Goal: Task Accomplishment & Management: Manage account settings

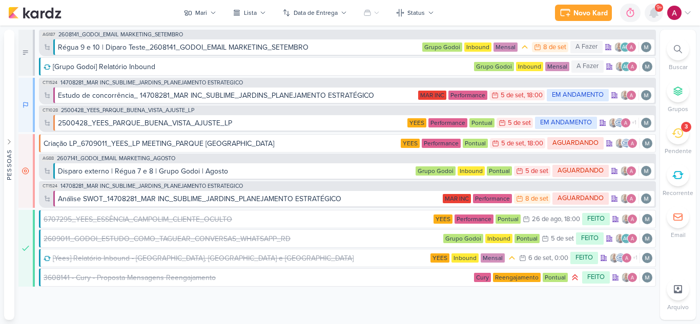
click at [655, 13] on icon at bounding box center [654, 12] width 8 height 9
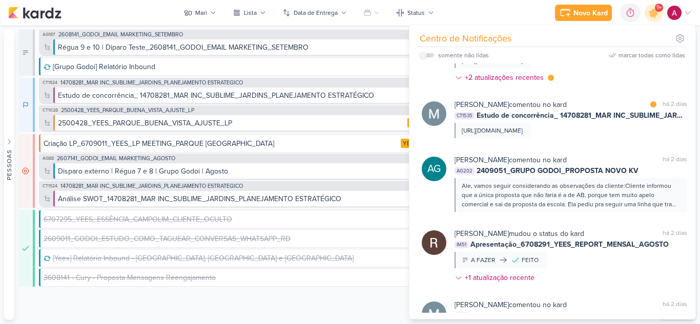
scroll to position [512, 0]
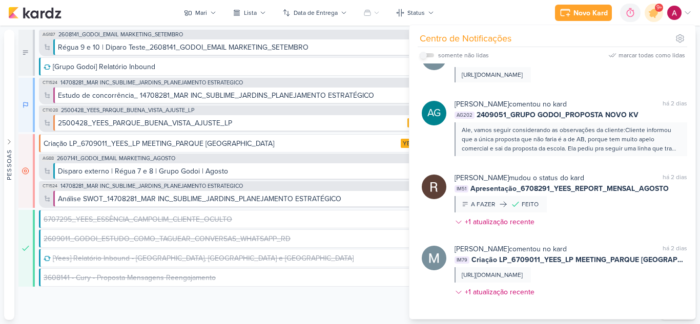
click at [424, 53] on input "checkbox" at bounding box center [423, 55] width 7 height 7
checkbox input "true"
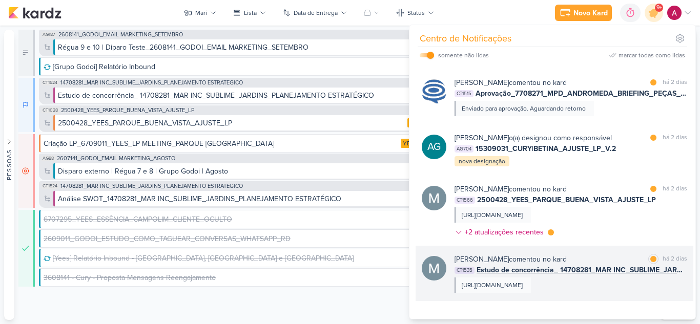
scroll to position [298, 0]
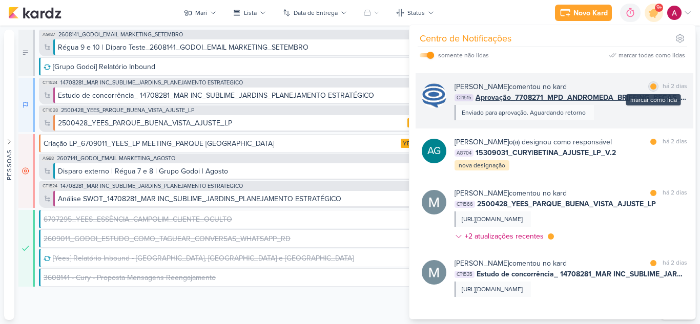
click at [650, 85] on div at bounding box center [653, 87] width 6 height 6
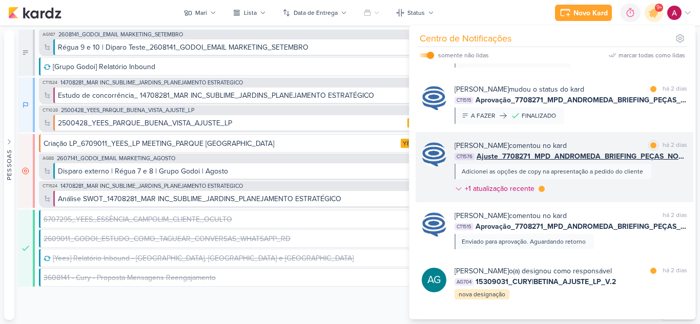
scroll to position [144, 0]
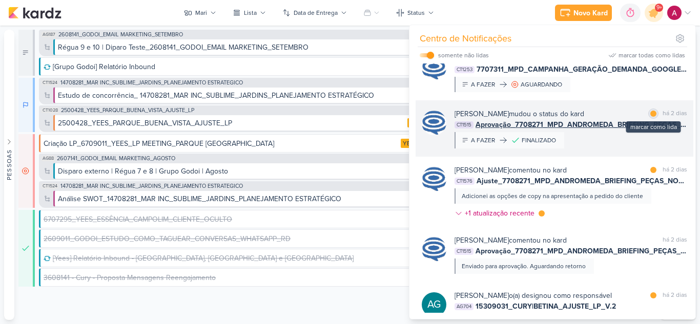
click at [650, 111] on div at bounding box center [653, 114] width 6 height 6
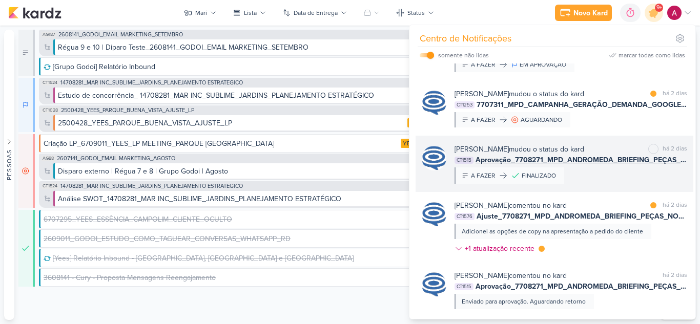
scroll to position [93, 0]
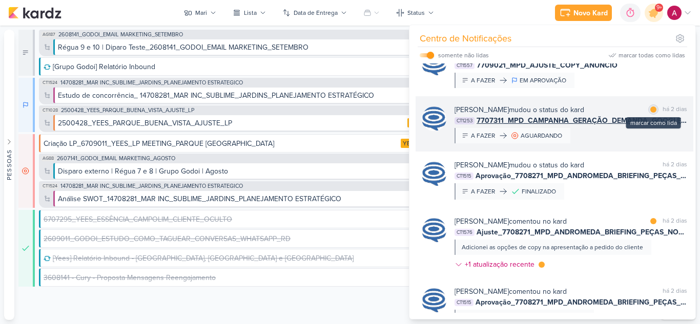
click at [650, 107] on div at bounding box center [653, 110] width 6 height 6
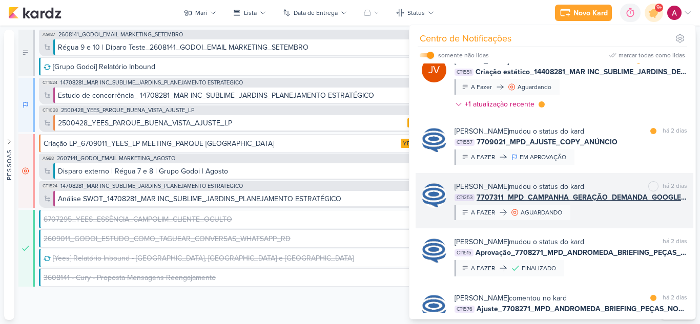
scroll to position [0, 0]
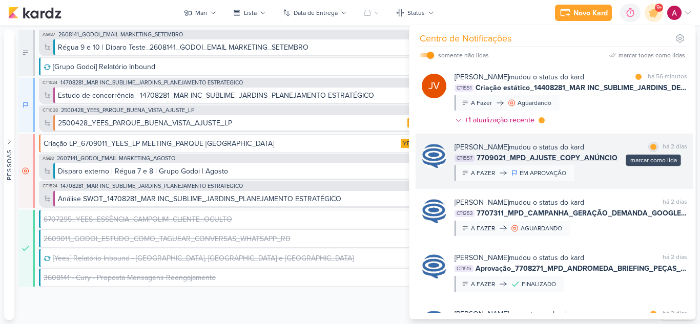
click at [651, 147] on div at bounding box center [653, 147] width 6 height 6
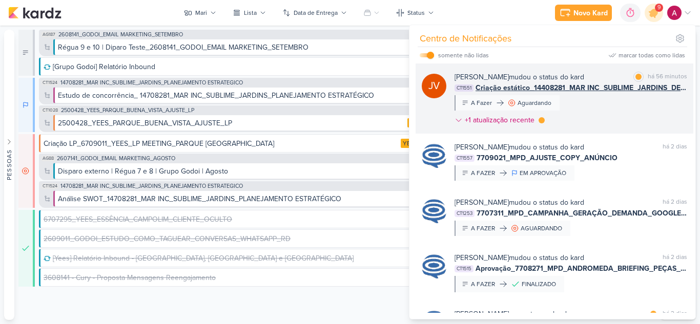
click at [616, 115] on div "[PERSON_NAME] mudou o status do kard marcar como lida há 56 minutos CT1551 Cria…" at bounding box center [570, 101] width 233 height 58
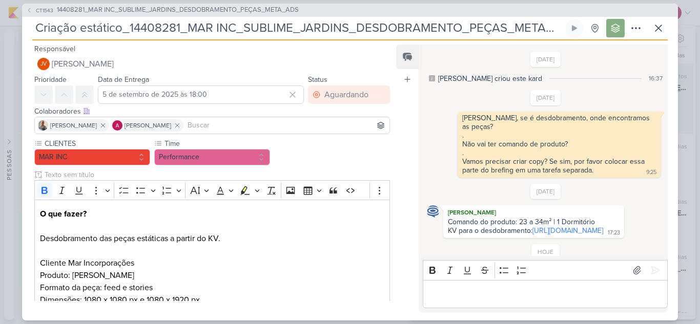
scroll to position [64, 0]
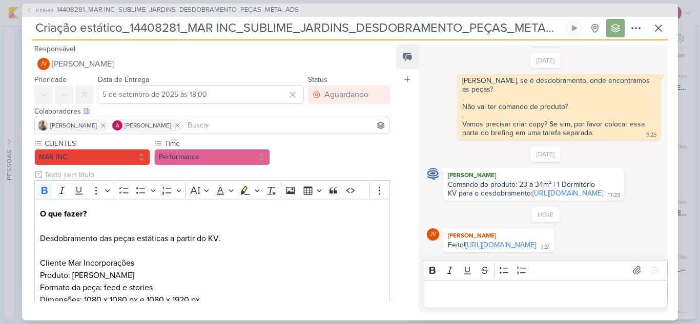
click at [525, 241] on link "[URL][DOMAIN_NAME]" at bounding box center [500, 245] width 71 height 9
click at [481, 298] on p "Editor editing area: main" at bounding box center [545, 294] width 234 height 12
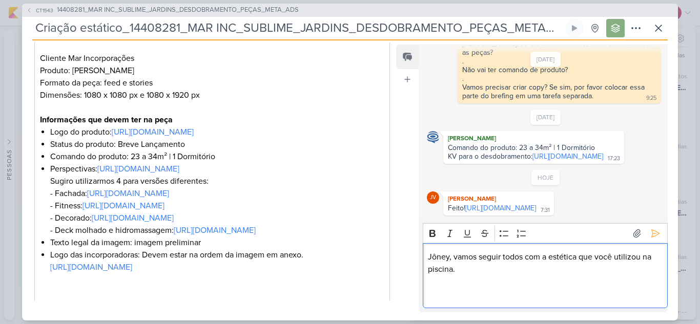
scroll to position [256, 0]
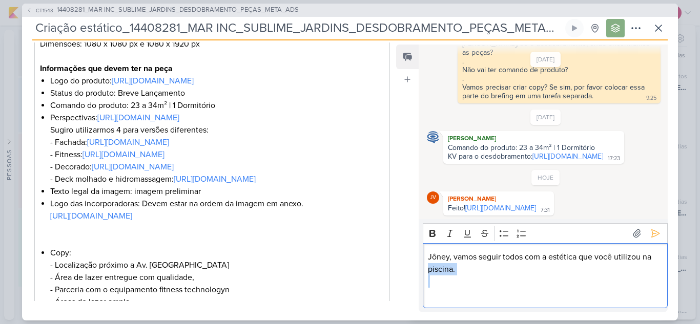
drag, startPoint x: 655, startPoint y: 257, endPoint x: 658, endPoint y: 276, distance: 19.6
click at [658, 276] on div "Jôney, vamos seguir todos com a estética que você utilizou na piscina." at bounding box center [545, 275] width 245 height 65
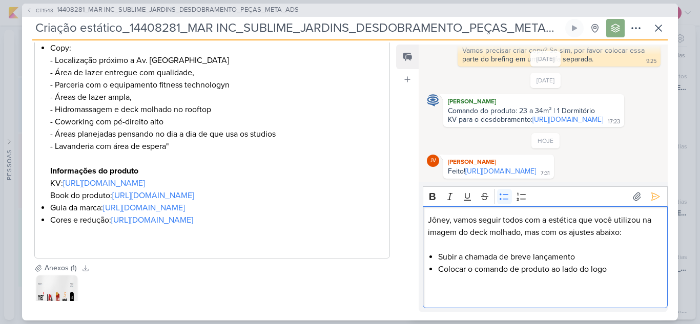
scroll to position [512, 0]
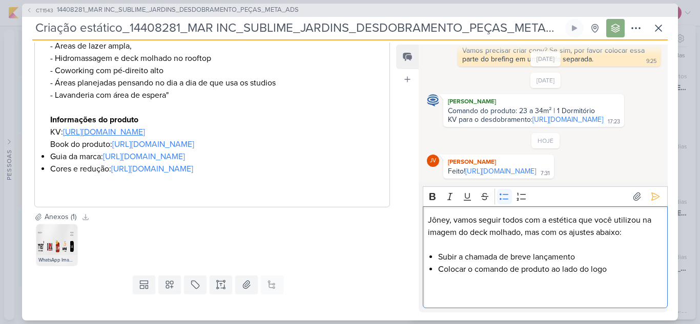
click at [145, 137] on link "[URL][DOMAIN_NAME]" at bounding box center [104, 132] width 82 height 10
drag, startPoint x: 598, startPoint y: 255, endPoint x: 430, endPoint y: 257, distance: 168.1
click at [438, 257] on li "Subir a chamada de breve lançamento" at bounding box center [550, 257] width 224 height 12
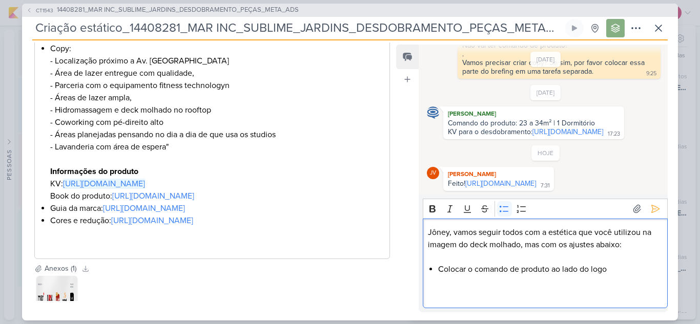
scroll to position [461, 0]
click at [610, 272] on li "Colocar o comando de produto ao lado do logo" at bounding box center [550, 269] width 224 height 12
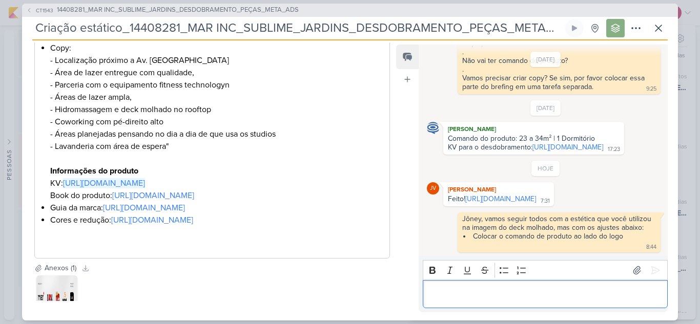
scroll to position [110, 0]
click at [509, 195] on link "[URL][DOMAIN_NAME]" at bounding box center [500, 199] width 71 height 9
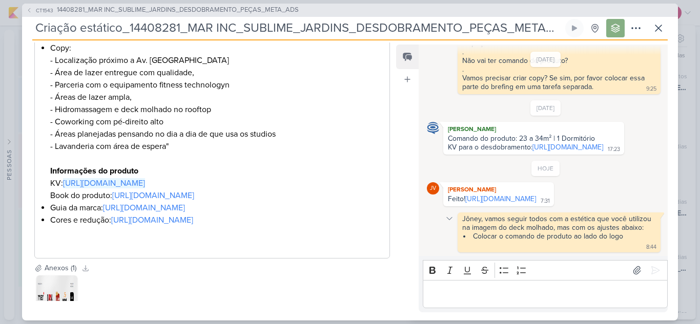
click at [448, 222] on icon at bounding box center [449, 219] width 8 height 8
click at [598, 234] on li "Colocar o comando de produto ao lado do logo" at bounding box center [559, 236] width 193 height 9
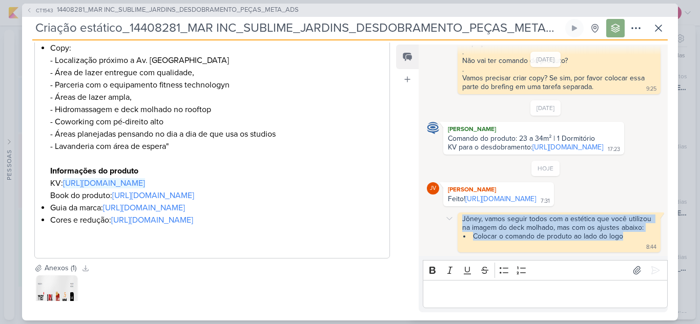
drag, startPoint x: 632, startPoint y: 237, endPoint x: 462, endPoint y: 217, distance: 171.8
click at [462, 217] on span "Jôney, vamos seguir todos com a estética que você utilizou na imagem do deck mo…" at bounding box center [559, 228] width 194 height 26
copy span "Jôney, vamos seguir todos com a estética que você utilizou na imagem do deck mo…"
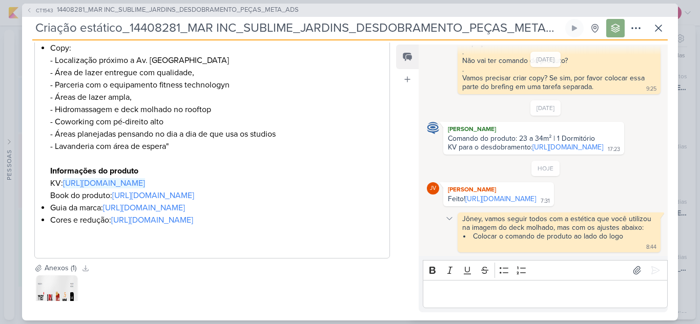
click at [451, 218] on icon at bounding box center [449, 219] width 8 height 8
click at [466, 241] on div "Deletar" at bounding box center [475, 237] width 23 height 11
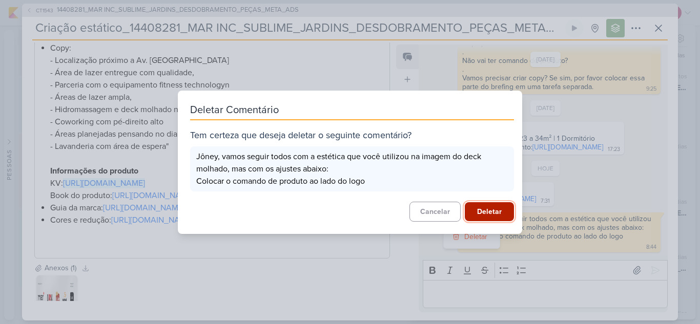
click at [480, 214] on button "Deletar" at bounding box center [489, 211] width 49 height 19
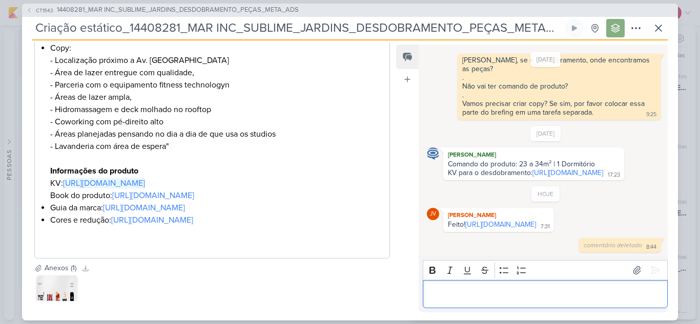
click at [476, 294] on p "Editor editing area: main" at bounding box center [545, 294] width 234 height 12
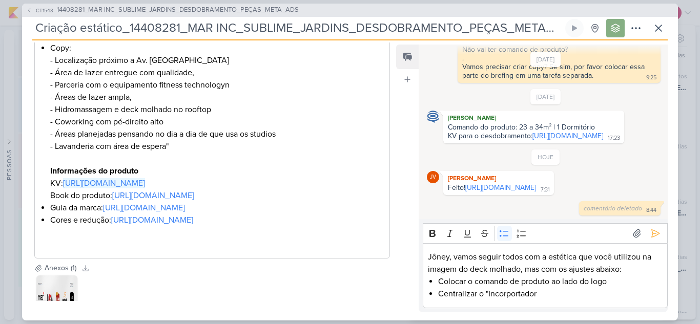
drag, startPoint x: 182, startPoint y: 13, endPoint x: 231, endPoint y: 117, distance: 114.6
drag, startPoint x: 520, startPoint y: 294, endPoint x: 538, endPoint y: 294, distance: 18.4
click at [538, 294] on li "Centralizar o "Incorportador" at bounding box center [550, 294] width 224 height 12
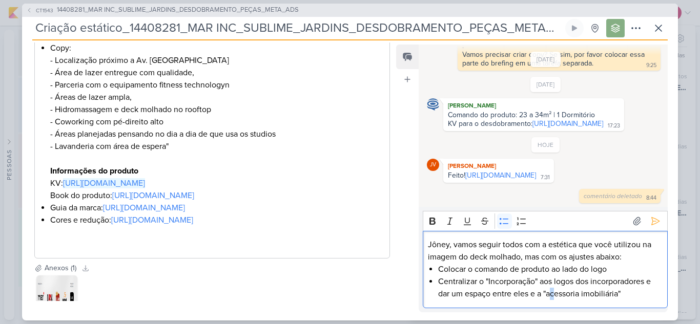
click at [553, 296] on li "Centralizar o "Incorporação" aos logos dos incorporadores e dar um espaço entre…" at bounding box center [550, 288] width 224 height 25
click at [632, 292] on li "Centralizar o "Incorporação" aos logos dos incorporadores e dar um espaço entre…" at bounding box center [550, 288] width 224 height 25
click at [632, 255] on p "Jôney, vamos seguir todos com a estética que você utilizou na imagem do deck mo…" at bounding box center [545, 251] width 234 height 25
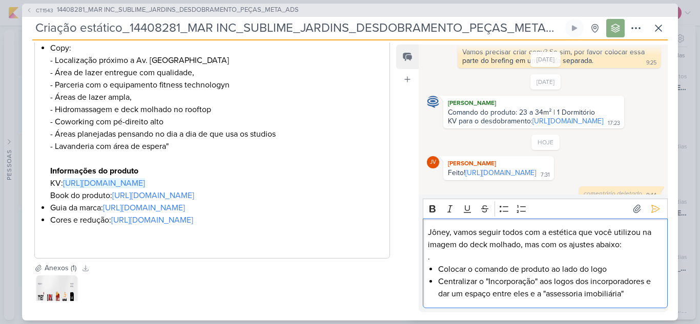
click at [633, 290] on li "Centralizar o "Incorporação" aos logos dos incorporadores e dar um espaço entre…" at bounding box center [550, 288] width 224 height 25
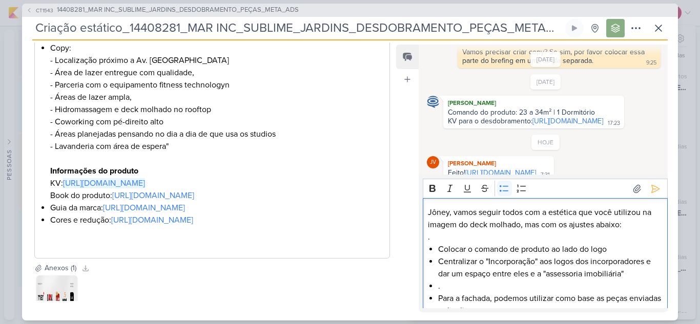
scroll to position [32, 0]
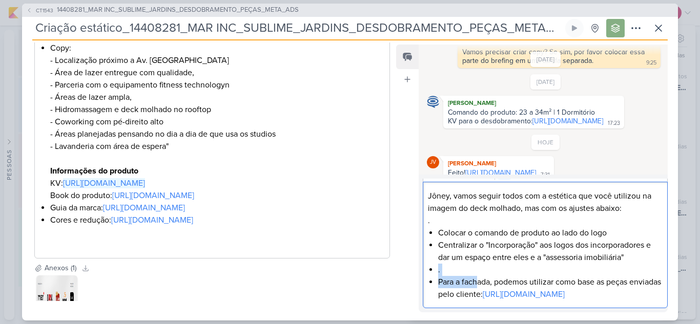
drag, startPoint x: 480, startPoint y: 271, endPoint x: 433, endPoint y: 254, distance: 50.1
click at [433, 254] on div "Jôney, vamos seguir todos com a estética que você utilizou na imagem do deck mo…" at bounding box center [545, 245] width 245 height 127
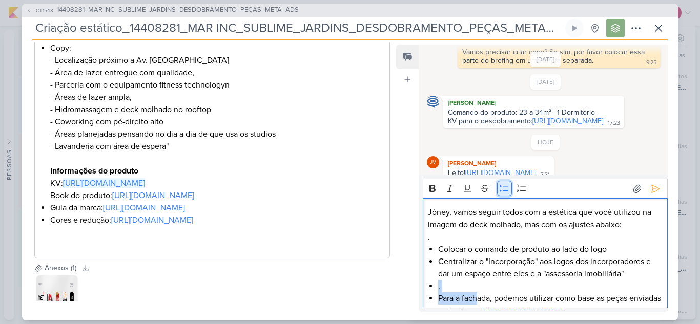
click at [498, 189] on button "Bulleted List" at bounding box center [504, 188] width 15 height 15
click at [557, 276] on li "Centralizar o "Incorporação" aos logos dos incorporadores e dar um espaço entre…" at bounding box center [550, 268] width 224 height 25
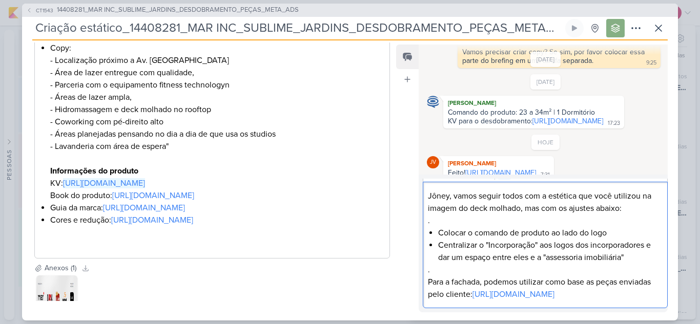
scroll to position [41, 0]
click at [469, 276] on p "Para a fachada, podemos utilizar como base as peças enviadas pelo cliente: [URL…" at bounding box center [545, 288] width 234 height 25
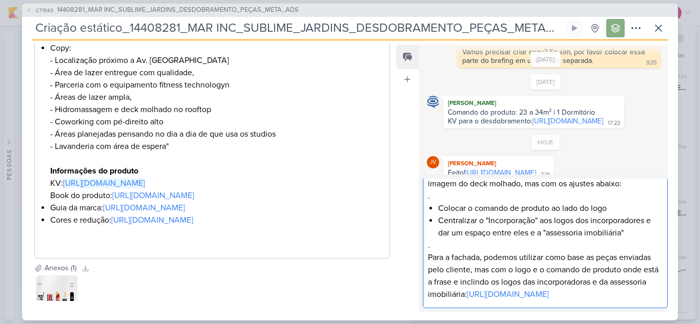
click at [496, 286] on p "Para a fachada, podemos utilizar como base as peças enviadas pelo cliente, mas …" at bounding box center [545, 276] width 234 height 49
click at [0, 0] on lt-span "incluindo" at bounding box center [0, 0] width 0 height 0
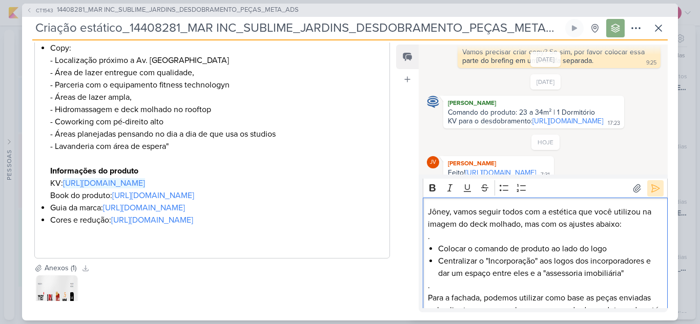
scroll to position [0, 0]
click at [654, 188] on icon at bounding box center [656, 189] width 8 height 8
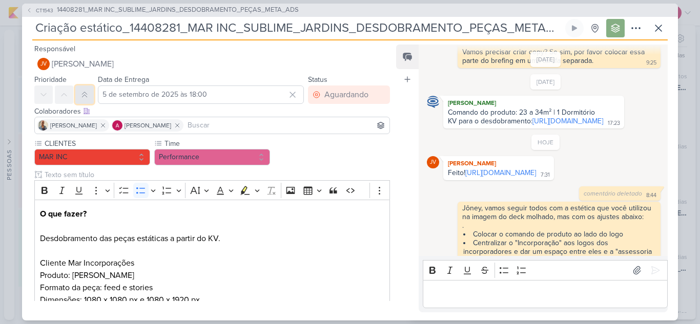
drag, startPoint x: 87, startPoint y: 94, endPoint x: 92, endPoint y: 92, distance: 6.2
click at [87, 94] on icon at bounding box center [84, 94] width 5 height 5
click at [656, 27] on icon at bounding box center [658, 28] width 12 height 12
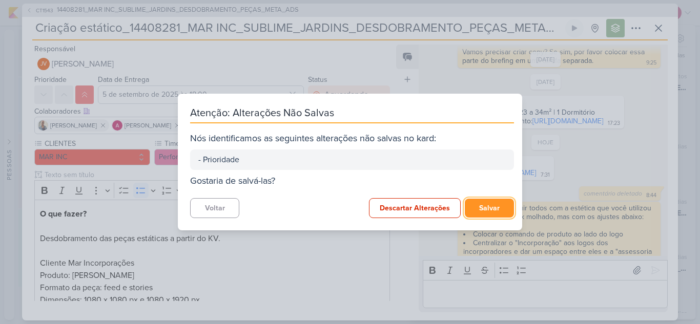
click at [486, 206] on button "Salvar" at bounding box center [489, 208] width 49 height 19
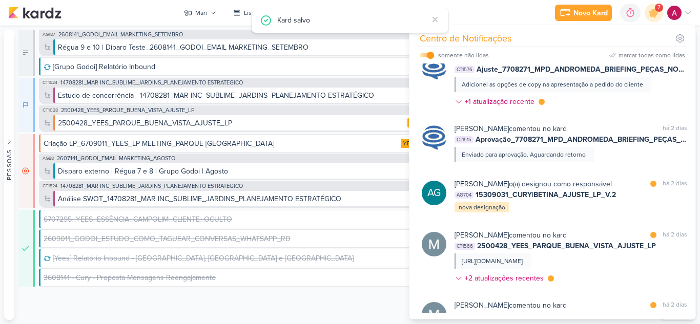
scroll to position [256, 0]
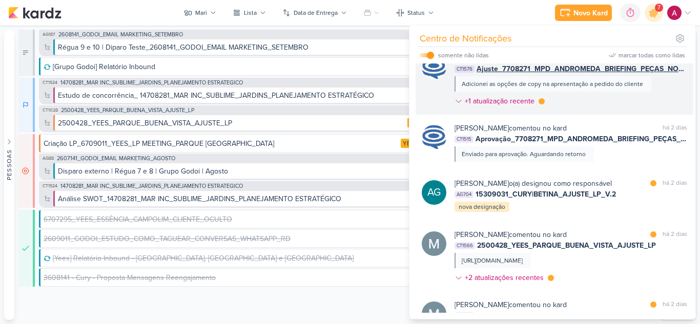
click at [602, 103] on div "[PERSON_NAME] comentou no kard marcar como lida há 2 dias CT1576 Ajuste_7708271…" at bounding box center [570, 82] width 233 height 58
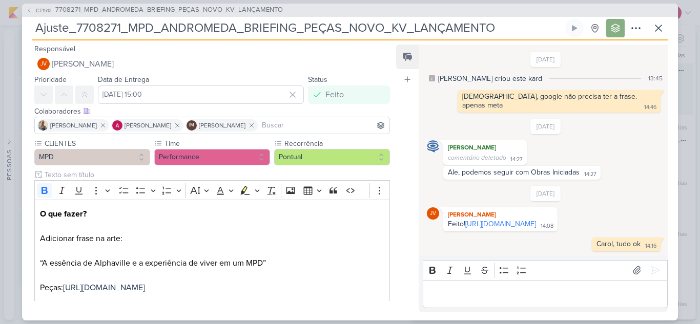
scroll to position [53, 0]
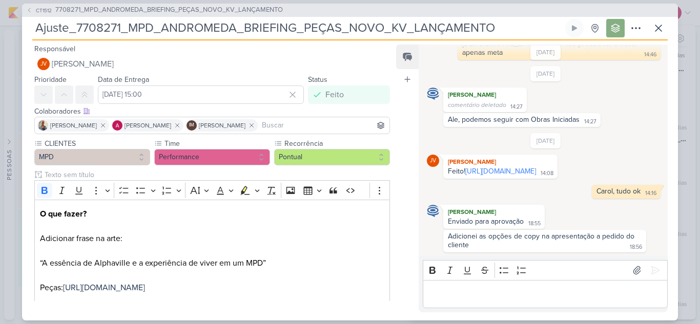
click at [30, 5] on div "CT1512 7708271_MPD_ANDROMEDA_BRIEFING_PEÇAS_NOVO_KV_LANÇAMENTO" at bounding box center [350, 10] width 656 height 13
click at [30, 9] on icon at bounding box center [29, 10] width 6 height 6
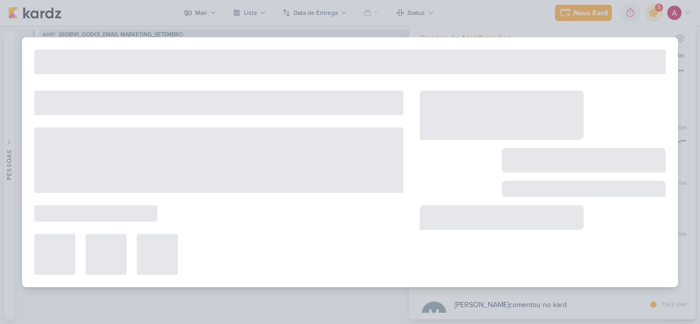
type input "7708271_MPD_ANDROMEDA_BRIEFING_PEÇAS_NOVO_KV_LANÇAMENTO"
type input "[DATE] 18:00"
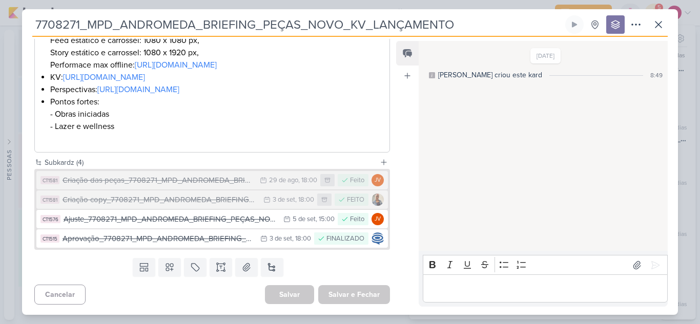
scroll to position [330, 0]
click at [667, 23] on button at bounding box center [658, 24] width 18 height 18
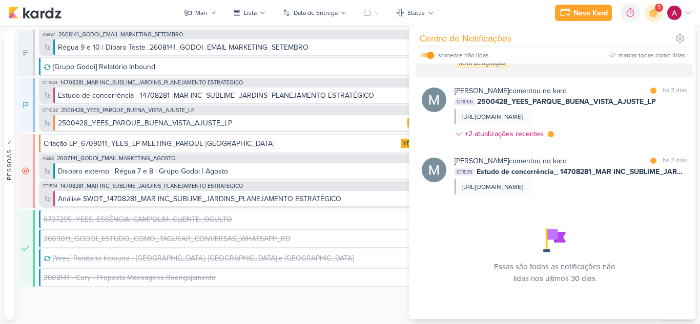
scroll to position [349, 0]
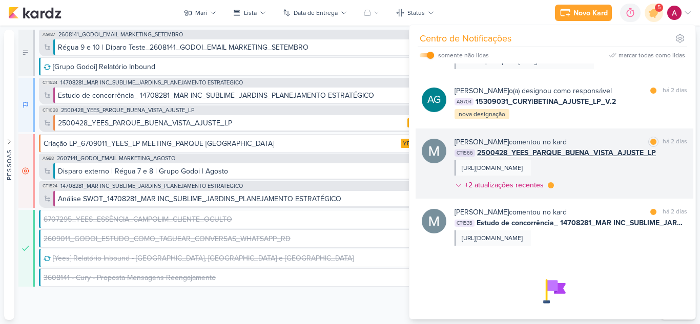
click at [647, 172] on div "[PERSON_NAME] comentou no kard marcar como lida há 2 dias CT1566 2500428_YEES_P…" at bounding box center [570, 166] width 233 height 58
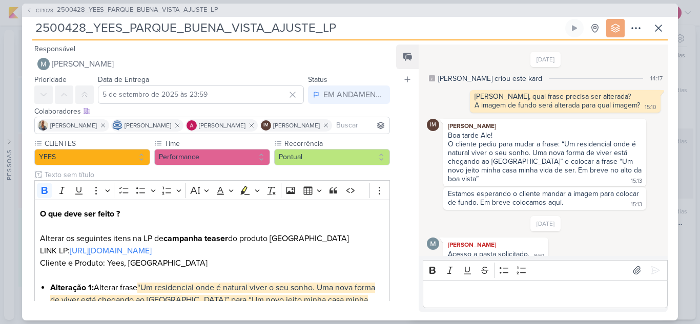
scroll to position [85, 0]
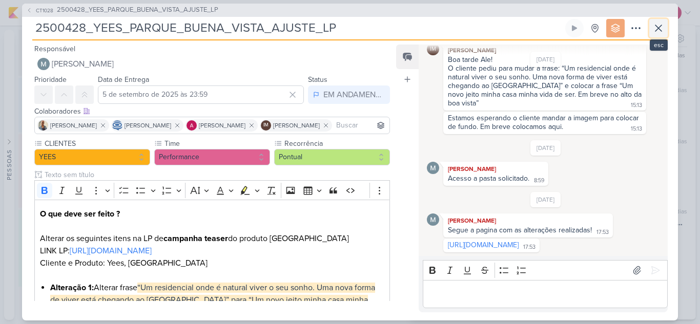
click at [658, 30] on icon at bounding box center [658, 28] width 12 height 12
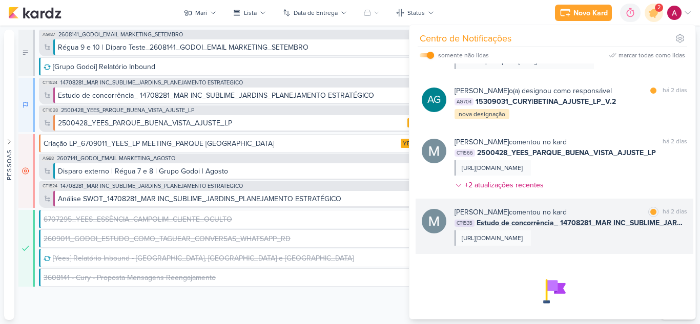
click at [566, 210] on div "[PERSON_NAME] comentou no kard marcar como lida há 2 dias" at bounding box center [570, 212] width 233 height 11
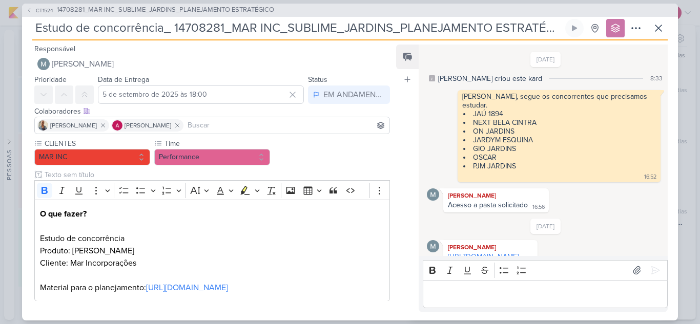
scroll to position [387, 0]
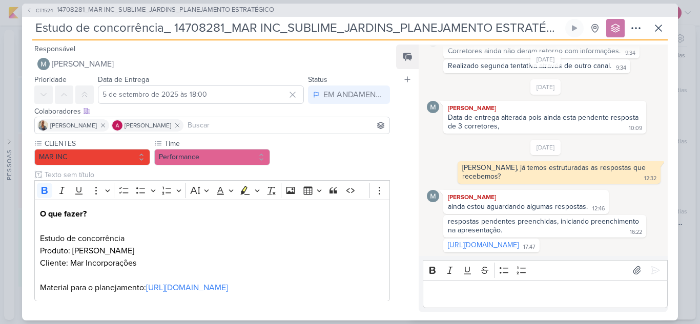
click at [505, 244] on link "[URL][DOMAIN_NAME]" at bounding box center [483, 245] width 71 height 9
click at [660, 26] on icon at bounding box center [658, 28] width 6 height 6
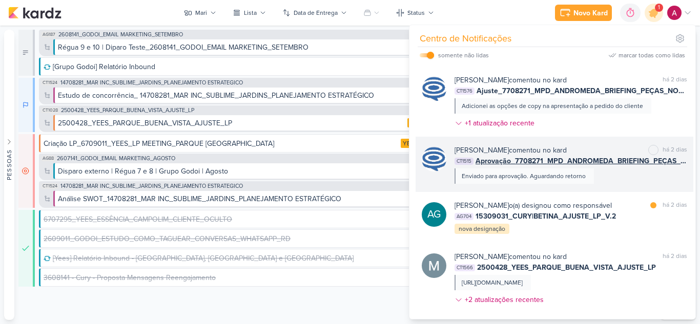
scroll to position [246, 0]
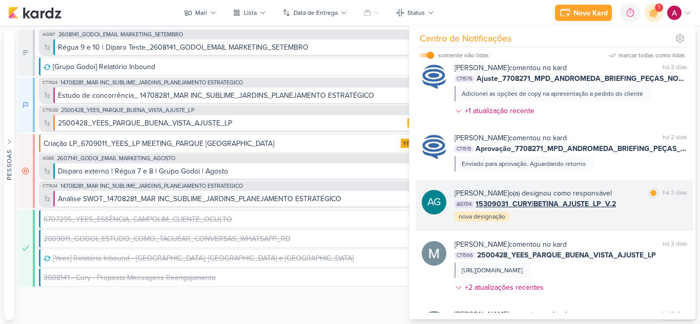
click at [615, 224] on div "AG [PERSON_NAME] o(a) designou como responsável marcar como lida há 2 dias AG70…" at bounding box center [555, 205] width 278 height 51
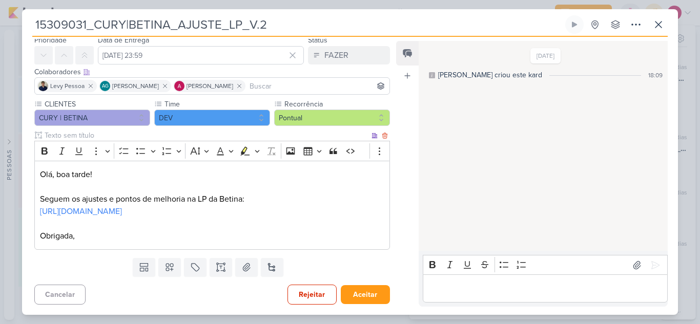
scroll to position [0, 0]
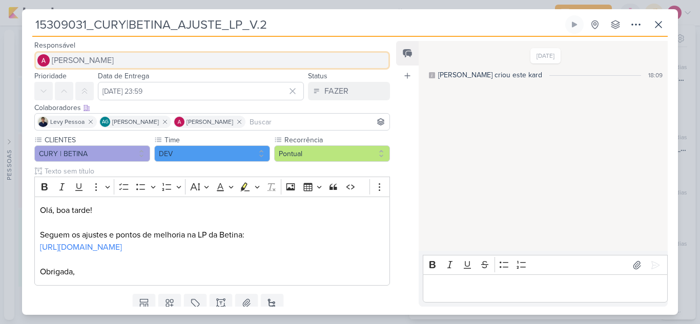
click at [62, 60] on span "[PERSON_NAME]" at bounding box center [83, 60] width 62 height 12
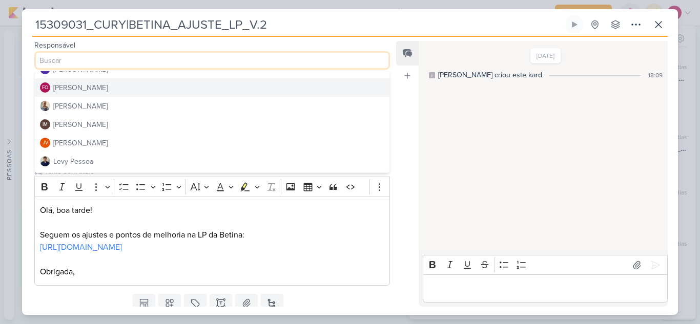
scroll to position [102, 0]
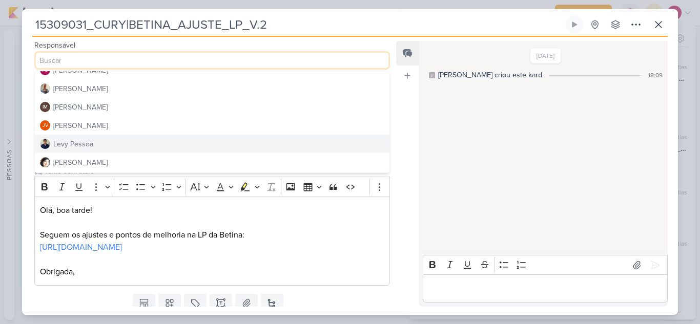
click at [93, 143] on button "Levy Pessoa" at bounding box center [212, 144] width 355 height 18
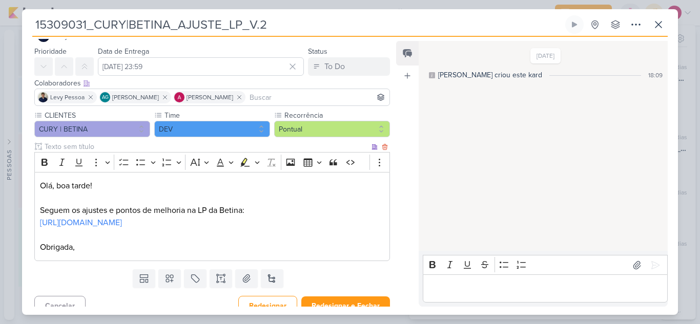
scroll to position [36, 0]
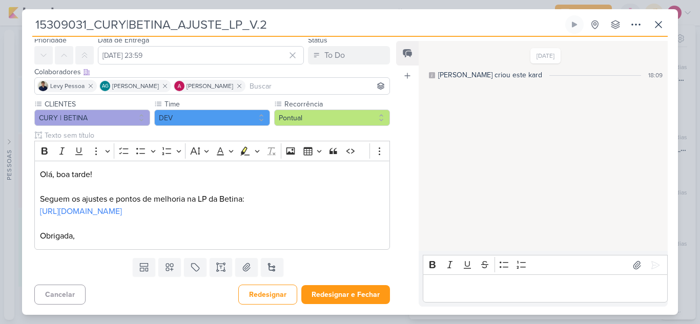
click at [298, 87] on input at bounding box center [317, 86] width 140 height 12
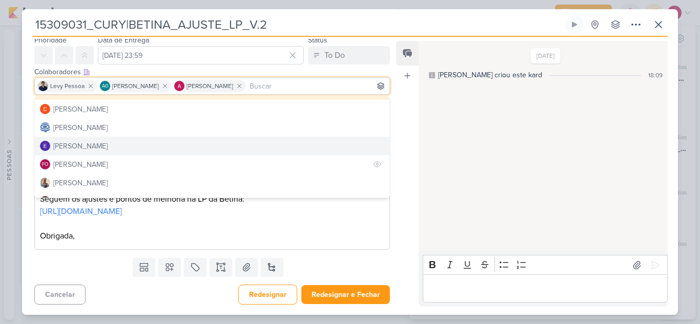
scroll to position [51, 0]
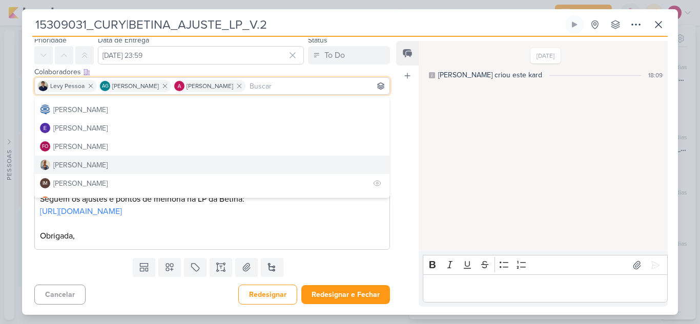
drag, startPoint x: 71, startPoint y: 168, endPoint x: 119, endPoint y: 174, distance: 48.6
click at [71, 169] on div "[PERSON_NAME]" at bounding box center [80, 165] width 54 height 11
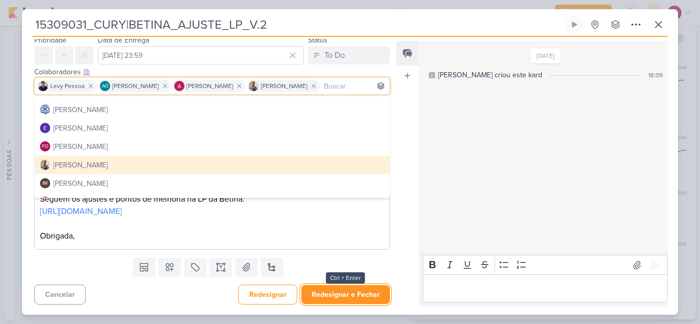
click at [363, 300] on button "Redesignar e Fechar" at bounding box center [345, 294] width 89 height 19
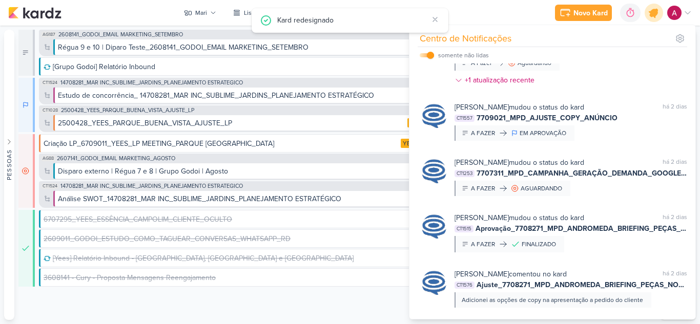
scroll to position [0, 0]
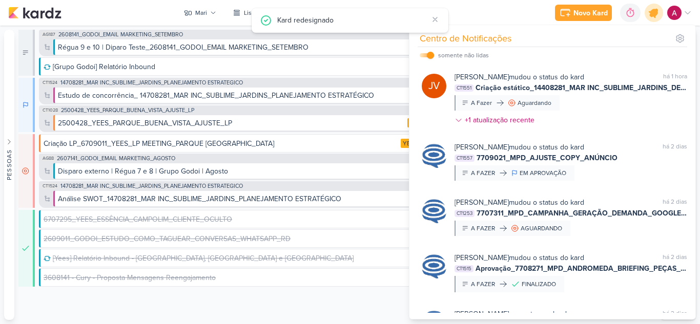
click at [655, 12] on icon at bounding box center [654, 13] width 12 height 12
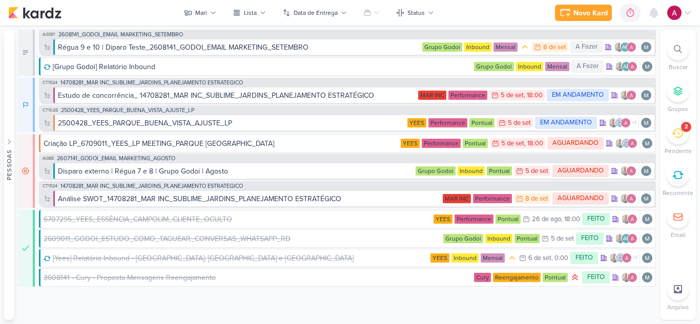
click at [674, 13] on img at bounding box center [674, 13] width 14 height 14
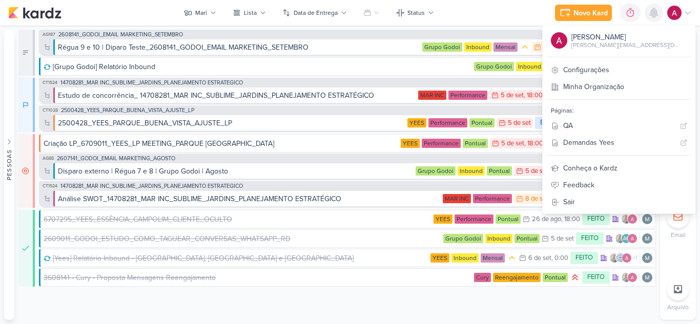
click at [654, 19] on div at bounding box center [654, 13] width 18 height 18
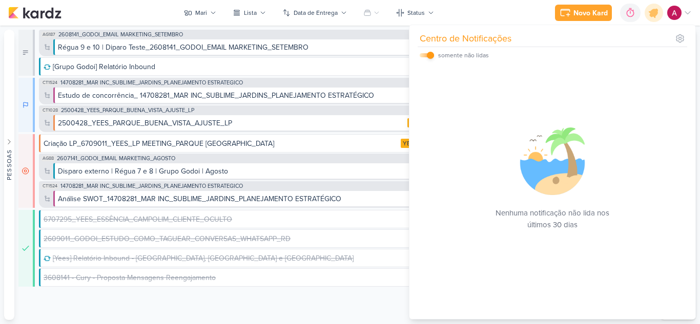
click at [431, 54] on input "checkbox" at bounding box center [430, 55] width 7 height 7
checkbox input "false"
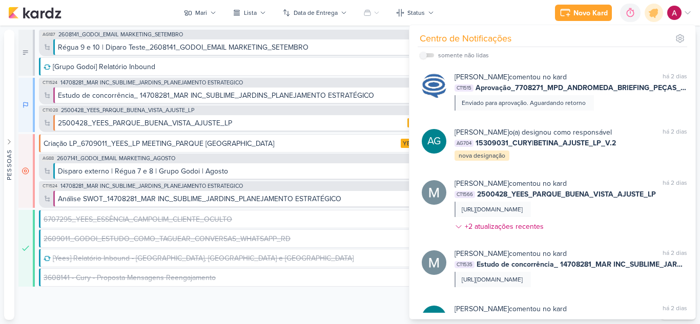
scroll to position [359, 0]
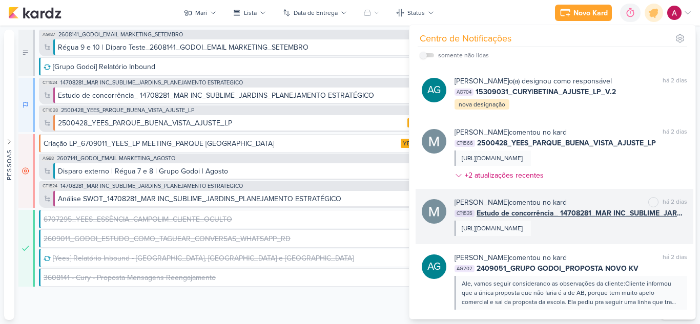
click at [620, 202] on div "[PERSON_NAME] comentou no kard marcar como não lida há 2 dias" at bounding box center [570, 202] width 233 height 11
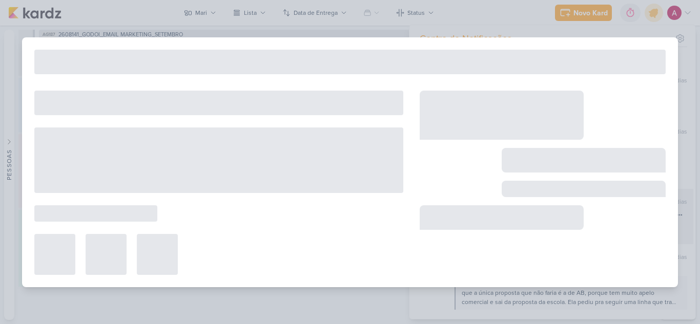
type input "Estudo de concorrência_ 14708281_MAR INC_SUBLIME_JARDINS_PLANEJAMENTO ESTRATÉGI…"
type input "5 de setembro de 2025 às 18:00"
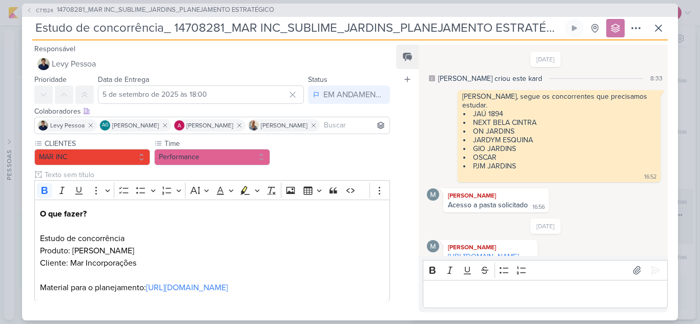
scroll to position [387, 0]
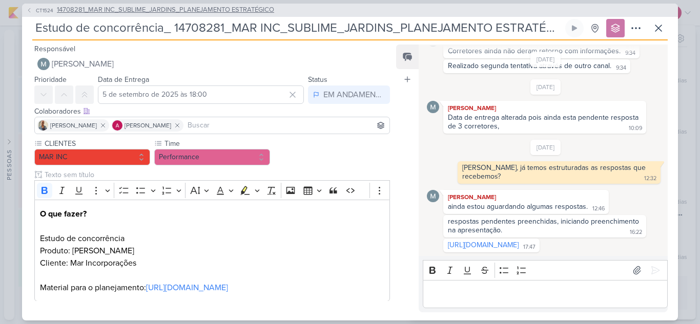
click at [45, 11] on span "CT1524" at bounding box center [44, 11] width 20 height 8
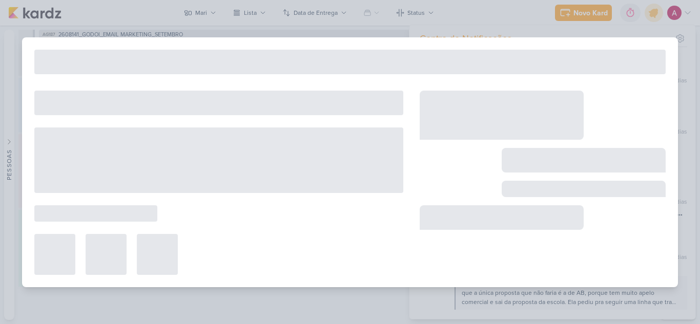
type input "14708281_MAR INC_SUBLIME_JARDINS_PLANEJAMENTO ESTRATÉGICO"
type input "[DATE] 18:00"
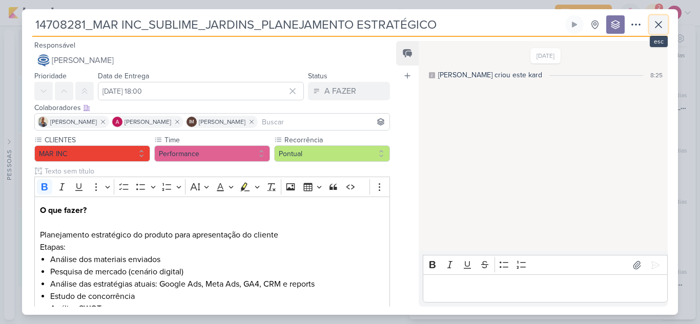
click at [661, 27] on icon at bounding box center [658, 25] width 6 height 6
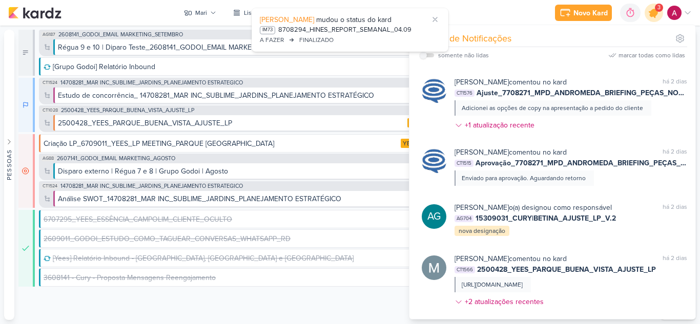
click at [653, 16] on icon at bounding box center [654, 13] width 12 height 12
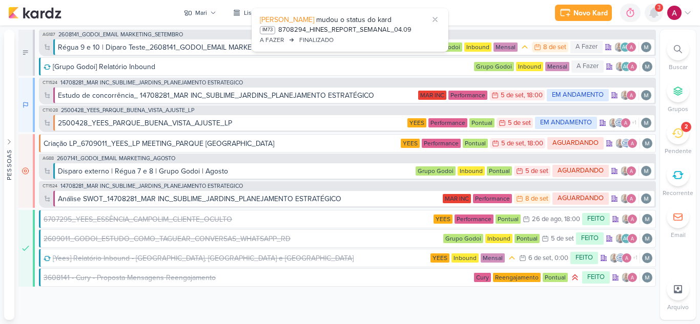
click at [653, 16] on icon at bounding box center [654, 12] width 8 height 9
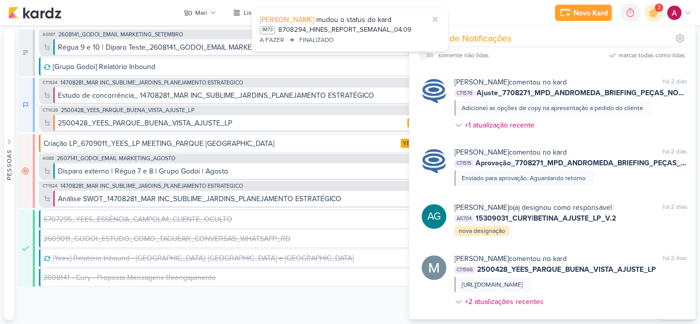
click at [427, 52] on div "somente não lidas" at bounding box center [454, 55] width 69 height 12
click at [427, 56] on label at bounding box center [427, 55] width 14 height 4
click at [427, 56] on input "checkbox" at bounding box center [423, 55] width 7 height 7
checkbox input "true"
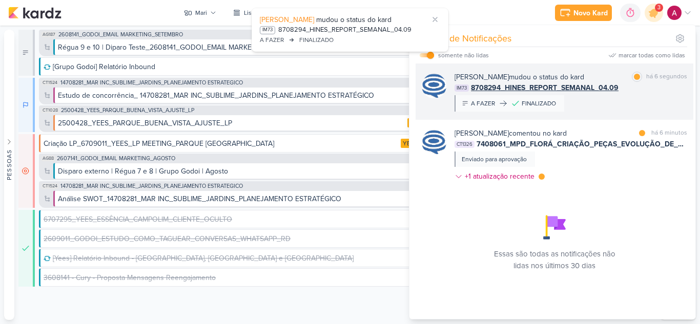
scroll to position [0, 0]
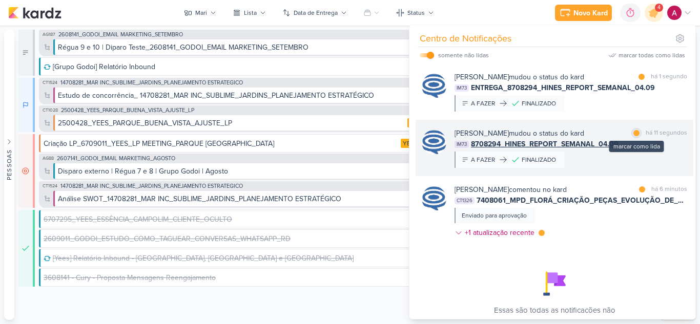
click at [634, 133] on div at bounding box center [636, 133] width 6 height 6
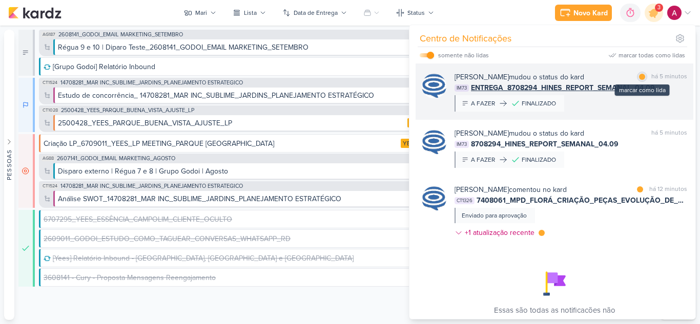
click at [639, 76] on div at bounding box center [642, 77] width 6 height 6
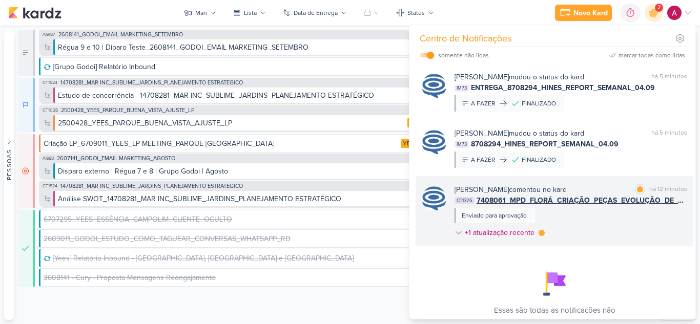
click at [646, 223] on div "[PERSON_NAME] comentou no kard marcar como lida há 12 minutos CT1326 7408061_MP…" at bounding box center [570, 213] width 233 height 58
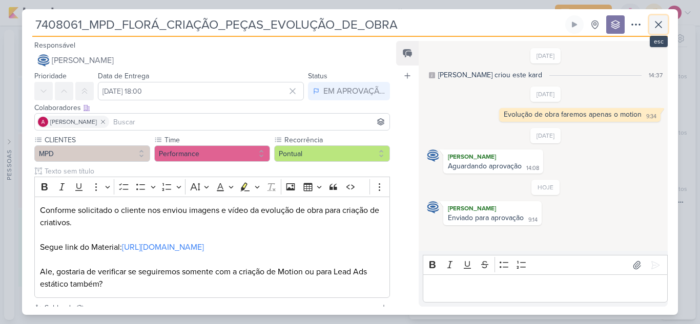
click at [659, 24] on icon at bounding box center [658, 25] width 6 height 6
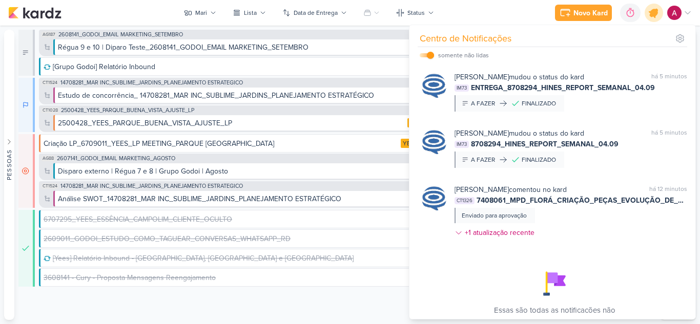
click at [655, 16] on icon at bounding box center [654, 13] width 12 height 12
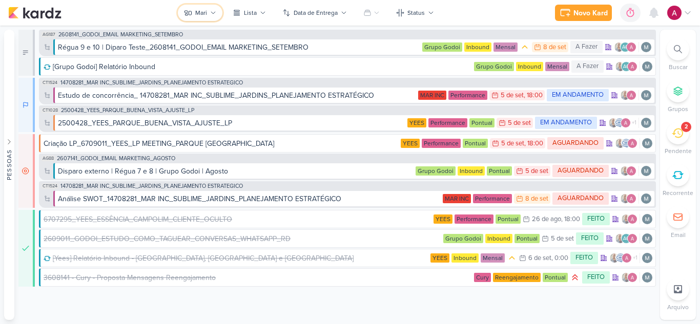
click at [208, 19] on button "Mari" at bounding box center [200, 13] width 45 height 16
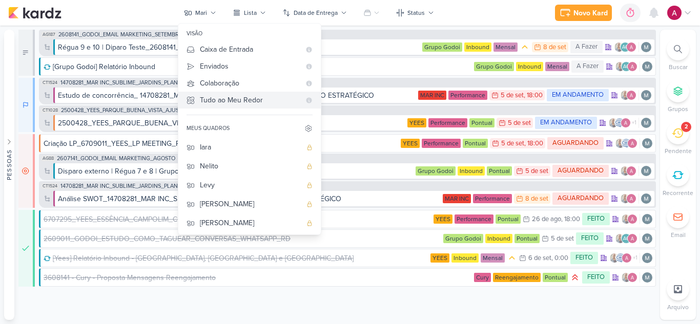
click at [234, 96] on div "Tudo ao Meu Redor" at bounding box center [250, 100] width 100 height 11
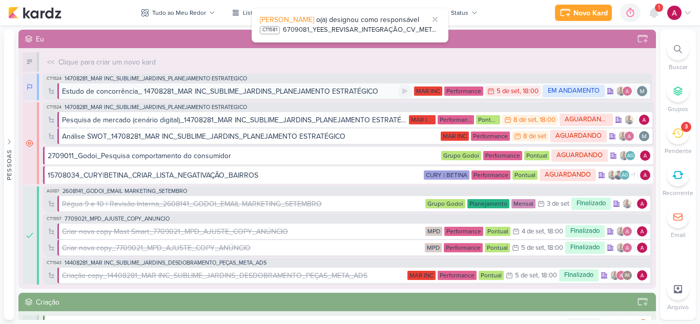
click at [351, 91] on div "Estudo de concorrência_ 14708281_MAR INC_SUBLIME_JARDINS_PLANEJAMENTO ESTRATÉGI…" at bounding box center [220, 91] width 316 height 11
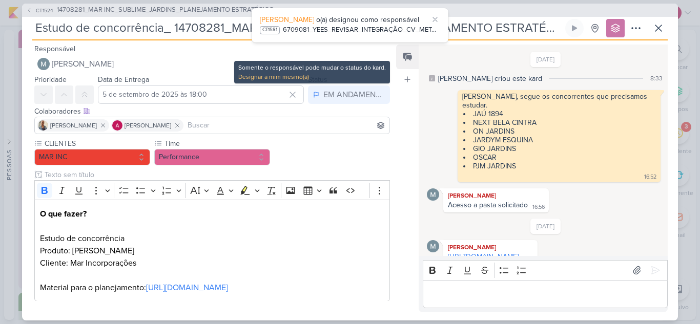
scroll to position [387, 0]
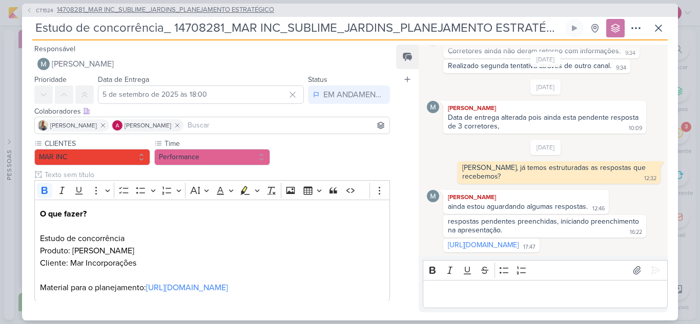
click at [148, 10] on span "14708281_MAR INC_SUBLIME_JARDINS_PLANEJAMENTO ESTRATÉGICO" at bounding box center [165, 10] width 217 height 10
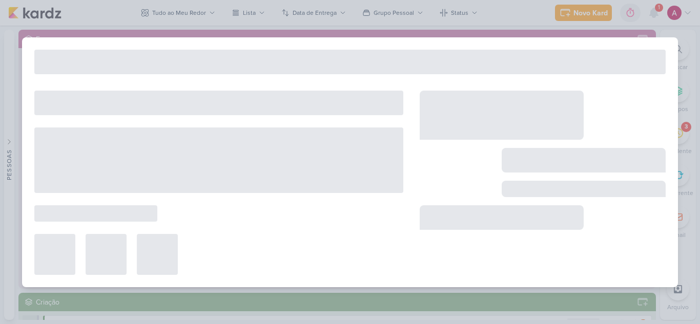
type input "14708281_MAR INC_SUBLIME_JARDINS_PLANEJAMENTO ESTRATÉGICO"
type input "[DATE] 18:00"
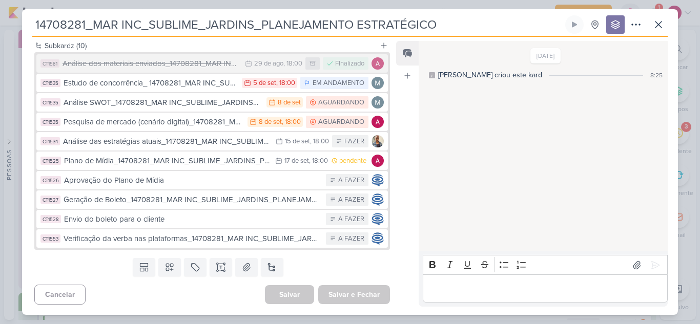
scroll to position [398, 0]
click at [659, 27] on icon at bounding box center [658, 24] width 12 height 12
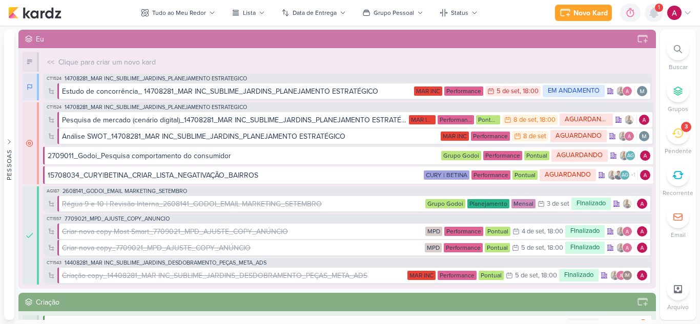
click at [659, 13] on icon at bounding box center [654, 13] width 12 height 12
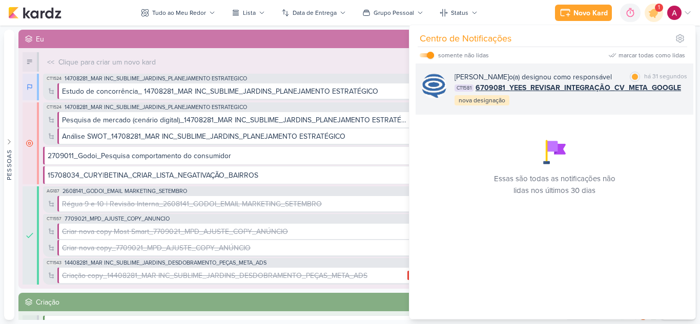
click at [561, 82] on div "[PERSON_NAME] o(a) designou como responsável" at bounding box center [532, 77] width 157 height 11
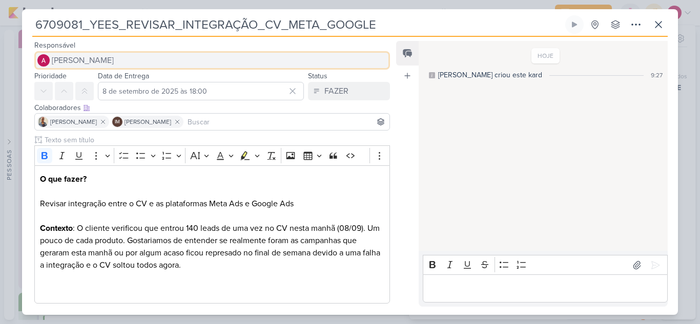
click at [68, 61] on span "[PERSON_NAME]" at bounding box center [83, 60] width 62 height 12
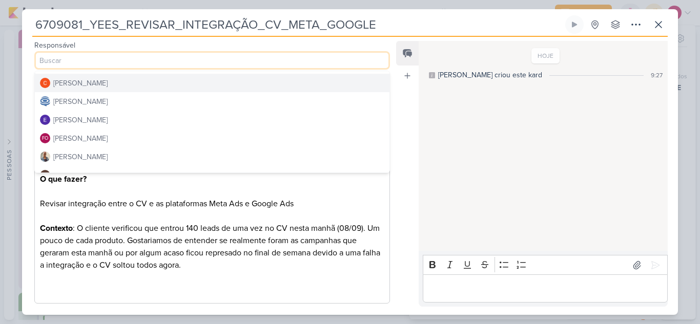
scroll to position [51, 0]
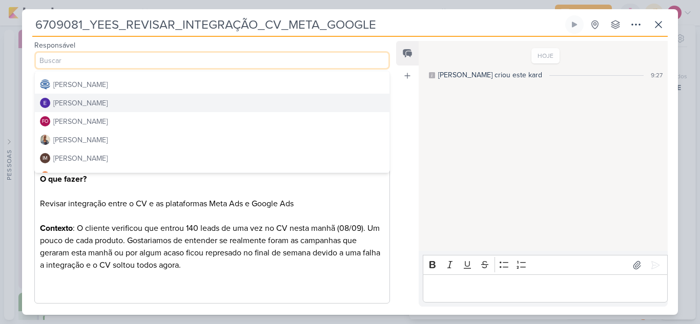
click at [107, 106] on div "[PERSON_NAME]" at bounding box center [80, 103] width 54 height 11
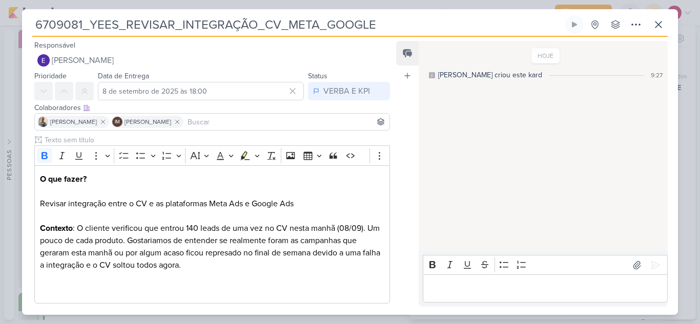
click at [253, 123] on input at bounding box center [286, 122] width 202 height 12
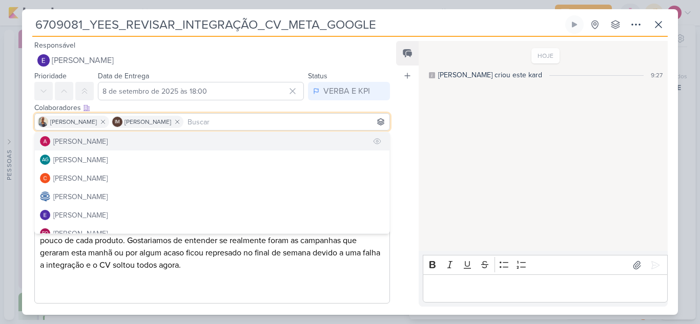
click at [121, 142] on button "[PERSON_NAME]" at bounding box center [212, 141] width 355 height 18
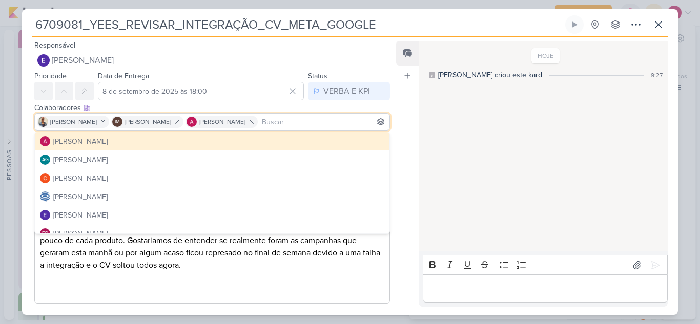
click at [479, 287] on p "Editor editing area: main" at bounding box center [545, 289] width 234 height 12
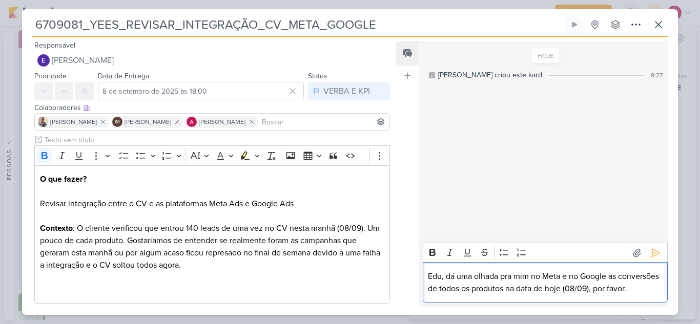
click at [448, 271] on p "Edu, dá uma olhada pra mim no Meta e no Google as conversões de todos os produt…" at bounding box center [545, 283] width 234 height 25
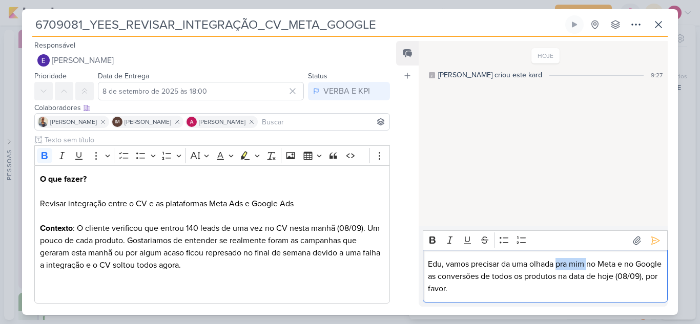
drag, startPoint x: 558, startPoint y: 266, endPoint x: 590, endPoint y: 264, distance: 31.3
click at [590, 264] on p "Edu, vamos precisar da uma olhada pra mim no Meta e no Google as conversões de …" at bounding box center [545, 276] width 234 height 37
drag, startPoint x: 636, startPoint y: 277, endPoint x: 642, endPoint y: 287, distance: 11.8
click at [642, 287] on p "Edu, vamos precisar da uma olhada no Meta e no Google as conversões de todos os…" at bounding box center [545, 276] width 234 height 37
click at [511, 264] on p "Edu, vamos precisar da uma olhada no Meta e no Google as conversões de todos os…" at bounding box center [545, 276] width 234 height 37
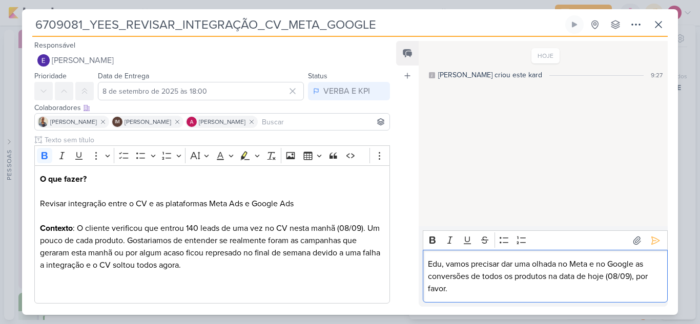
click at [536, 298] on div "Edu, vamos precisar dar uma olhada no Meta e no Google as conversões de todos o…" at bounding box center [545, 276] width 245 height 53
click at [650, 241] on icon at bounding box center [655, 241] width 10 height 10
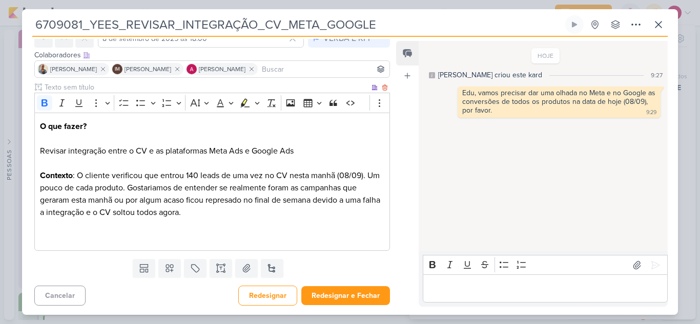
scroll to position [54, 0]
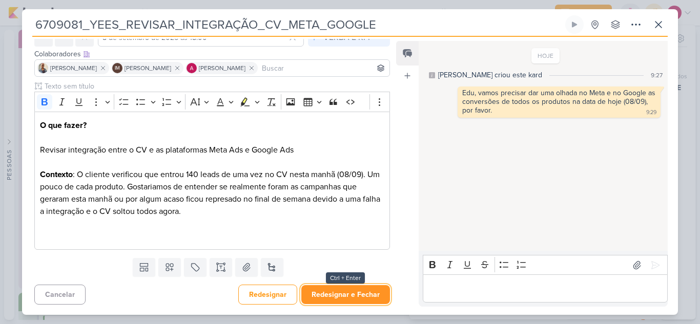
click at [324, 290] on button "Redesignar e Fechar" at bounding box center [345, 294] width 89 height 19
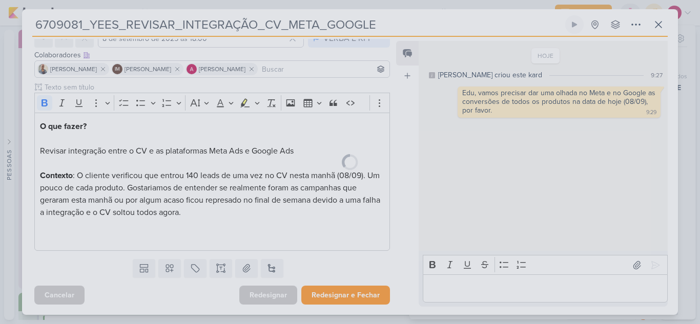
scroll to position [53, 0]
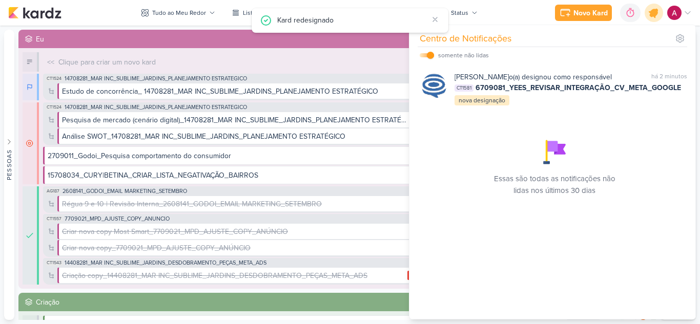
click at [651, 15] on icon at bounding box center [654, 13] width 12 height 12
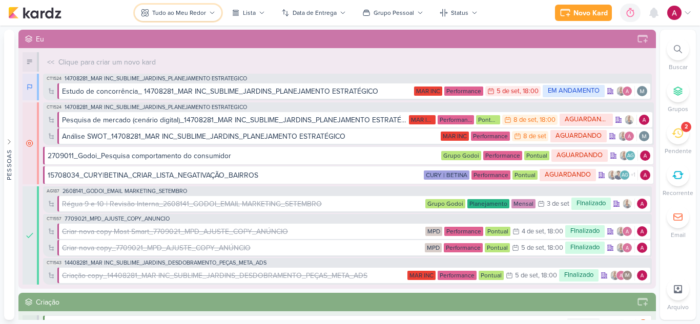
click at [176, 16] on div "Tudo ao Meu Redor" at bounding box center [179, 12] width 54 height 9
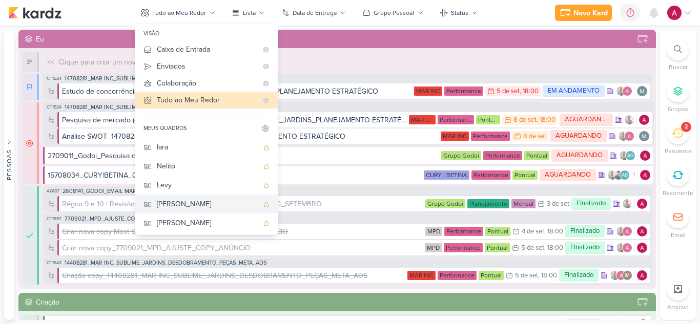
click at [184, 206] on div "[PERSON_NAME]" at bounding box center [207, 204] width 101 height 11
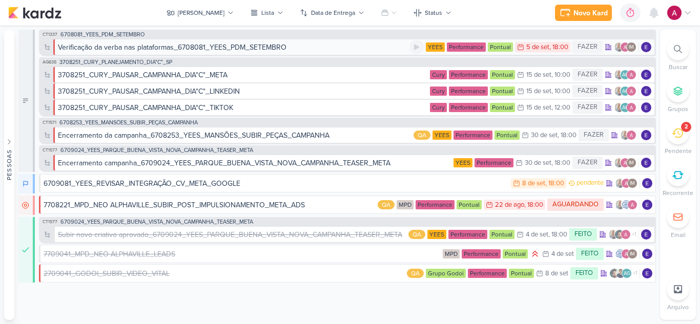
click at [246, 50] on div "Verificação da verba nas plataformas_6708081_YEES_PDM_SETEMBRO" at bounding box center [172, 47] width 229 height 11
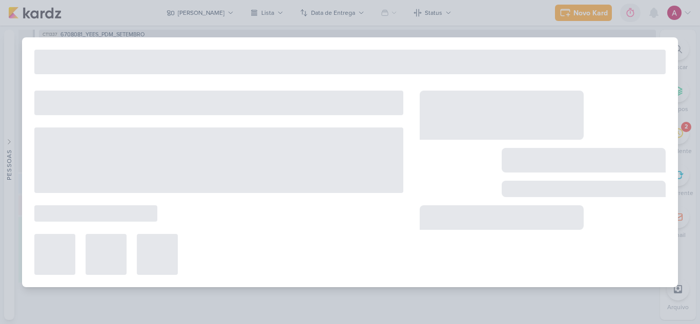
type input "Verificação da verba nas plataformas_6708081_YEES_PDM_SETEMBRO"
type input "5 de setembro de 2025 às 18:00"
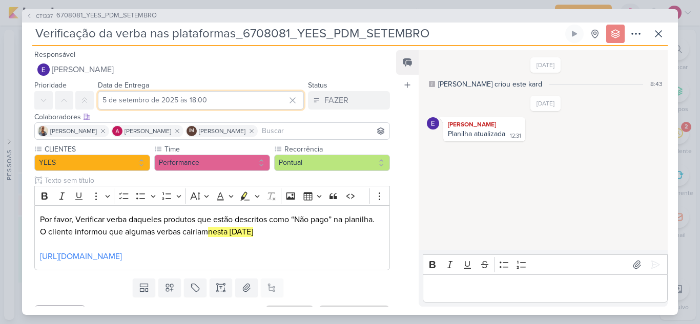
click at [169, 106] on input "5 de setembro de 2025 às 18:00" at bounding box center [201, 100] width 206 height 18
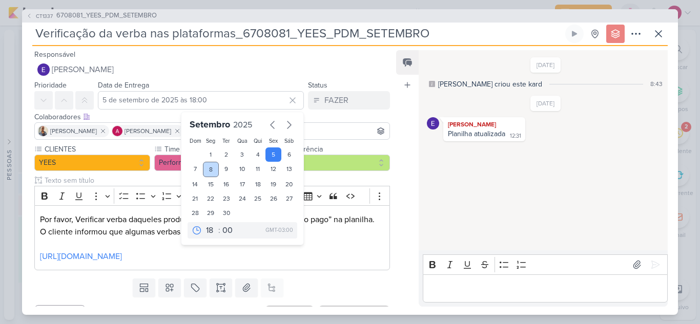
click at [205, 168] on div "8" at bounding box center [211, 169] width 16 height 15
type input "8 de setembro de 2025 às 18:00"
click at [66, 102] on icon at bounding box center [64, 100] width 8 height 8
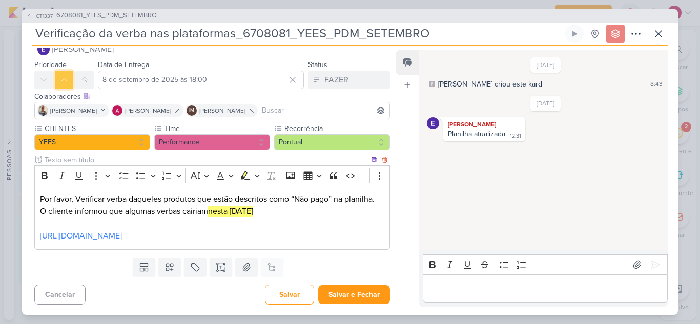
scroll to position [33, 0]
click at [359, 294] on button "Salvar e Fechar" at bounding box center [354, 294] width 72 height 19
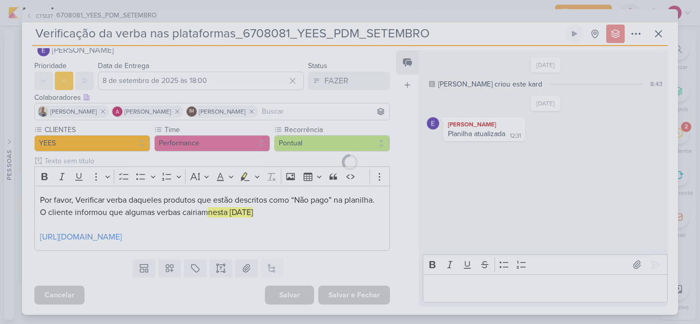
scroll to position [32, 0]
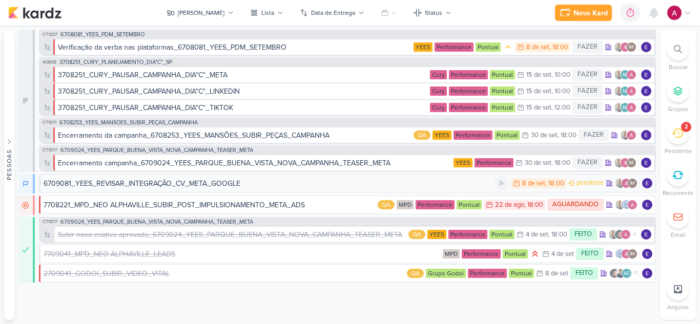
click at [240, 186] on div "6709081_YEES_REVISAR_INTEGRAÇÃO_CV_META_GOOGLE" at bounding box center [142, 183] width 197 height 11
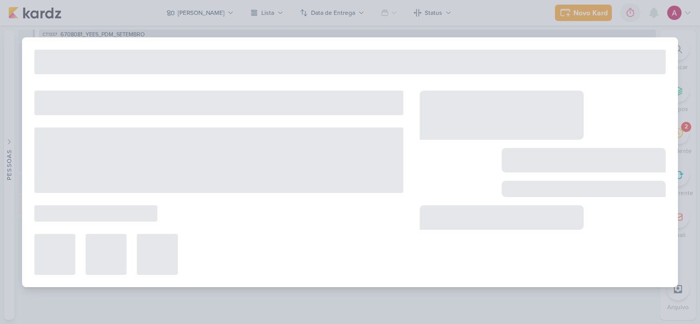
type input "6709081_YEES_REVISAR_INTEGRAÇÃO_CV_META_GOOGLE"
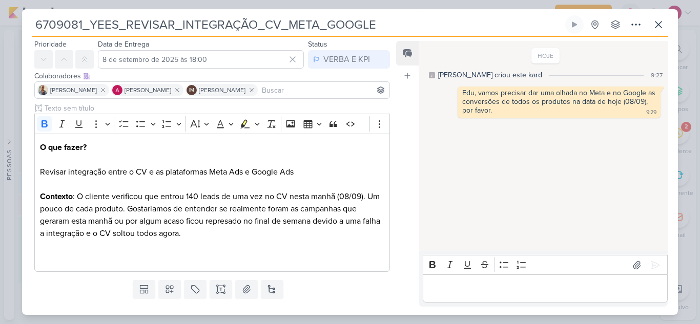
scroll to position [0, 0]
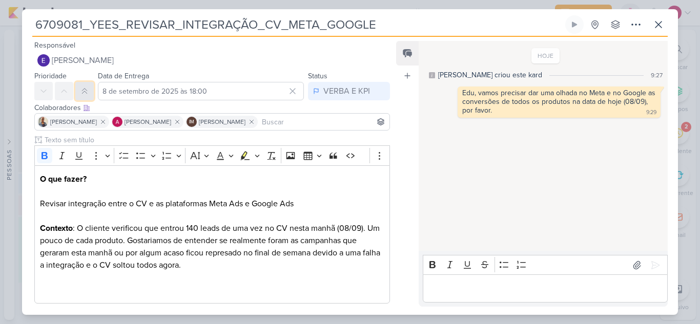
click at [88, 93] on icon at bounding box center [84, 91] width 8 height 8
click at [188, 92] on input "8 de setembro de 2025 às 18:00" at bounding box center [201, 91] width 206 height 18
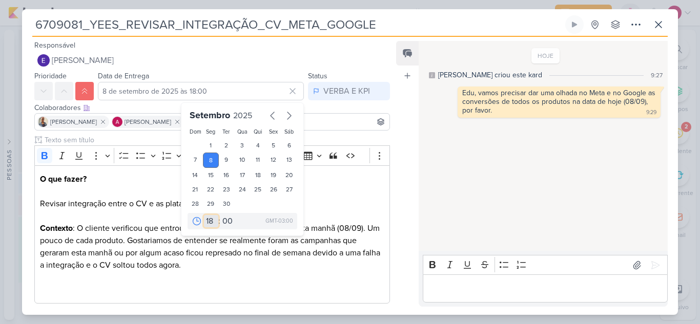
click at [208, 218] on select "00 01 02 03 04 05 06 07 08 09 10 11 12 13 14 15 16 17 18 19 20 21 22 23" at bounding box center [211, 221] width 14 height 12
select select "12"
click at [204, 215] on select "00 01 02 03 04 05 06 07 08 09 10 11 12 13 14 15 16 17 18 19 20 21 22 23" at bounding box center [211, 221] width 14 height 12
type input "[DATE] 12:00"
click at [357, 198] on p "O que fazer? Revisar integração entre o CV e as plataformas Meta Ads e Google A…" at bounding box center [212, 234] width 344 height 123
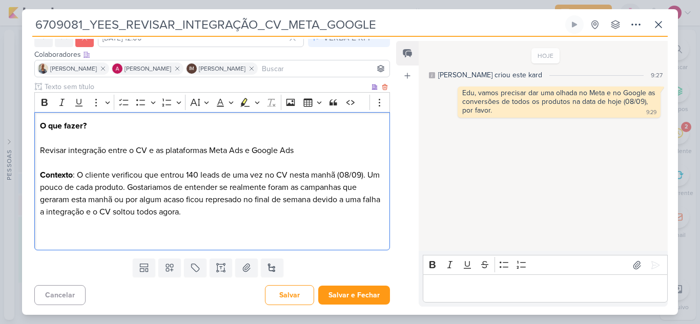
scroll to position [54, 0]
click at [343, 301] on button "Salvar e Fechar" at bounding box center [354, 294] width 72 height 19
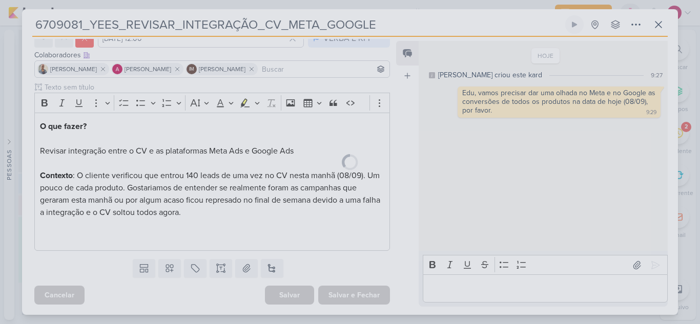
scroll to position [53, 0]
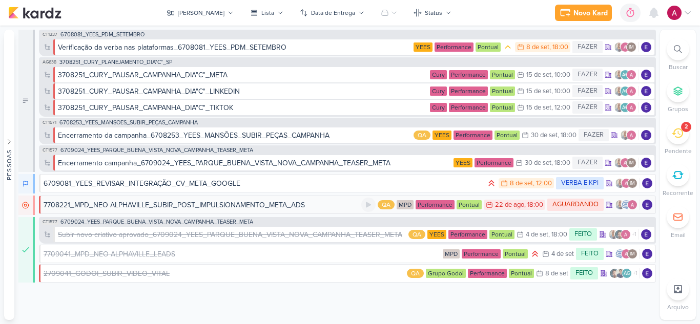
click at [261, 206] on div "7708221_MPD_NEO ALPHAVILLE_SUBIR_POST_IMPULSIONAMENTO_META_ADS" at bounding box center [174, 205] width 261 height 11
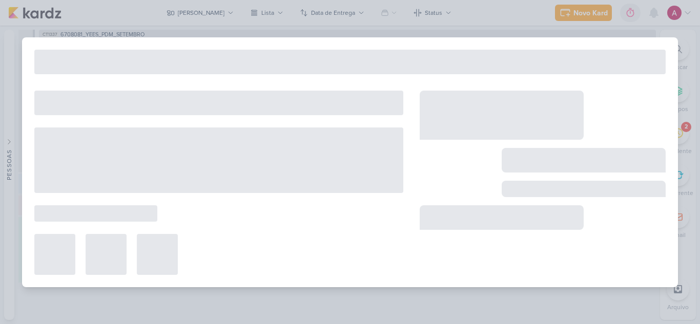
type input "7708221_MPD_NEO ALPHAVILLE_SUBIR_POST_IMPULSIONAMENTO_META_ADS"
type input "[DATE] 18:00"
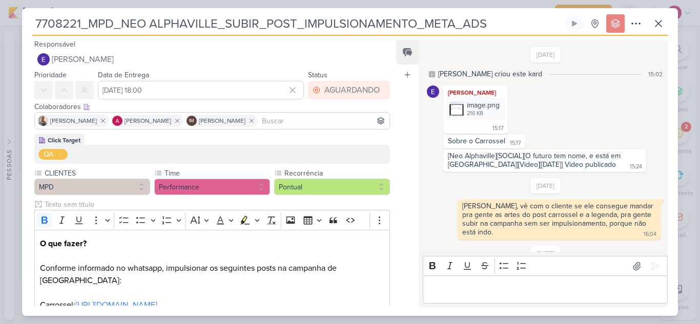
scroll to position [94, 0]
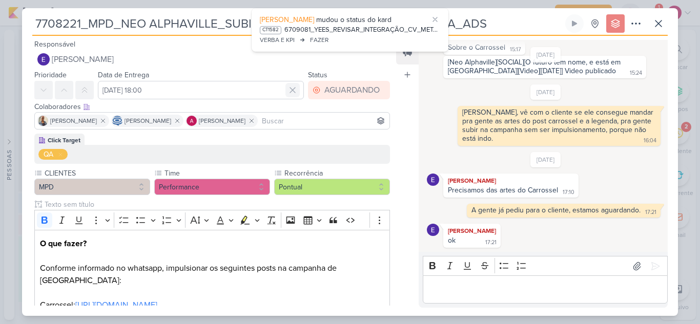
click at [291, 91] on icon at bounding box center [292, 90] width 10 height 10
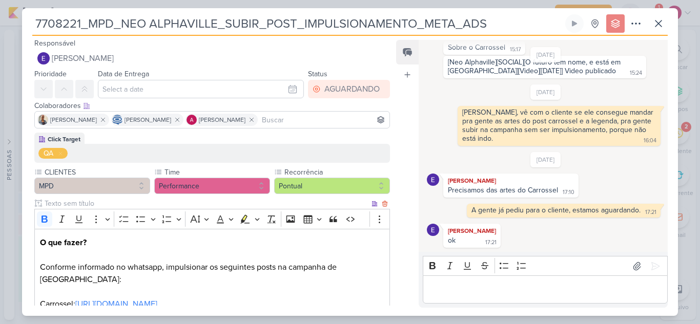
scroll to position [0, 0]
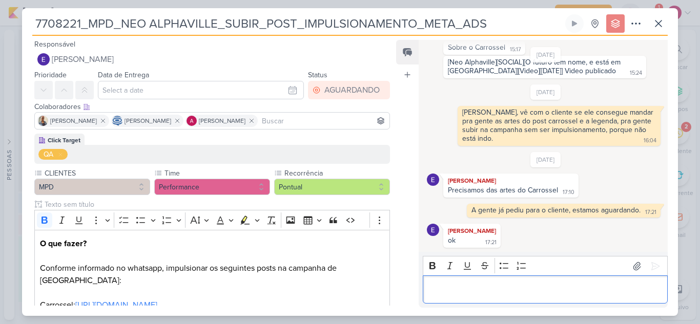
click at [449, 292] on p "Editor editing area: main" at bounding box center [545, 290] width 234 height 12
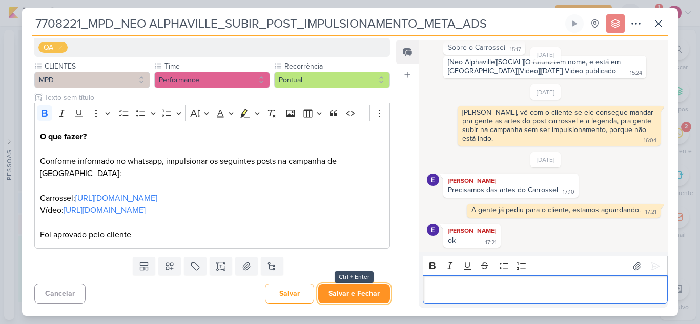
click at [362, 289] on button "Salvar e Fechar" at bounding box center [354, 293] width 72 height 19
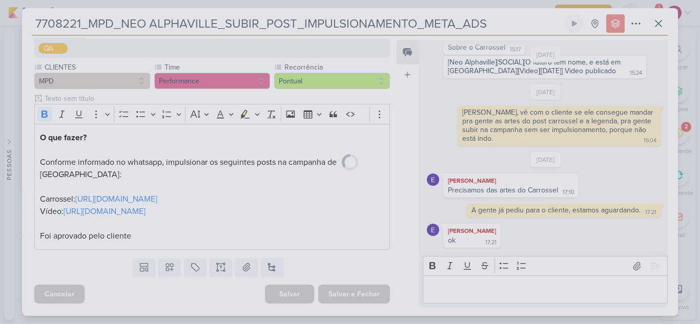
scroll to position [106, 0]
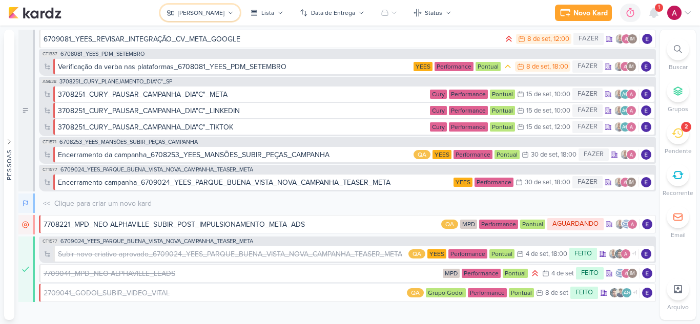
click at [207, 9] on div "[PERSON_NAME]" at bounding box center [201, 12] width 47 height 9
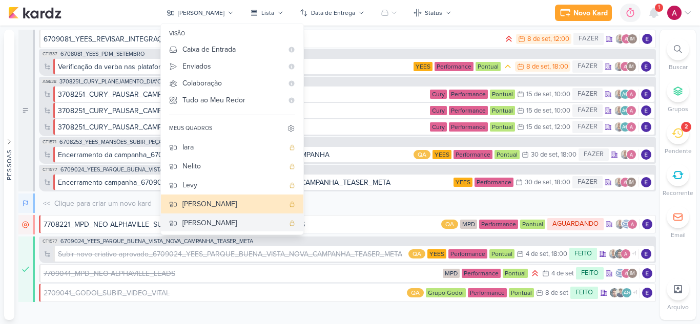
click at [220, 224] on div "[PERSON_NAME]" at bounding box center [232, 223] width 101 height 11
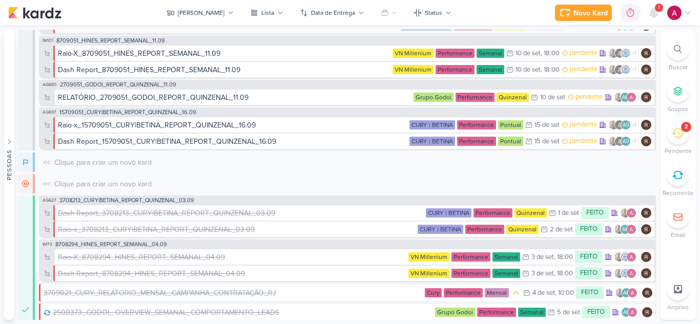
scroll to position [0, 0]
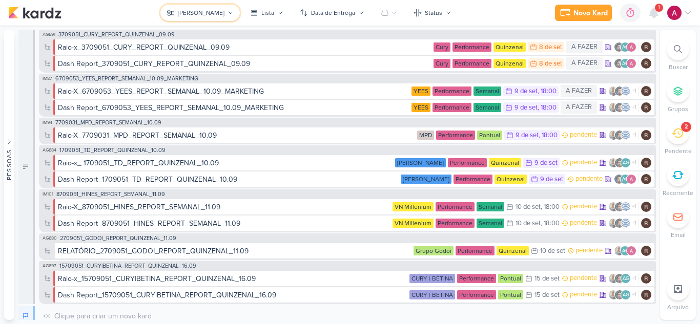
click at [193, 9] on div "[PERSON_NAME]" at bounding box center [201, 12] width 47 height 9
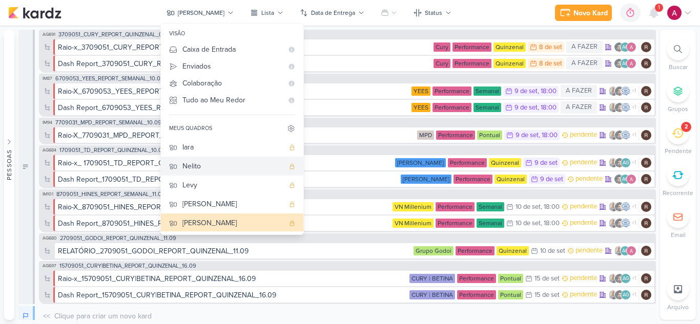
click at [224, 168] on div "Nelito" at bounding box center [232, 166] width 101 height 11
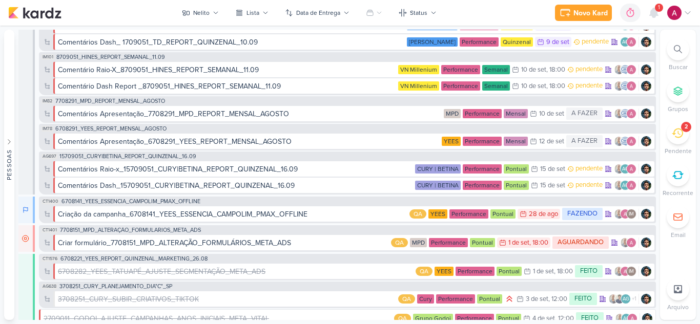
scroll to position [307, 0]
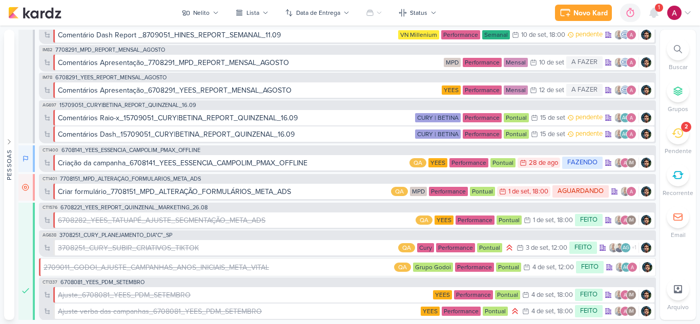
click at [680, 49] on icon at bounding box center [678, 49] width 8 height 8
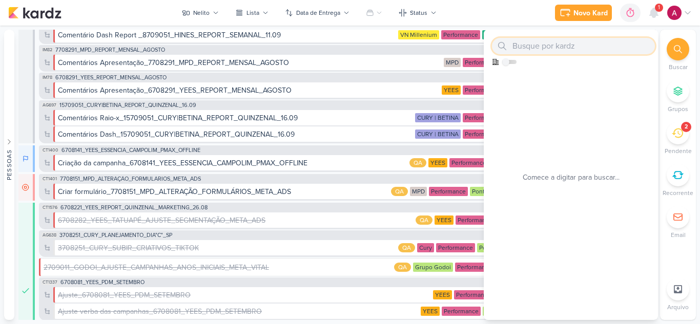
paste input "7709031"
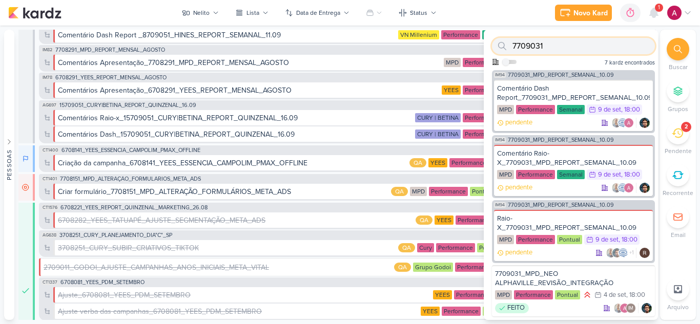
scroll to position [165, 0]
type input "7709031"
click at [602, 274] on div "7709031_MPD_NEO ALPHAVILLE_REVISÃO_INTEGRAÇÃO" at bounding box center [573, 278] width 157 height 18
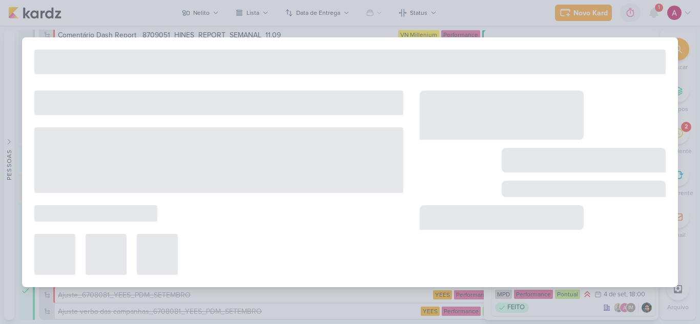
type input "7709031_MPD_NEO ALPHAVILLE_REVISÃO_INTEGRAÇÃO"
type input "4 de setembro de 2025 às 18:00"
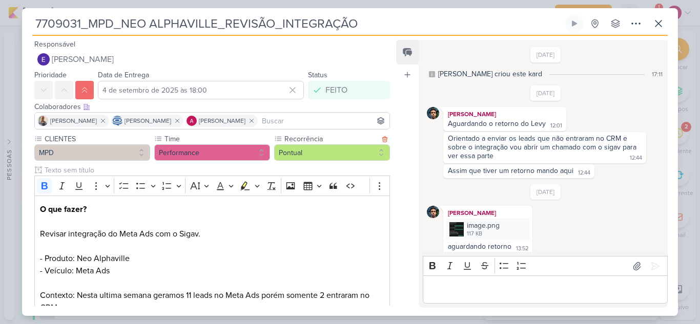
scroll to position [75, 0]
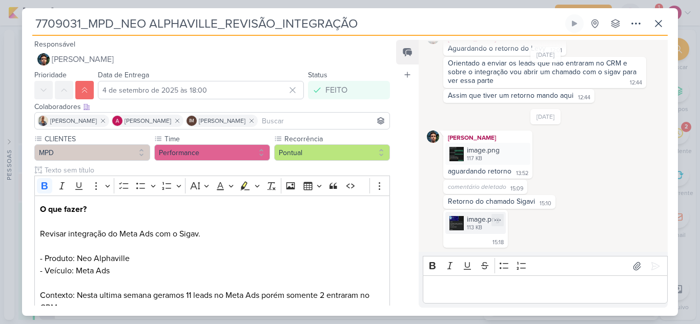
click at [472, 221] on div "image.png" at bounding box center [483, 219] width 33 height 11
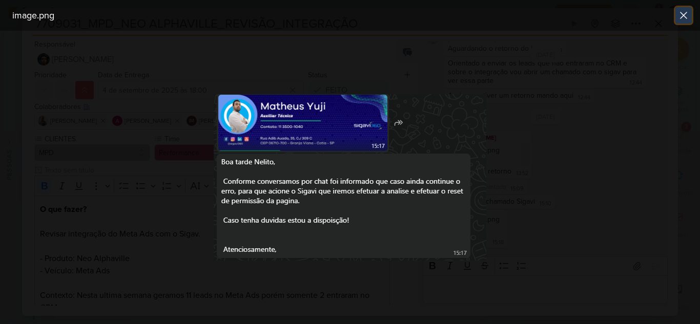
click at [690, 12] on button at bounding box center [683, 15] width 16 height 16
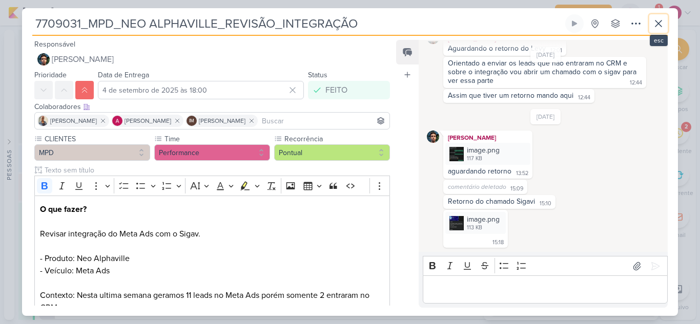
drag, startPoint x: 661, startPoint y: 23, endPoint x: 660, endPoint y: 31, distance: 8.3
click at [661, 23] on icon at bounding box center [658, 23] width 12 height 12
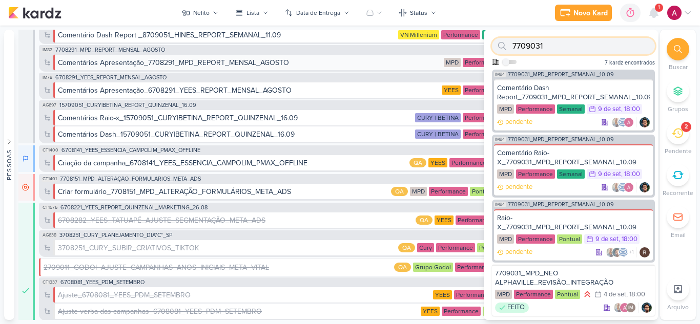
drag, startPoint x: 572, startPoint y: 51, endPoint x: 482, endPoint y: 59, distance: 90.5
click at [484, 59] on div "7709031 Como admin, ative para buscar em todos os kardz da organização 7 kardz …" at bounding box center [571, 50] width 174 height 40
paste input "670808"
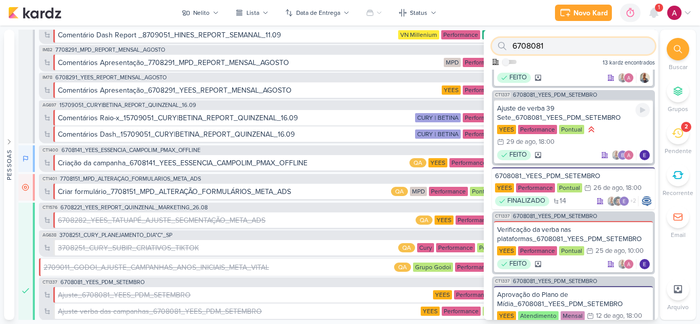
scroll to position [363, 0]
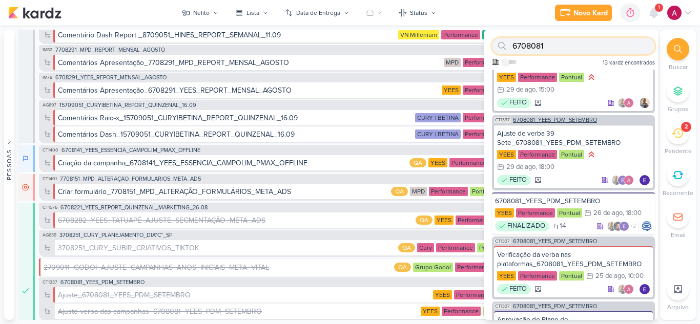
type input "6708081"
click at [576, 123] on span "6708081_YEES_PDM_SETEMBRO" at bounding box center [555, 120] width 84 height 6
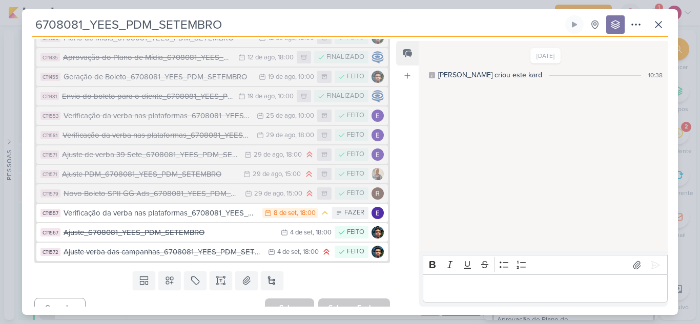
scroll to position [218, 0]
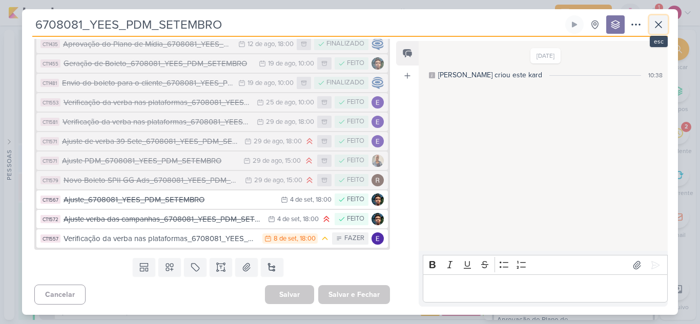
click at [656, 20] on icon at bounding box center [658, 24] width 12 height 12
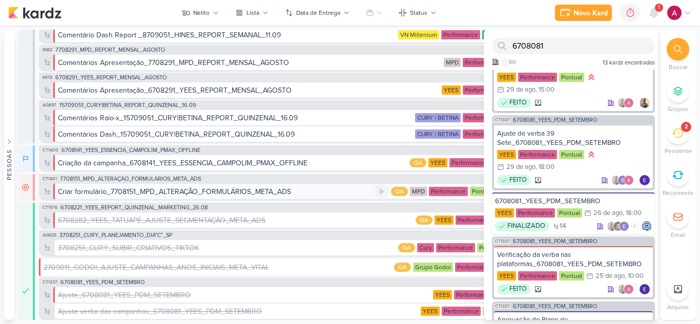
click at [305, 194] on div "Criar formulário_7708151_MPD_ALTERAÇÃO_FORMULÁRIOS_META_ADS" at bounding box center [216, 191] width 317 height 11
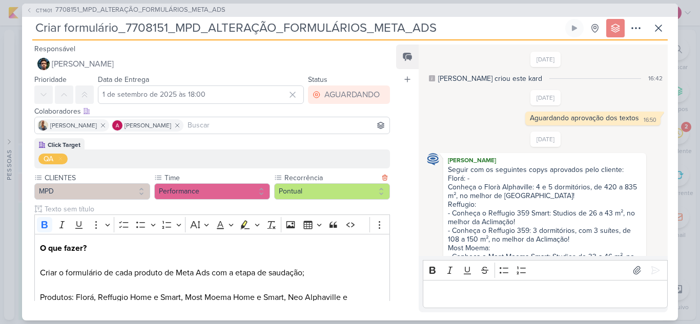
scroll to position [265, 0]
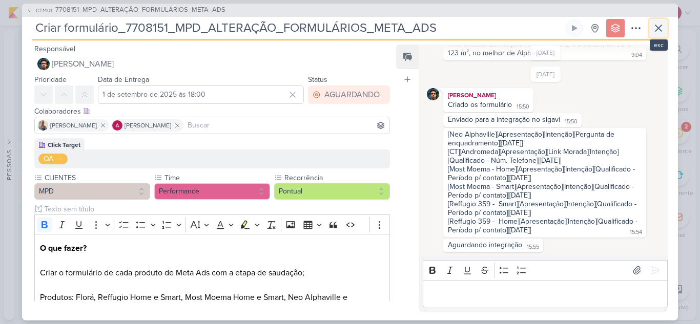
click at [658, 31] on icon at bounding box center [658, 28] width 12 height 12
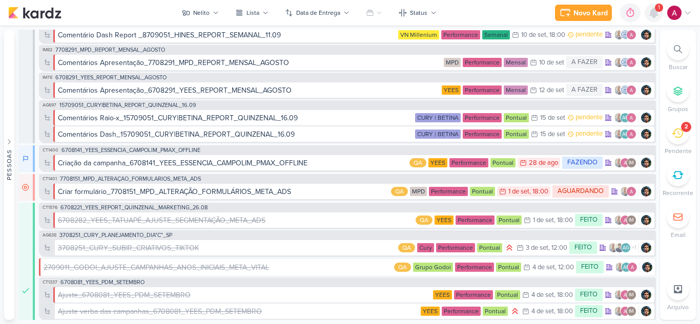
click at [656, 14] on icon at bounding box center [654, 12] width 8 height 9
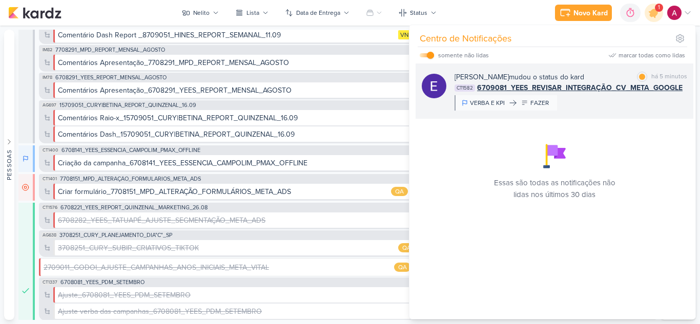
click at [609, 101] on div "[PERSON_NAME] mudou o status do kard marcar como lida há 5 minutos CT1582 67090…" at bounding box center [570, 91] width 233 height 39
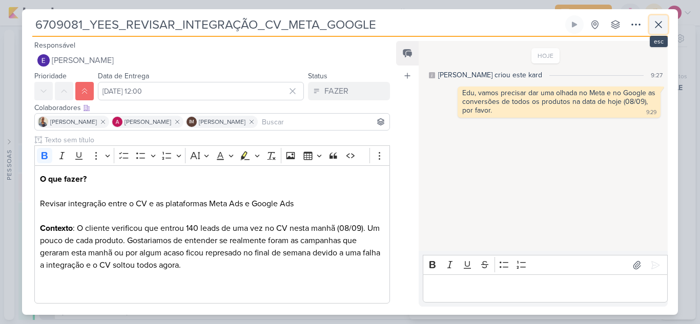
click at [661, 24] on icon at bounding box center [658, 24] width 12 height 12
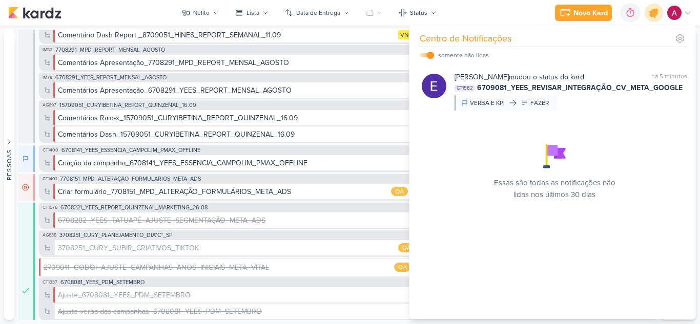
click at [651, 16] on icon at bounding box center [654, 13] width 12 height 12
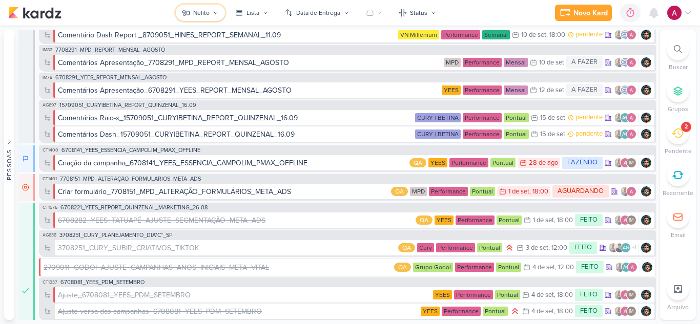
click at [200, 17] on button "Nelito" at bounding box center [200, 13] width 49 height 16
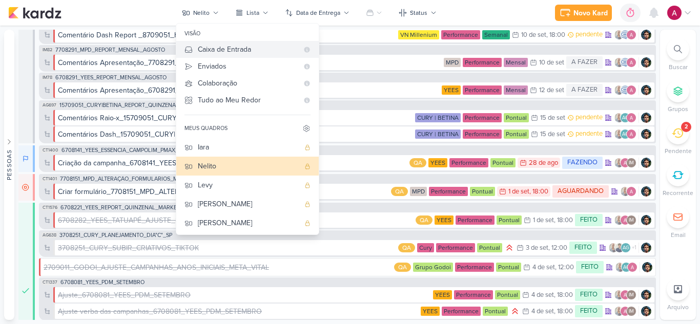
click at [205, 50] on div "Caixa de Entrada" at bounding box center [248, 49] width 100 height 11
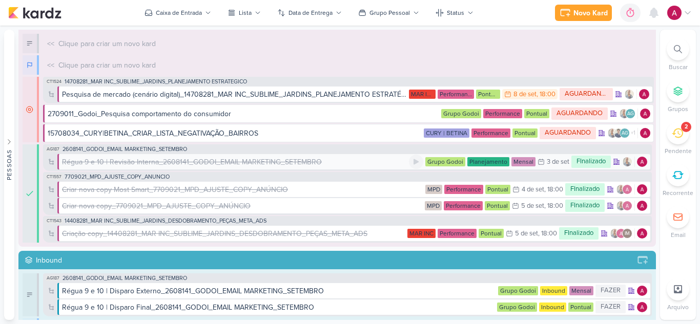
scroll to position [0, 0]
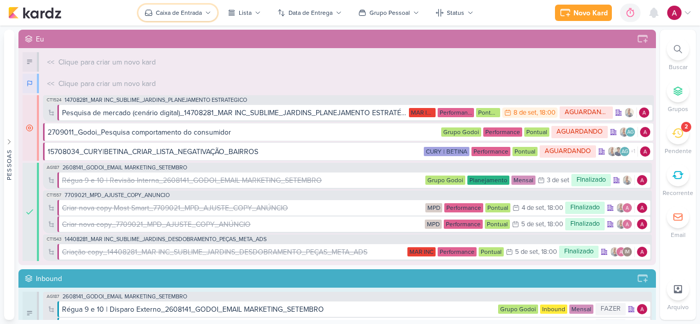
click at [174, 13] on div "Caixa de Entrada" at bounding box center [179, 12] width 46 height 9
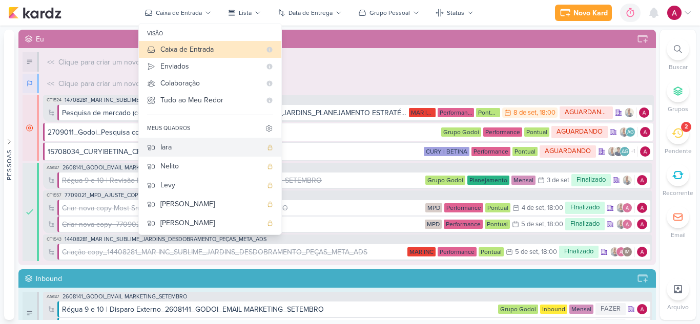
click at [186, 149] on div "Iara" at bounding box center [210, 147] width 101 height 11
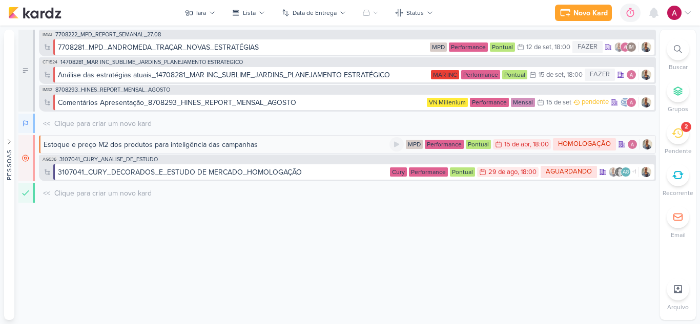
click at [312, 146] on div "Estoque e preço M2 dos produtos para inteligência das campanhas" at bounding box center [217, 144] width 346 height 11
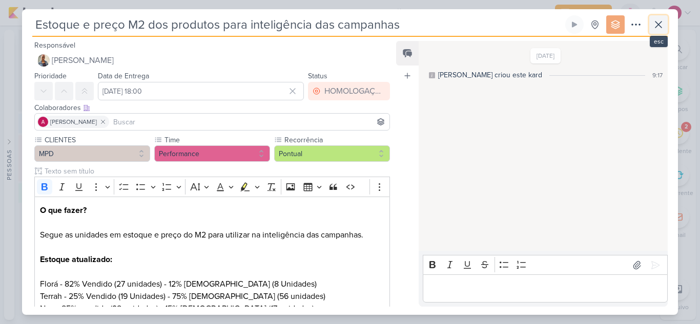
click at [658, 26] on icon at bounding box center [658, 24] width 12 height 12
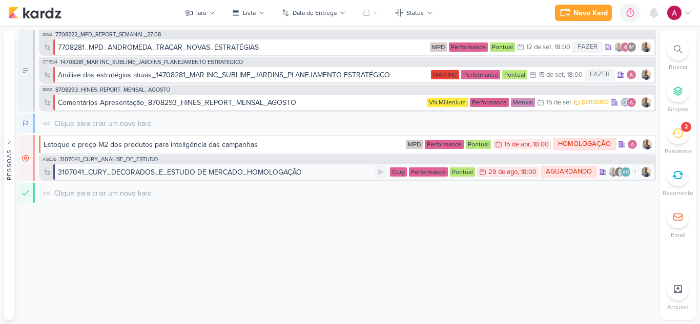
click at [348, 177] on div "3107041_CURY_DECORADOS_E_ESTUDO DE MERCADO_HOMOLOGAÇÃO" at bounding box center [216, 172] width 316 height 11
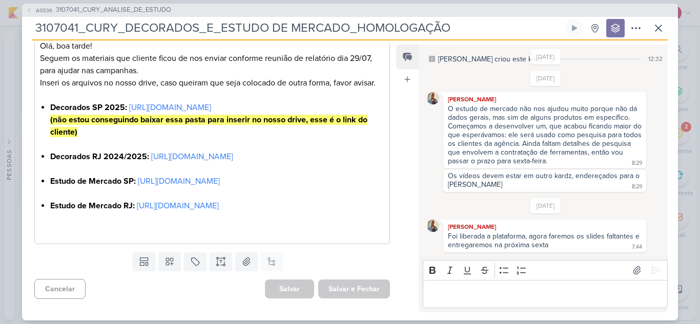
scroll to position [217, 0]
click at [657, 29] on icon at bounding box center [658, 28] width 6 height 6
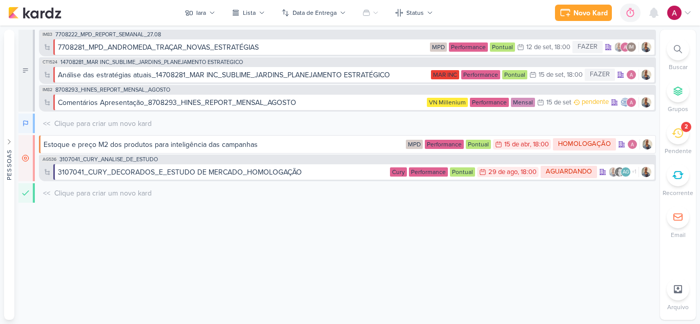
click at [339, 210] on div "Iara visão Caixa de Entrada A caixa de entrada mostra todos os kardz que você é…" at bounding box center [337, 175] width 638 height 291
click at [197, 14] on div "Iara" at bounding box center [201, 12] width 10 height 9
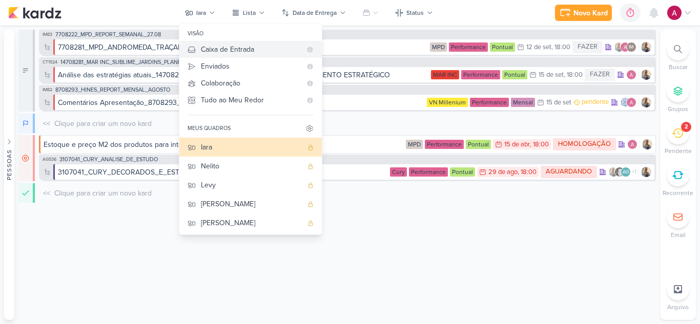
click at [255, 48] on div "Caixa de Entrada" at bounding box center [251, 49] width 100 height 11
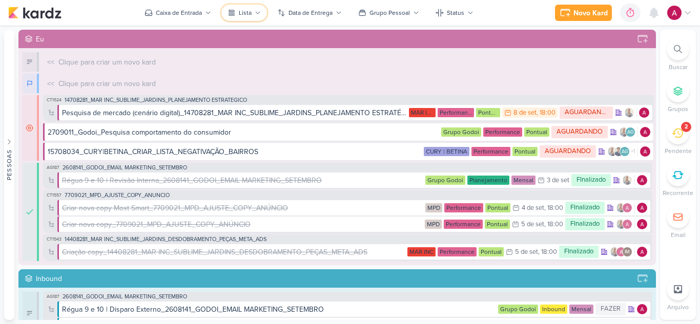
click at [240, 13] on div "Lista" at bounding box center [245, 12] width 13 height 9
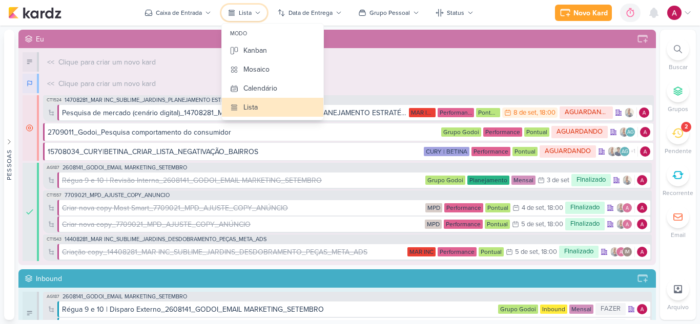
click at [240, 13] on div "Lista" at bounding box center [245, 12] width 13 height 9
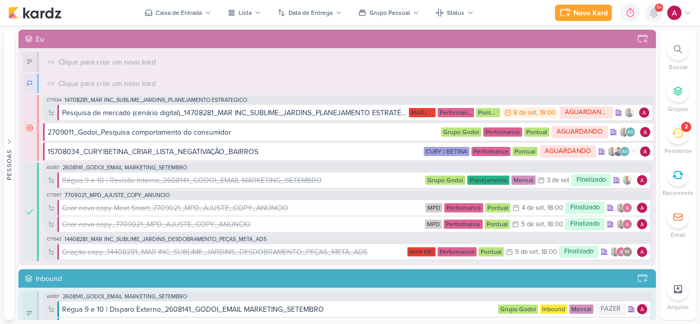
click at [657, 13] on icon at bounding box center [654, 12] width 8 height 9
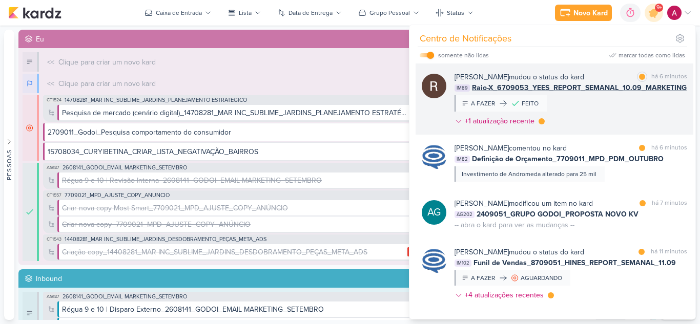
click at [615, 110] on div "[PERSON_NAME] mudou o status do kard marcar como lida há 6 minutos IM89 Raio-X_…" at bounding box center [570, 101] width 233 height 59
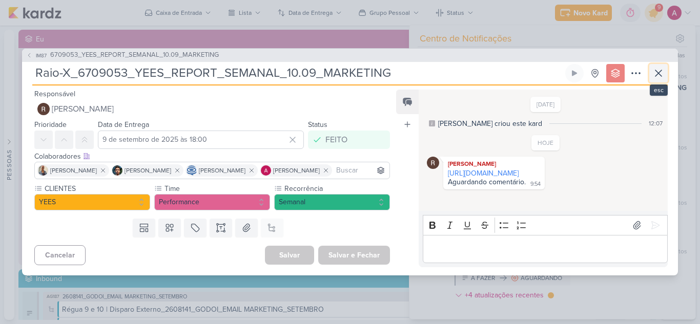
click at [656, 74] on icon at bounding box center [658, 73] width 12 height 12
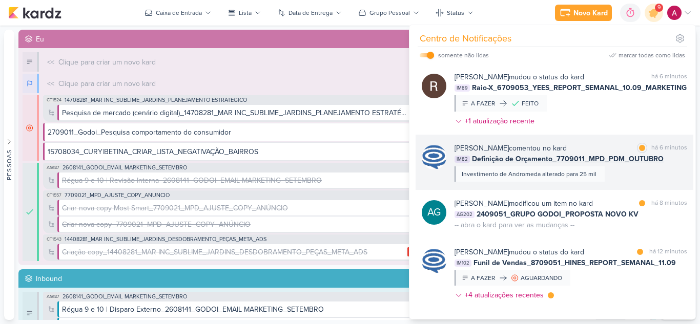
click at [612, 177] on div "[PERSON_NAME] comentou no kard marcar como lida há 6 minutos IM82 Definição de …" at bounding box center [570, 162] width 233 height 39
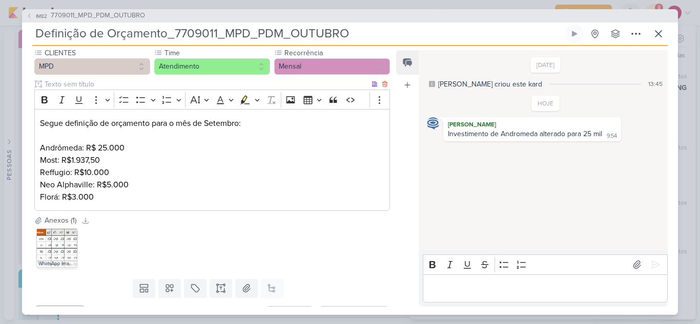
scroll to position [117, 0]
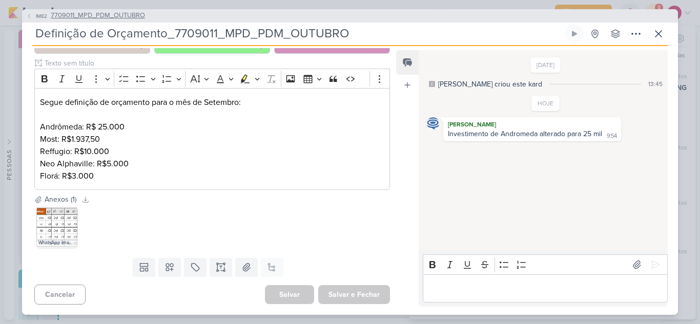
click at [34, 19] on button "IM82 7709011_MPD_PDM_OUTUBRO" at bounding box center [85, 16] width 119 height 10
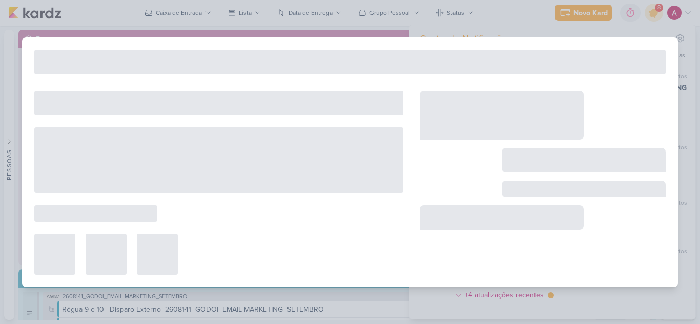
type input "7709011_MPD_PDM_OUTUBRO"
type input "5 de setembro de 2025 às 18:00"
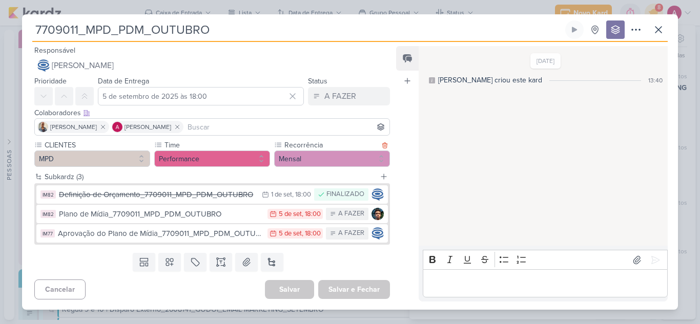
scroll to position [0, 0]
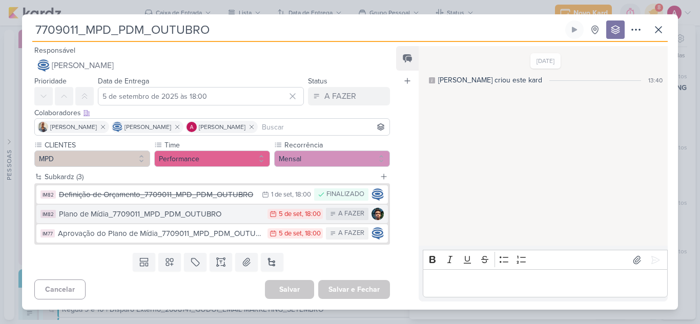
click at [181, 214] on div "Plano de Mídia_7709011_MPD_PDM_OUTUBRO" at bounding box center [160, 215] width 203 height 12
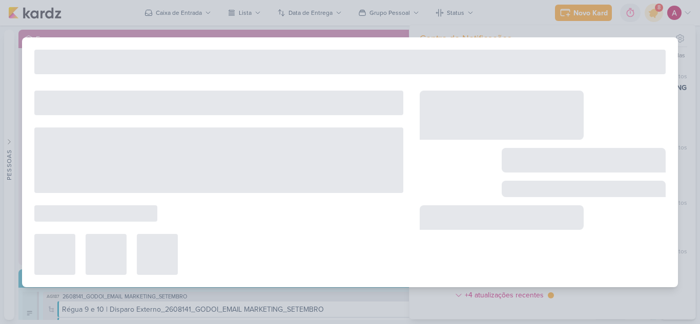
type input "Plano de Mídia_7709011_MPD_PDM_OUTUBRO"
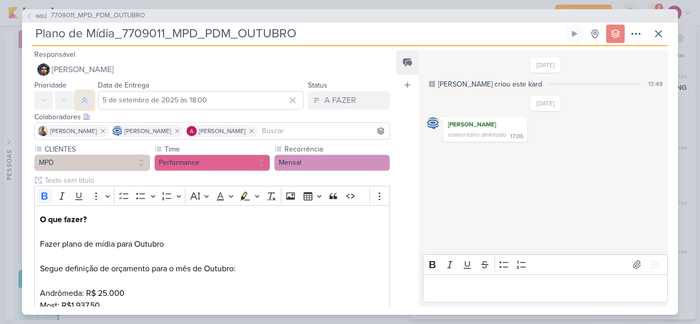
click at [83, 100] on icon at bounding box center [84, 100] width 8 height 8
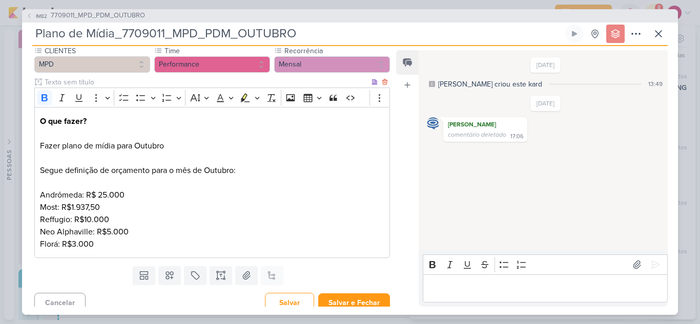
scroll to position [107, 0]
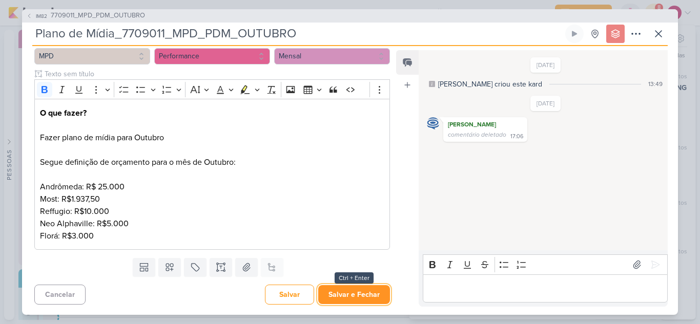
click at [377, 292] on button "Salvar e Fechar" at bounding box center [354, 294] width 72 height 19
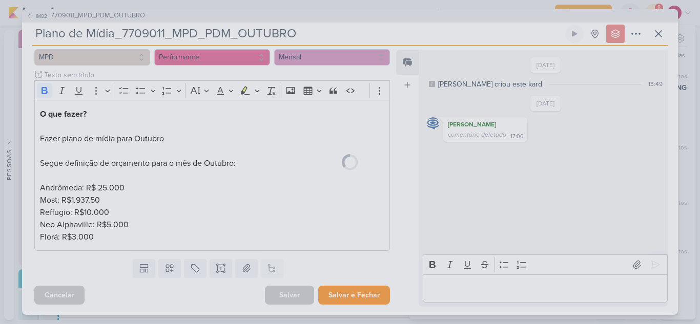
scroll to position [106, 0]
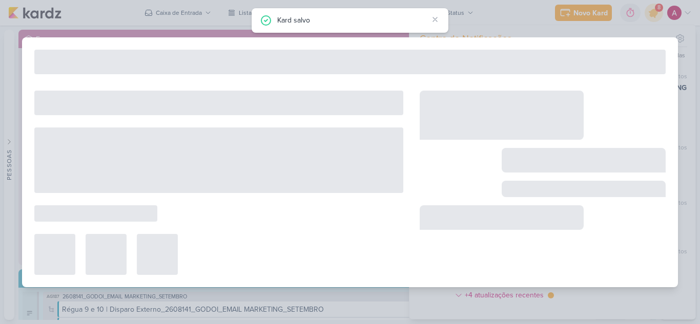
type input "7709011_MPD_PDM_OUTUBRO"
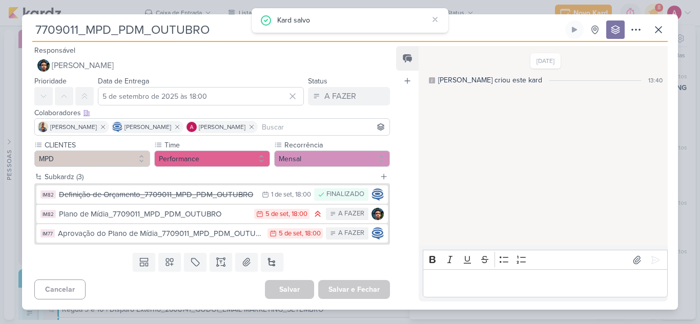
scroll to position [0, 0]
click at [652, 34] on button at bounding box center [658, 29] width 18 height 18
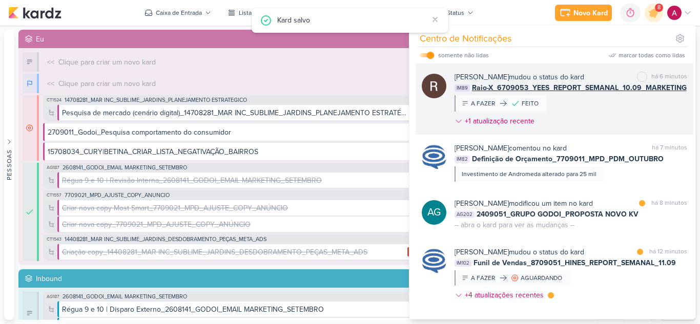
scroll to position [102, 0]
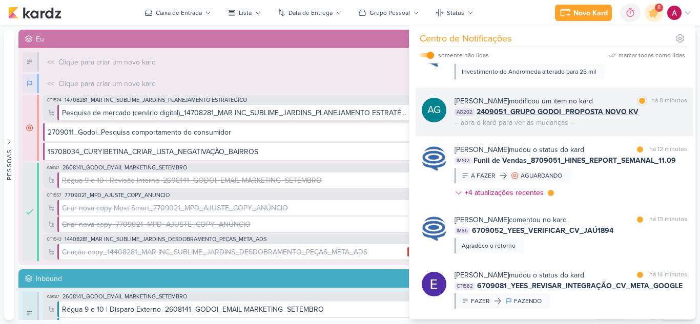
click at [616, 126] on div "[PERSON_NAME] modificou um item no kard marcar como lida há 8 minutos AG202 240…" at bounding box center [570, 112] width 233 height 32
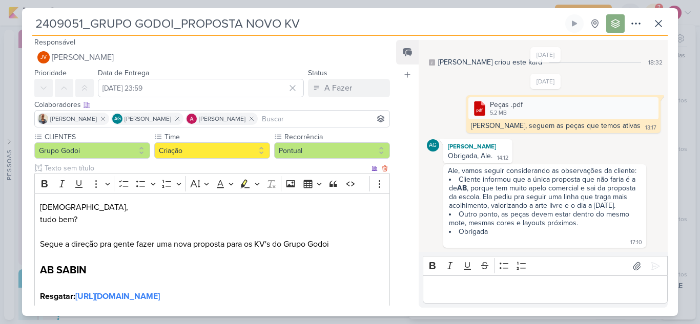
scroll to position [0, 0]
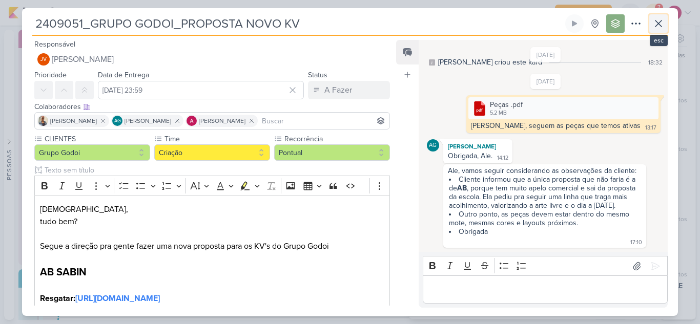
click at [661, 23] on icon at bounding box center [658, 23] width 12 height 12
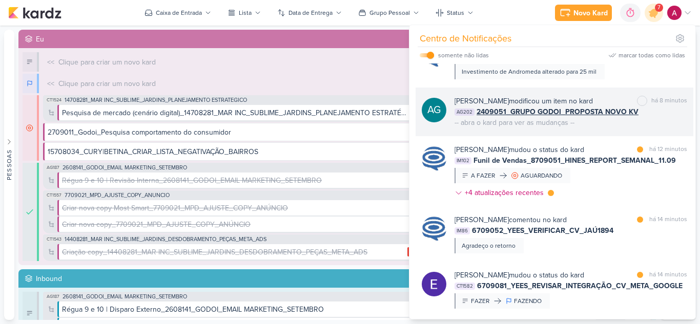
click at [532, 122] on div "-- abra o kard para ver as mudanças --" at bounding box center [514, 122] width 120 height 11
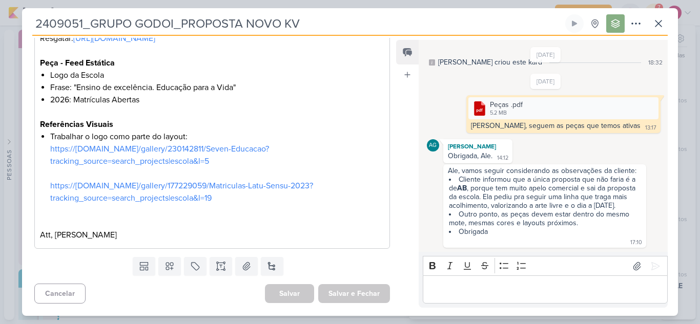
scroll to position [721, 0]
click at [657, 22] on icon at bounding box center [658, 23] width 6 height 6
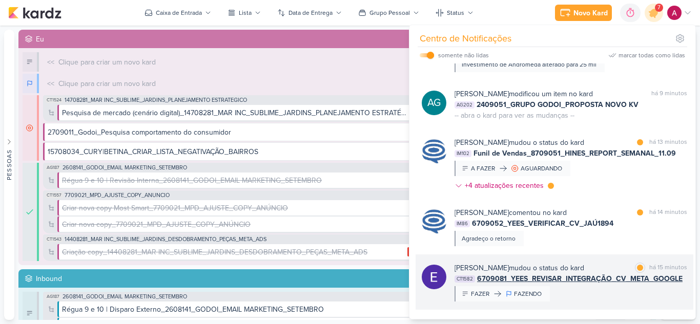
scroll to position [102, 0]
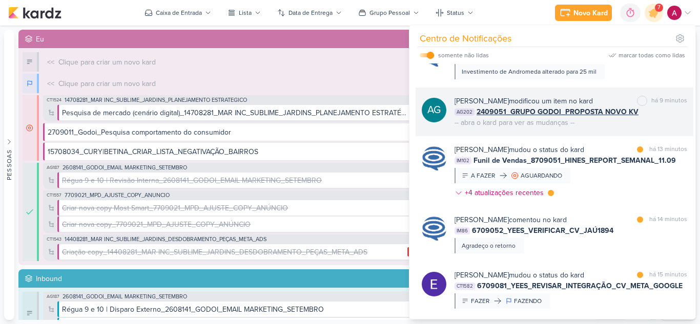
drag, startPoint x: 493, startPoint y: 122, endPoint x: 480, endPoint y: 125, distance: 13.6
click at [480, 125] on div "-- abra o kard para ver as mudanças --" at bounding box center [514, 122] width 120 height 11
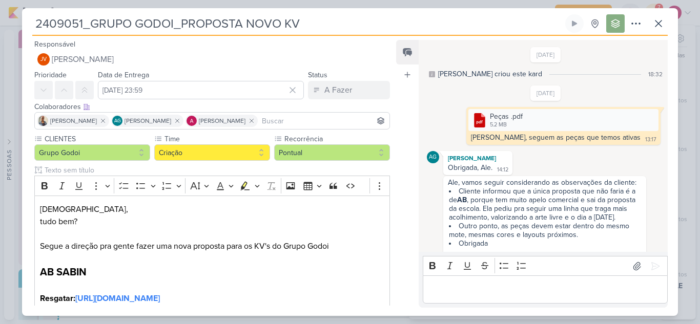
scroll to position [12, 0]
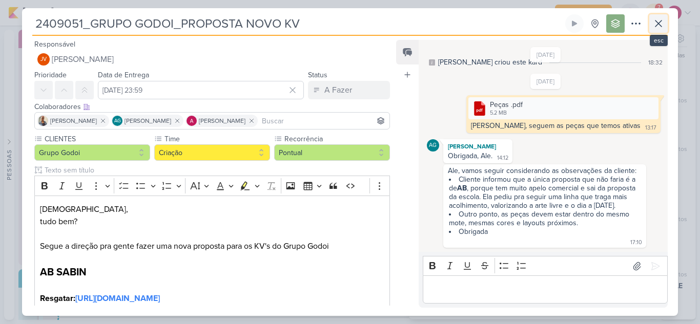
click at [664, 22] on icon at bounding box center [658, 23] width 12 height 12
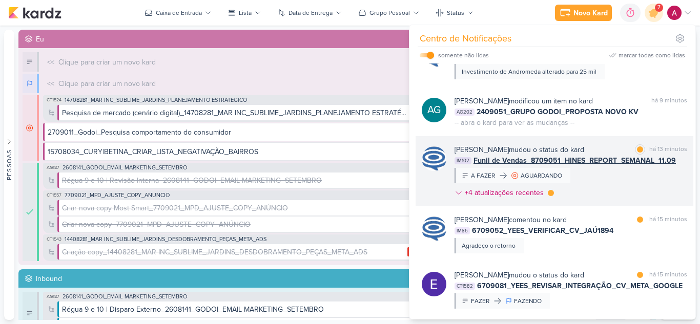
click at [620, 169] on div "[PERSON_NAME] mudou o status do kard marcar como lida há 13 minutos IM102 Funil…" at bounding box center [570, 173] width 233 height 58
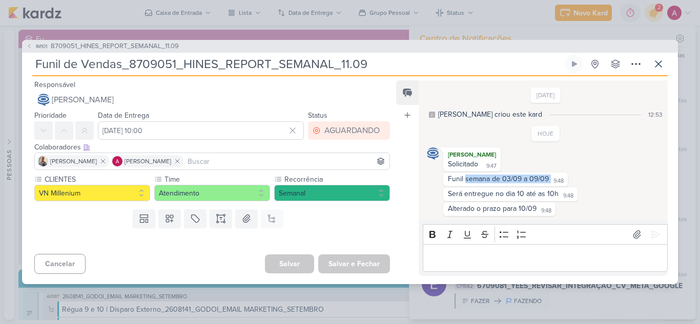
drag, startPoint x: 465, startPoint y: 176, endPoint x: 569, endPoint y: 180, distance: 104.6
click at [569, 180] on div "Funil semana de 03/09 a [DATE] 9:48 9:48" at bounding box center [546, 180] width 238 height 14
drag, startPoint x: 455, startPoint y: 195, endPoint x: 554, endPoint y: 196, distance: 99.4
click at [554, 196] on div "Será entregue no dia 10 até as 10h" at bounding box center [503, 194] width 111 height 9
drag, startPoint x: 470, startPoint y: 207, endPoint x: 535, endPoint y: 210, distance: 65.7
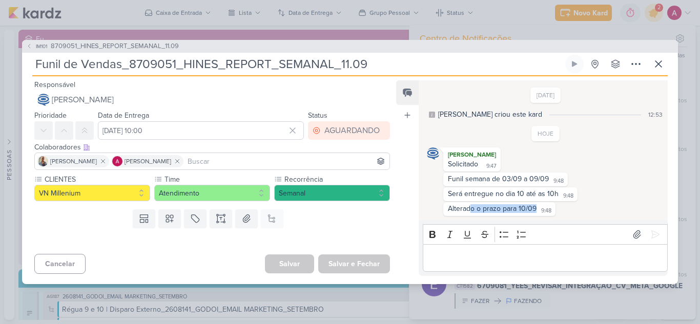
click at [535, 210] on div "Alterado o prazo para [DATE] 9:48" at bounding box center [499, 209] width 108 height 10
click at [655, 69] on icon at bounding box center [658, 64] width 12 height 12
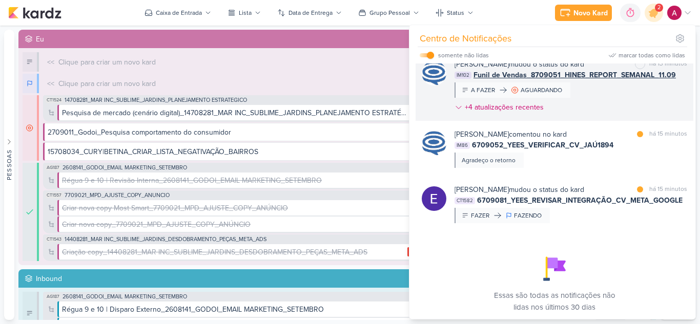
scroll to position [205, 0]
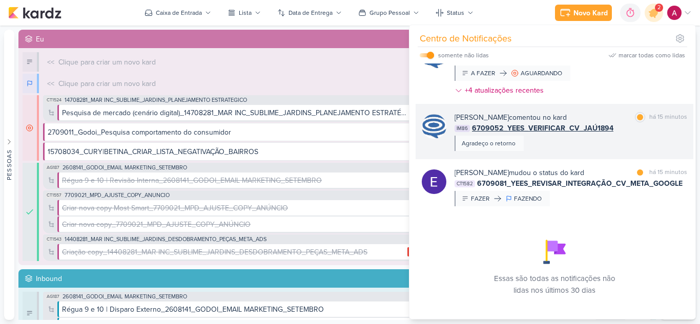
click at [597, 146] on div "[PERSON_NAME] comentou no kard marcar como lida há 15 minutos IM86 6709052_YEES…" at bounding box center [570, 131] width 233 height 39
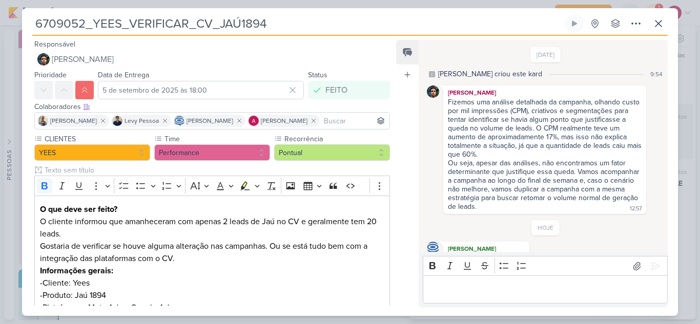
scroll to position [18, 0]
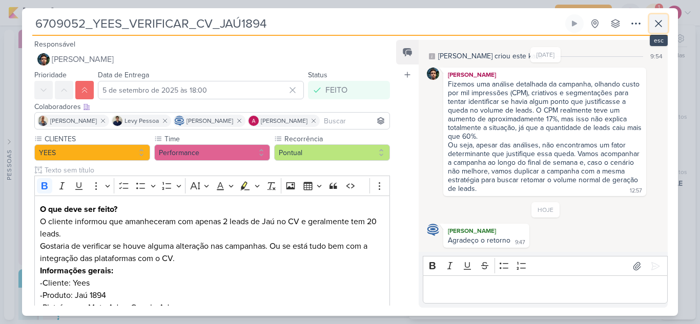
click at [664, 27] on icon at bounding box center [658, 23] width 12 height 12
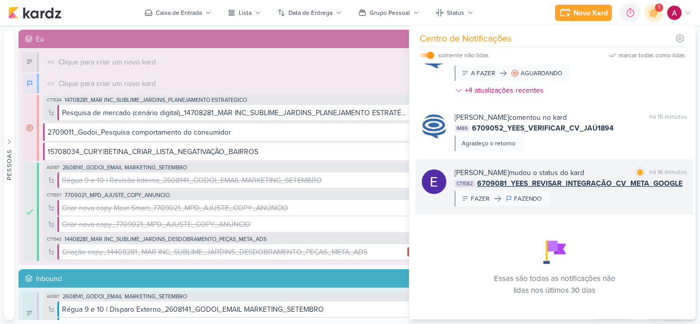
click at [586, 190] on div "[PERSON_NAME] mudou o status do kard marcar como lida há 16 minutos CT1582 6709…" at bounding box center [570, 187] width 233 height 39
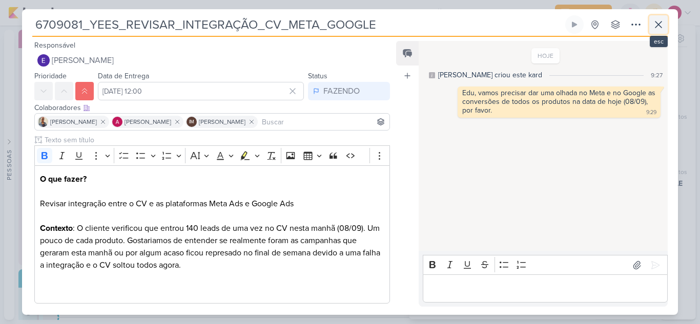
click at [661, 26] on icon at bounding box center [658, 24] width 12 height 12
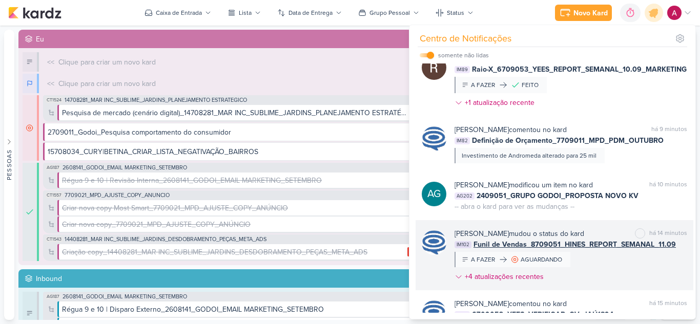
scroll to position [0, 0]
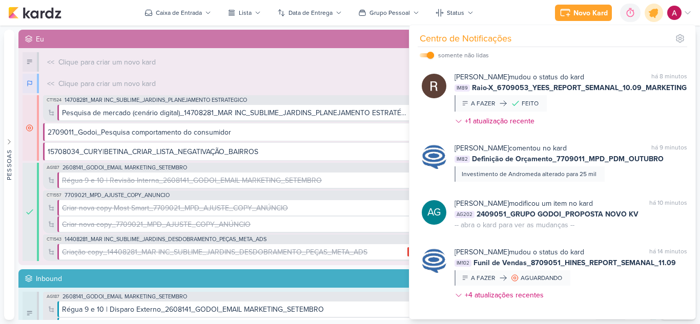
click at [652, 22] on div at bounding box center [654, 13] width 26 height 26
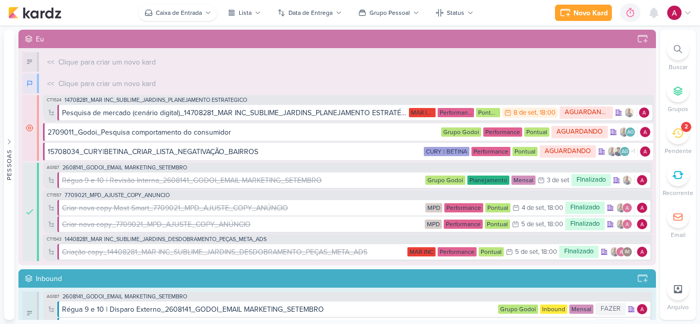
click at [192, 19] on body "1.99.0 [GEOGRAPHIC_DATA] Ctrl + k 0h0m Sessão desligada... Hoje 0h0m Semana 0h0…" at bounding box center [350, 162] width 700 height 324
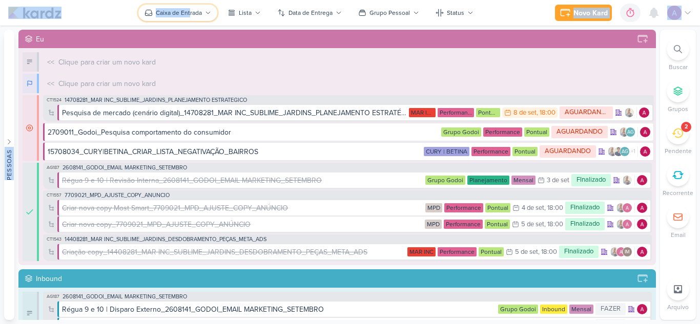
click at [190, 15] on div "Caixa de Entrada" at bounding box center [179, 12] width 46 height 9
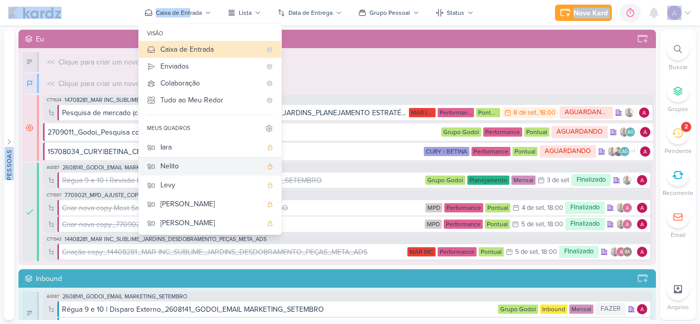
click at [201, 162] on div "Nelito" at bounding box center [210, 166] width 101 height 11
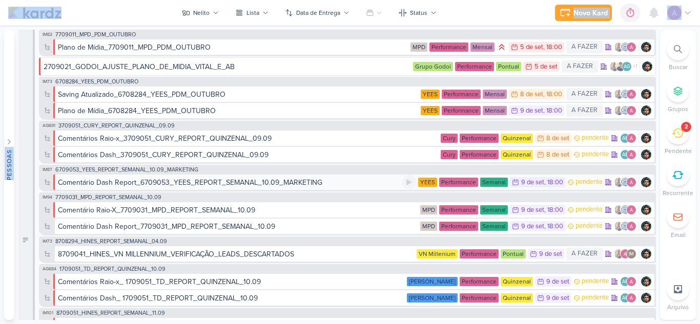
click at [143, 185] on div "Comentário Dash Report_6709053_YEES_REPORT_SEMANAL_10.09_MARKETING" at bounding box center [190, 182] width 264 height 11
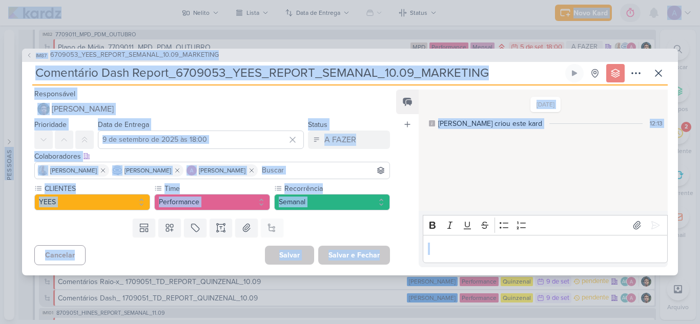
click at [405, 167] on div "Feed Atrelar email Solte o email para atrelar ao kard" at bounding box center [407, 179] width 23 height 178
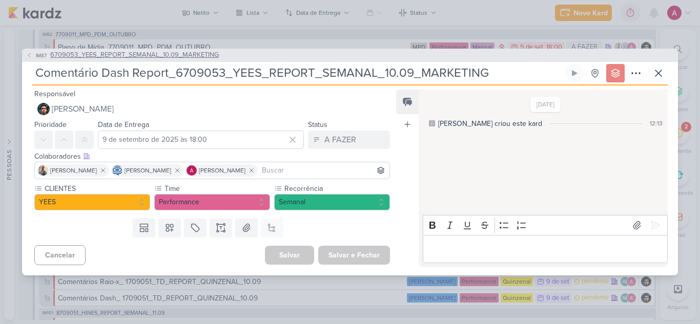
click at [44, 56] on span "IM87" at bounding box center [41, 56] width 14 height 8
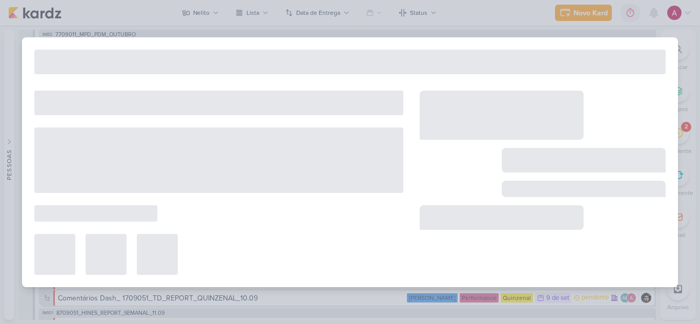
type input "6709053_YEES_REPORT_SEMANAL_10.09_MARKETING"
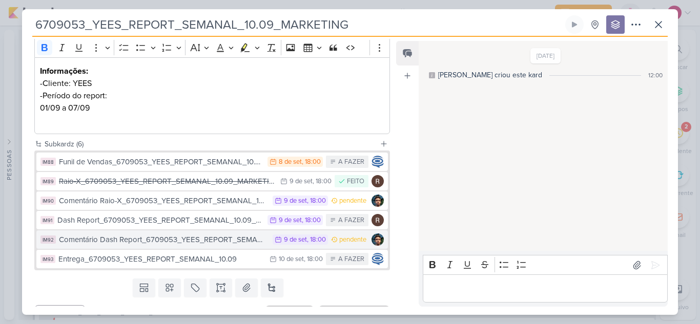
scroll to position [174, 0]
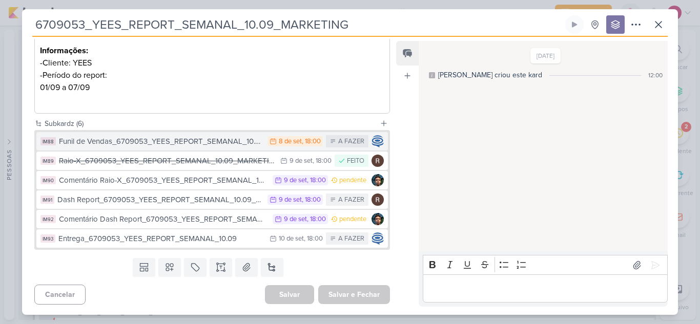
click at [236, 144] on div "Funil de Vendas_6709053_YEES_REPORT_SEMANAL_10.09_MARKETING" at bounding box center [160, 142] width 203 height 12
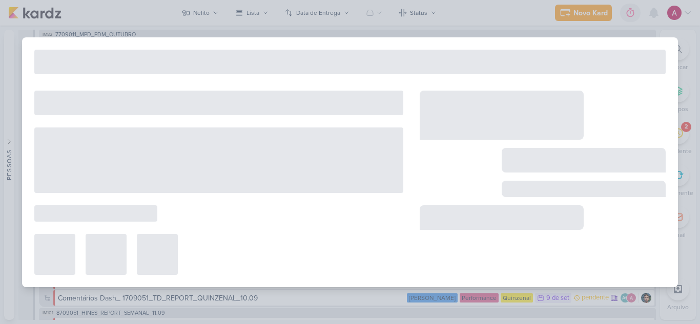
type input "Funil de Vendas_6709053_YEES_REPORT_SEMANAL_10.09_MARKETING"
type input "8 de setembro de 2025 às 18:00"
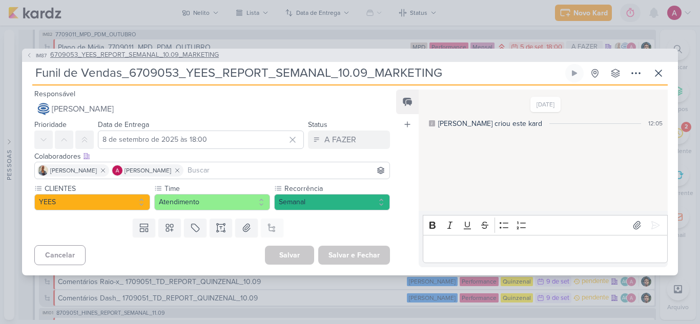
click at [35, 58] on span "IM87" at bounding box center [41, 56] width 14 height 8
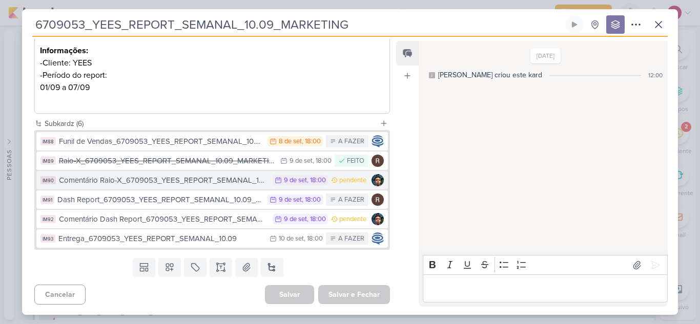
click at [220, 180] on div "Comentário Raio-X_6709053_YEES_REPORT_SEMANAL_10.09_MARKETING" at bounding box center [163, 181] width 209 height 12
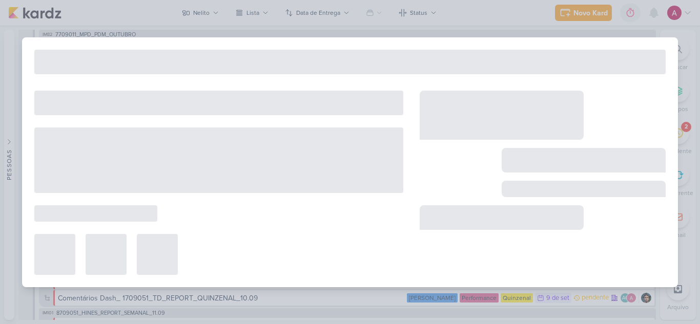
type input "Comentário Raio-X_6709053_YEES_REPORT_SEMANAL_10.09_MARKETING"
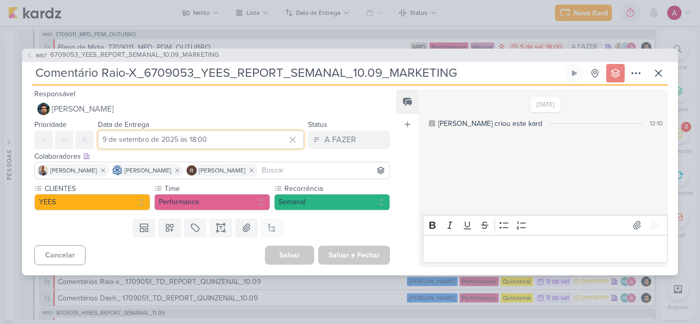
click at [122, 141] on input "9 de setembro de 2025 às 18:00" at bounding box center [201, 140] width 206 height 18
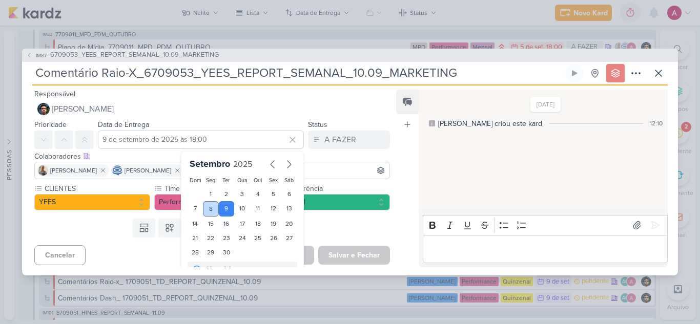
click at [209, 209] on div "8" at bounding box center [211, 208] width 16 height 15
type input "8 de setembro de 2025 às 18:00"
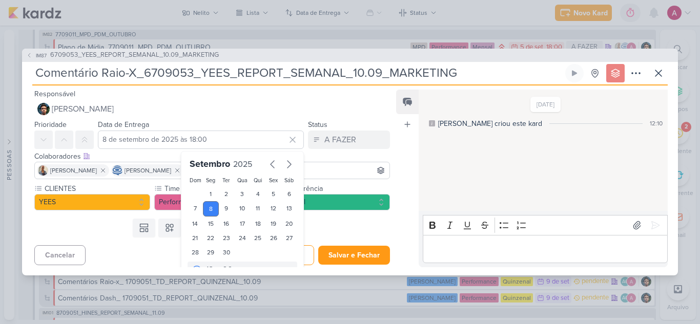
click at [358, 238] on div "Templates Campos Personalizados Marcadores Caixa De Texto Anexo Este kard já é …" at bounding box center [208, 228] width 372 height 27
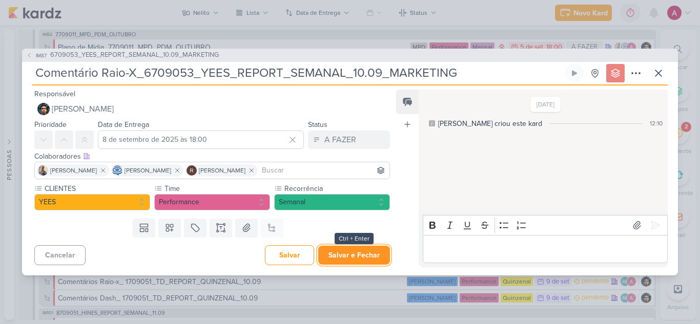
click at [356, 255] on button "Salvar e Fechar" at bounding box center [354, 255] width 72 height 19
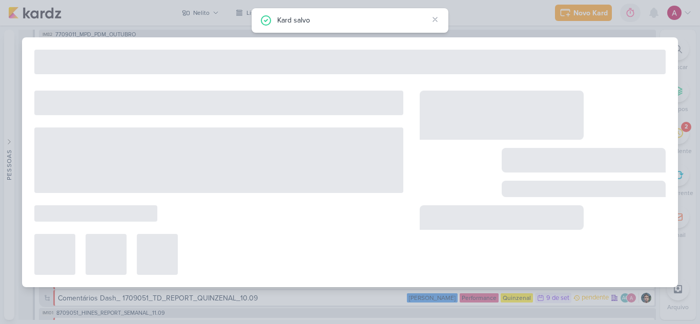
type input "6709053_YEES_REPORT_SEMANAL_10.09_MARKETING"
type input "9 de setembro de 2025 às 18:00"
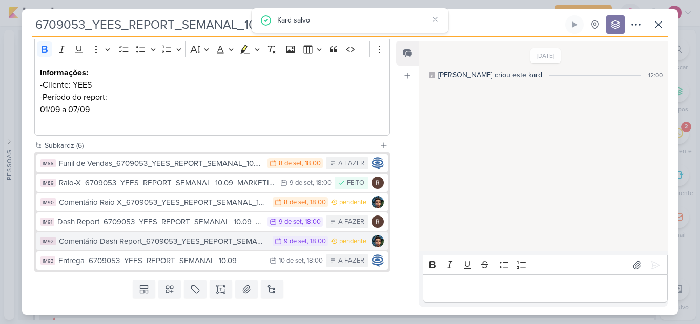
scroll to position [154, 0]
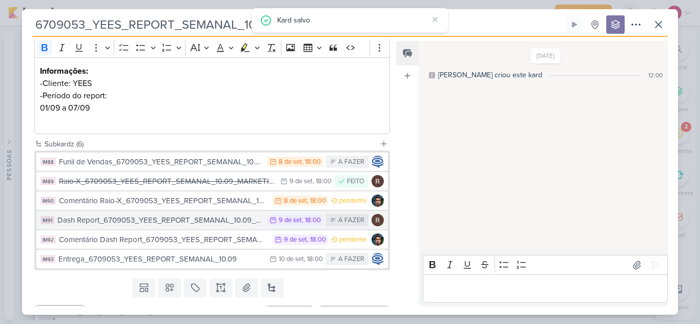
click at [219, 219] on div "Dash Report_6709053_YEES_REPORT_SEMANAL_10.09_MARKETING" at bounding box center [159, 221] width 205 height 12
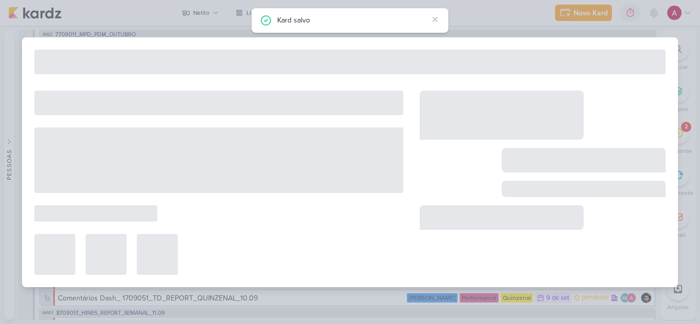
type input "Dash Report_6709053_YEES_REPORT_SEMANAL_10.09_MARKETING"
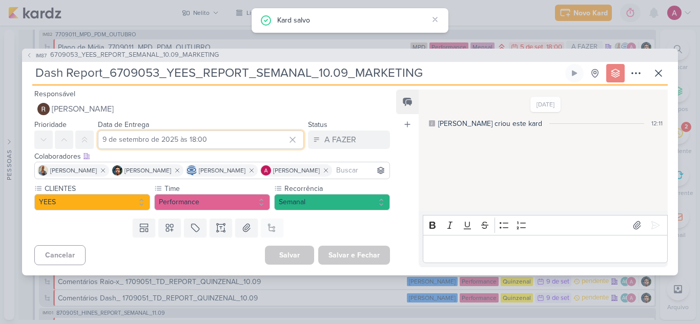
click at [136, 146] on input "9 de setembro de 2025 às 18:00" at bounding box center [201, 140] width 206 height 18
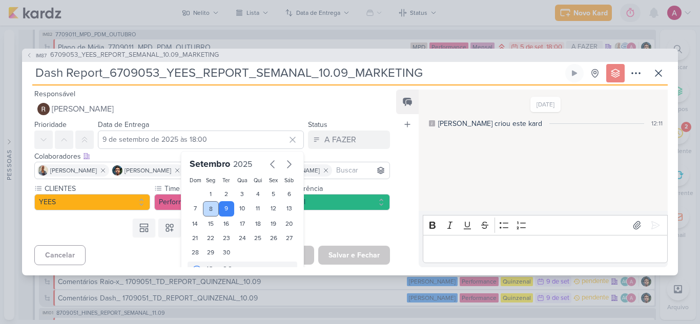
click at [212, 209] on div "8" at bounding box center [211, 208] width 16 height 15
type input "8 de setembro de 2025 às 18:00"
click at [343, 254] on div "Salvar e Fechar Ctrl + Enter" at bounding box center [354, 255] width 72 height 19
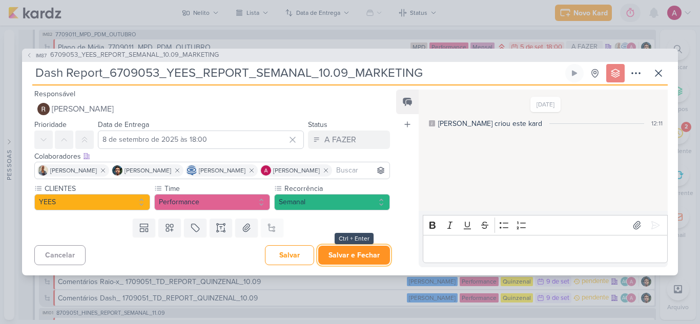
click at [343, 254] on button "Salvar e Fechar" at bounding box center [354, 255] width 72 height 19
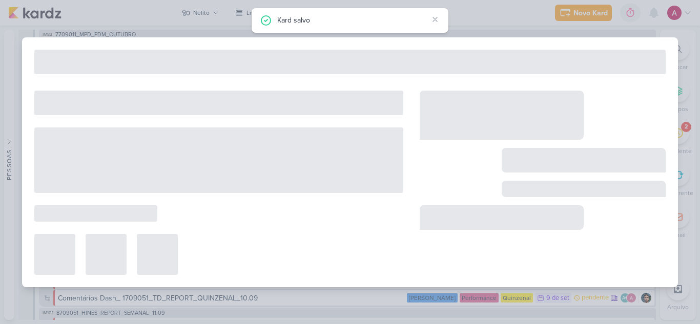
type input "6709053_YEES_REPORT_SEMANAL_09.09_MARKETING"
type input "9 de setembro de 2025 às 18:00"
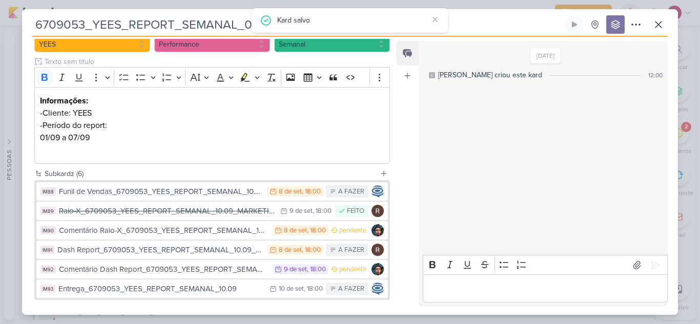
scroll to position [174, 0]
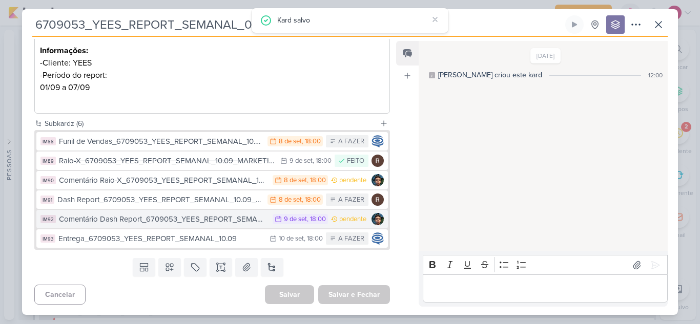
click at [209, 219] on div "Comentário Dash Report_6709053_YEES_REPORT_SEMANAL_10.09_MARKETING" at bounding box center [163, 220] width 209 height 12
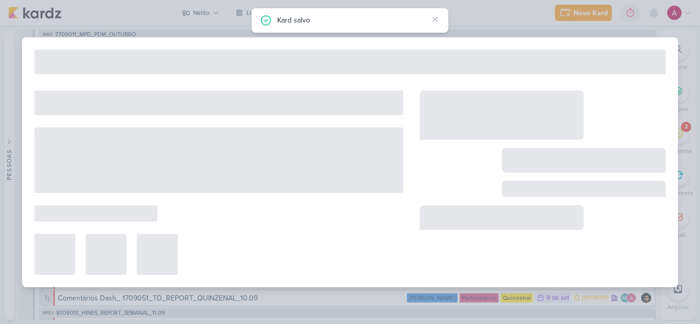
type input "Comentário Dash Report_6709053_YEES_REPORT_SEMANAL_10.09_MARKETING"
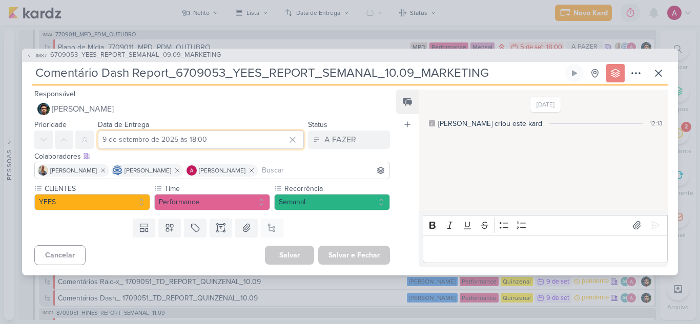
click at [117, 138] on input "9 de setembro de 2025 às 18:00" at bounding box center [201, 140] width 206 height 18
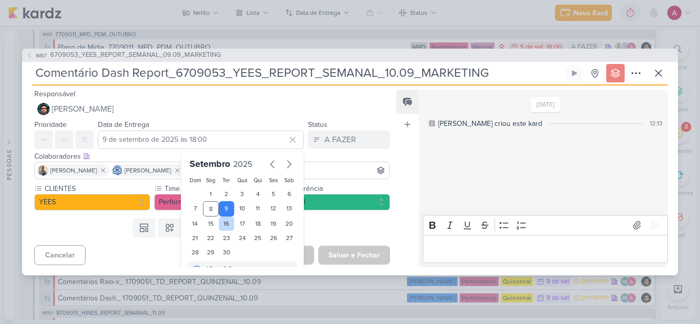
drag, startPoint x: 207, startPoint y: 205, endPoint x: 223, endPoint y: 220, distance: 22.1
click at [207, 205] on div "8" at bounding box center [211, 208] width 16 height 15
type input "8 de setembro de 2025 às 18:00"
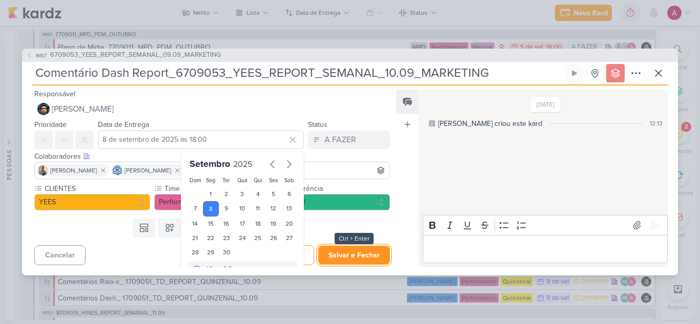
click at [343, 256] on button "Salvar e Fechar" at bounding box center [354, 255] width 72 height 19
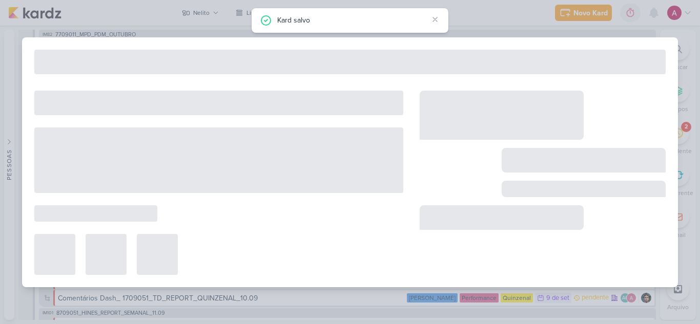
type input "6709053_YEES_REPORT_SEMANAL_09.09_MARKETING"
type input "9 de setembro de 2025 às 18:00"
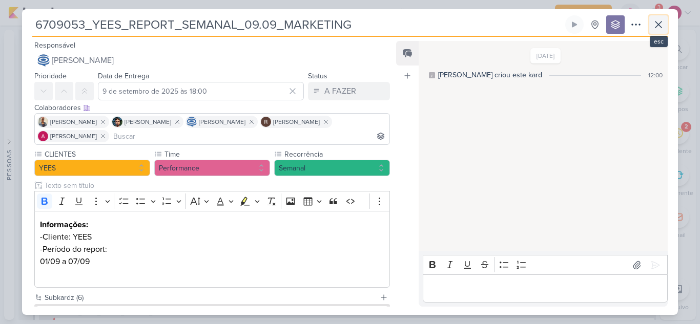
click at [661, 26] on icon at bounding box center [658, 24] width 12 height 12
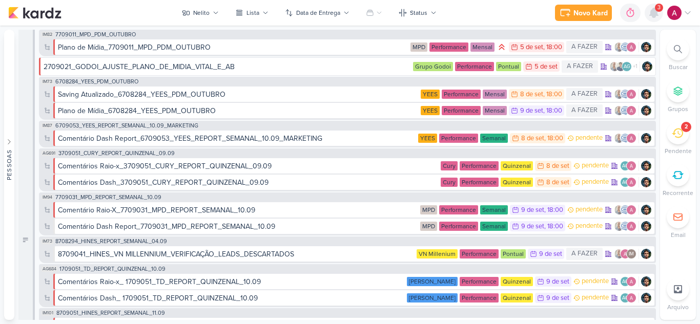
click at [658, 15] on icon at bounding box center [654, 12] width 8 height 9
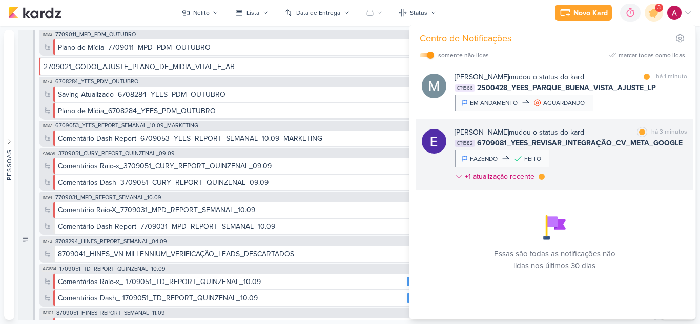
click at [616, 158] on div "Eduardo Quaresma mudou o status do kard marcar como lida há 3 minutos CT1582 67…" at bounding box center [570, 156] width 233 height 59
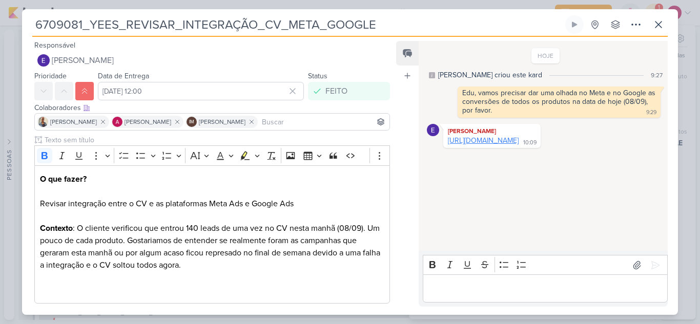
click at [519, 140] on link "https://docs.google.com/spreadsheets/d/1JGI2814dGDNmPnQ2DCbn8W8TuDkiMHn5CBj34ob…" at bounding box center [483, 140] width 71 height 9
click at [471, 283] on p "Editor editing area: main" at bounding box center [545, 289] width 234 height 12
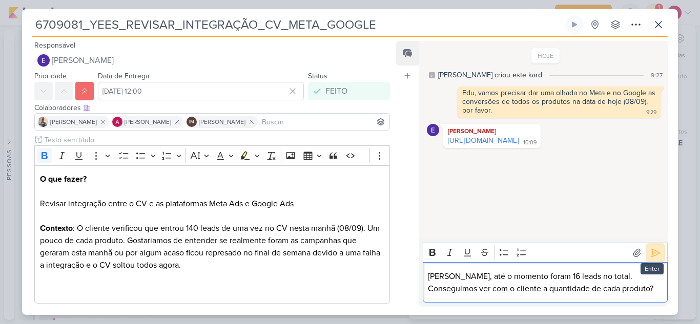
click at [654, 256] on icon at bounding box center [655, 253] width 10 height 10
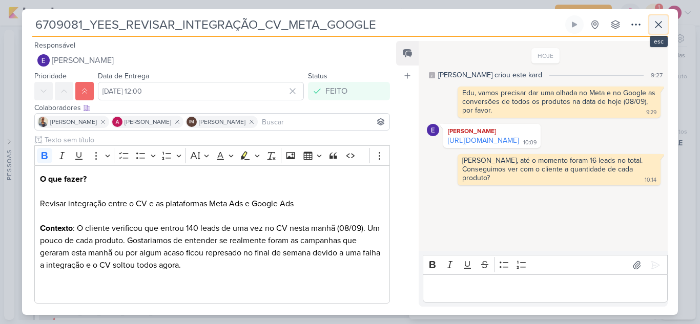
click at [652, 30] on icon at bounding box center [658, 24] width 12 height 12
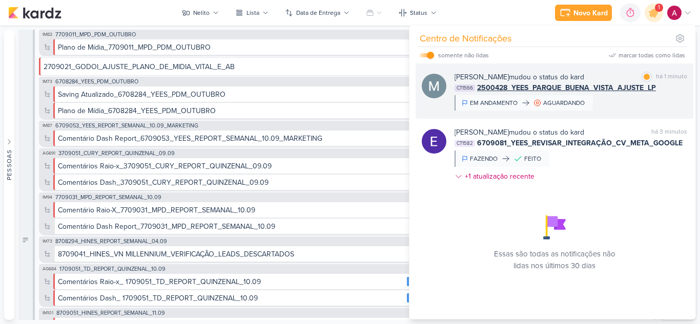
click at [618, 105] on div "Mariana Amorim mudou o status do kard marcar como lida há 1 minuto CT1566 25004…" at bounding box center [570, 91] width 233 height 39
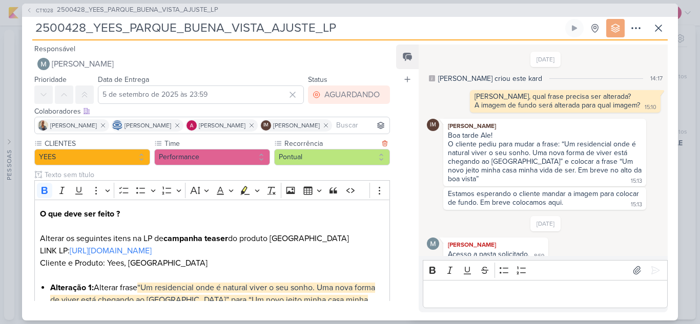
scroll to position [85, 0]
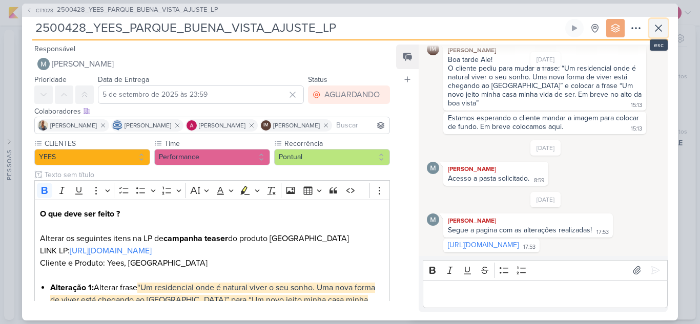
click at [655, 30] on icon at bounding box center [658, 28] width 12 height 12
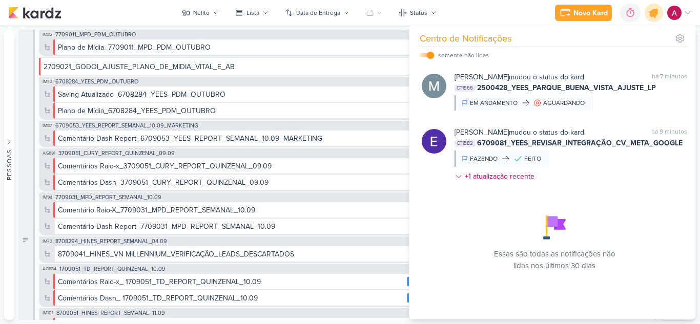
click at [654, 12] on icon at bounding box center [654, 13] width 12 height 12
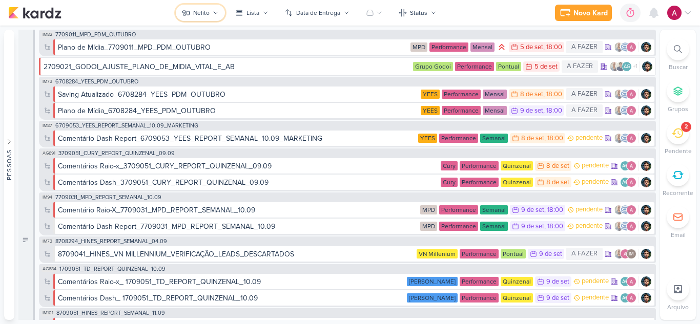
click at [223, 7] on button "Nelito" at bounding box center [200, 13] width 49 height 16
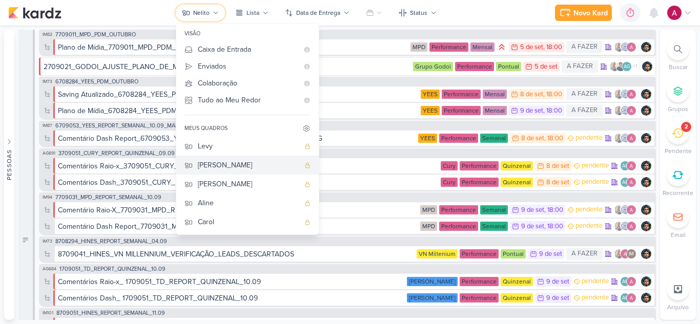
scroll to position [77, 0]
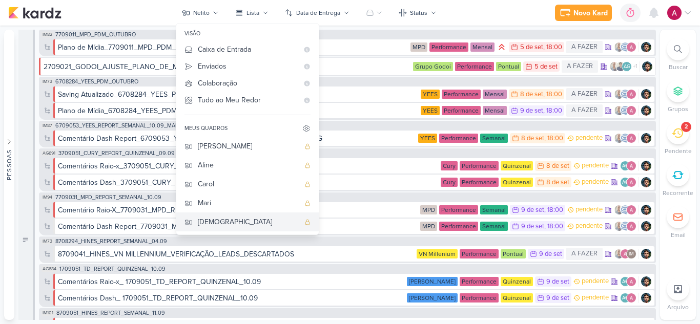
click at [217, 223] on div "[DEMOGRAPHIC_DATA]" at bounding box center [248, 222] width 101 height 11
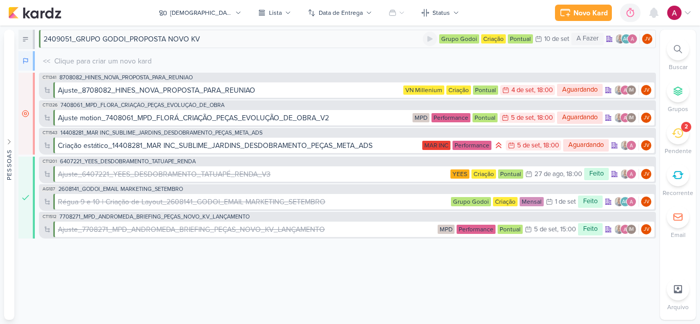
click at [155, 38] on div "2409051_GRUPO GODOI_PROPOSTA NOVO KV" at bounding box center [122, 39] width 156 height 11
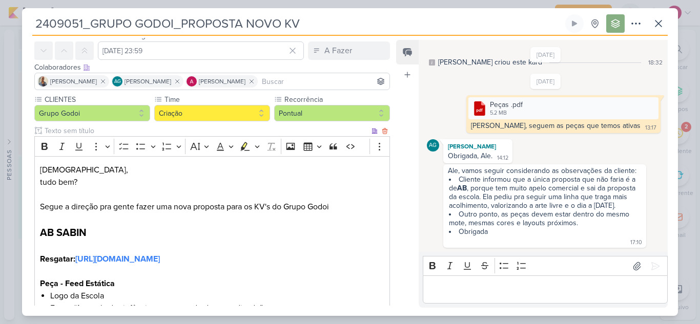
scroll to position [256, 0]
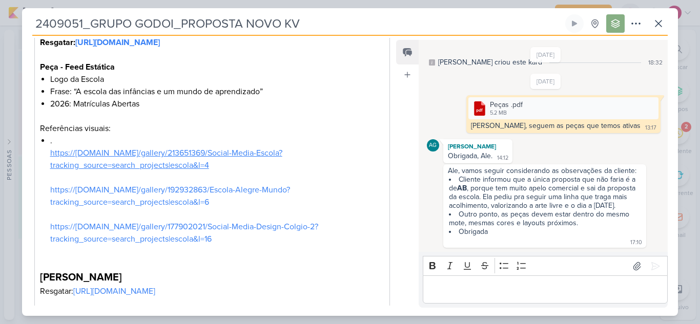
click at [133, 164] on link "https://[DOMAIN_NAME]/gallery/213651369/Social-Media-Escola?tracking_source=sea…" at bounding box center [166, 159] width 232 height 23
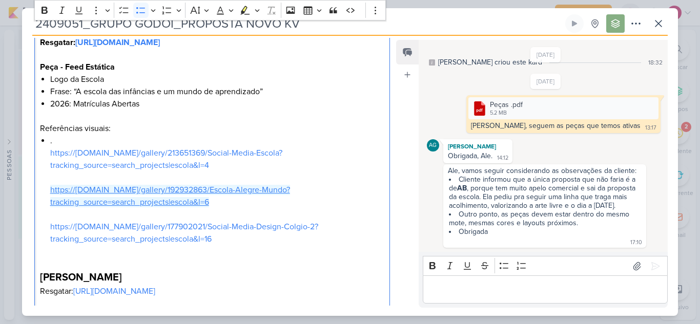
click at [63, 208] on link "https://[DOMAIN_NAME]/gallery/192932863/Escola-Alegre-Mundo?tracking_source=sea…" at bounding box center [170, 196] width 240 height 23
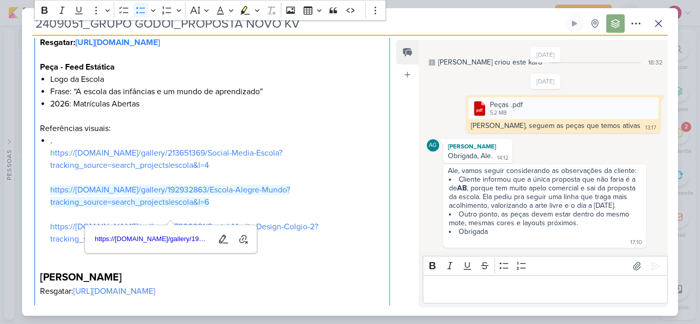
click at [345, 148] on li ". https://www.behance.net/gallery/213651369/Social-Media-Escola?tracking_source…" at bounding box center [217, 196] width 334 height 123
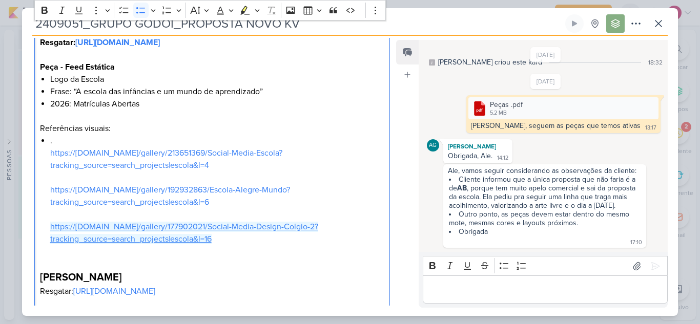
click at [266, 240] on link "https://[DOMAIN_NAME]/gallery/177902021/Social-Media-Design-Colgio-2?tracking_s…" at bounding box center [184, 233] width 268 height 23
click at [395, 99] on div "Responsável JV Joney Viana Nenhum contato encontrado create new contact Novo Co…" at bounding box center [350, 176] width 656 height 280
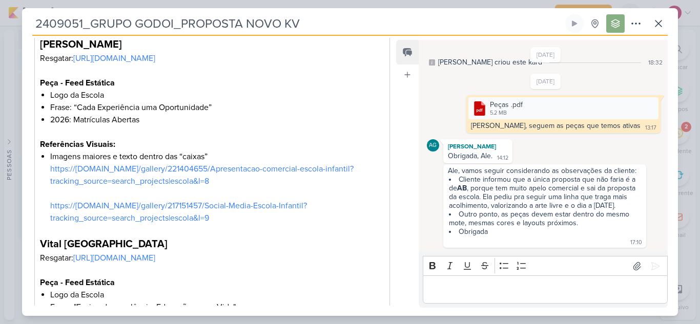
scroll to position [461, 0]
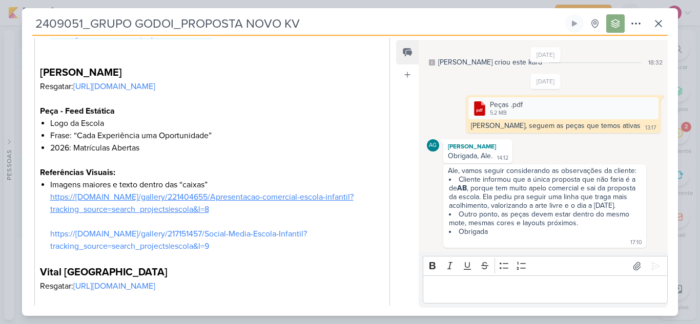
click at [156, 215] on link "https://[DOMAIN_NAME]/gallery/221404655/Apresentacao-comercial-escola-infantil?…" at bounding box center [201, 203] width 303 height 23
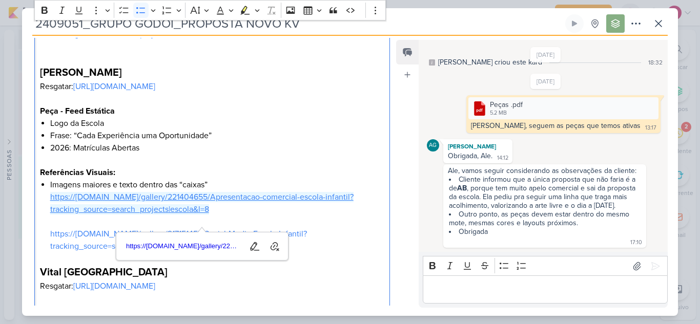
click at [277, 211] on link "https://[DOMAIN_NAME]/gallery/221404655/Apresentacao-comercial-escola-infantil?…" at bounding box center [201, 203] width 303 height 23
click at [67, 253] on li "Imagens maiores e texto dentro das “caixas” https://www.behance.net/gallery/221…" at bounding box center [217, 216] width 334 height 74
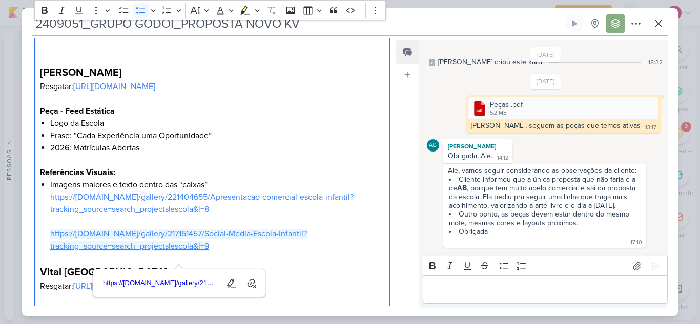
click at [81, 246] on link "https://[DOMAIN_NAME]/gallery/217151457/Social-Media-Escola-Infantil?tracking_s…" at bounding box center [178, 240] width 257 height 23
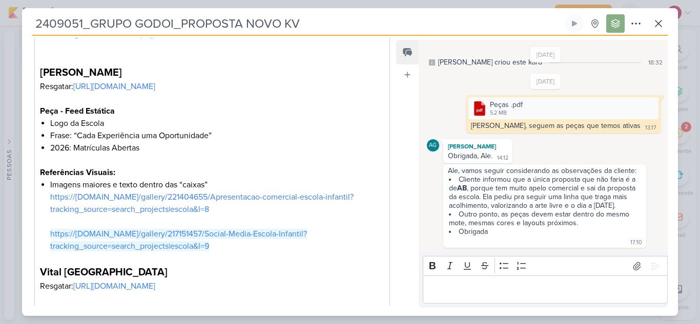
click at [404, 211] on div "Feed Atrelar email Solte o email para atrelar ao kard" at bounding box center [407, 174] width 23 height 268
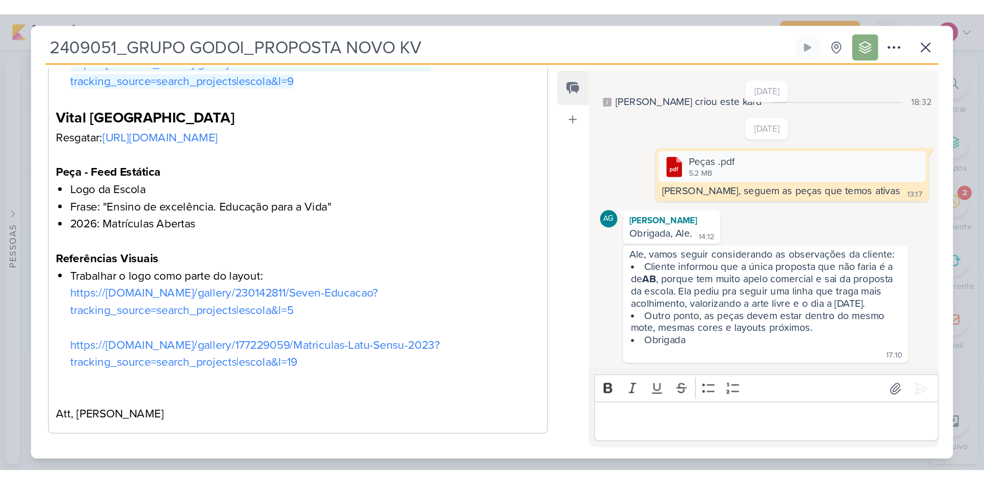
scroll to position [717, 0]
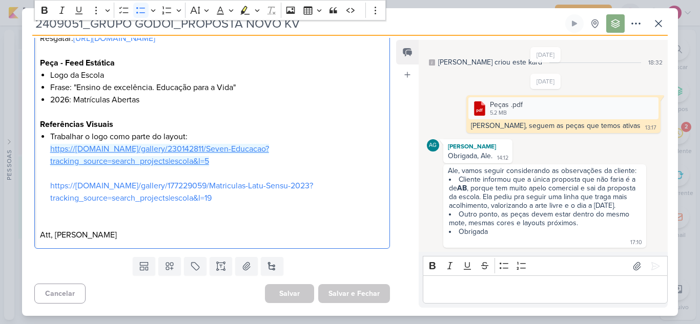
click at [135, 167] on link "https://[DOMAIN_NAME]/gallery/230142811/Seven-Educacao?tracking_source=search_p…" at bounding box center [159, 155] width 219 height 23
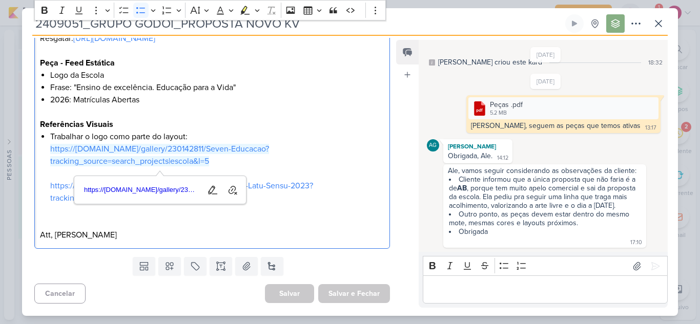
click at [326, 151] on li "Trabalhar o logo como parte do layout: https://www.behance.net/gallery/23014281…" at bounding box center [217, 168] width 334 height 74
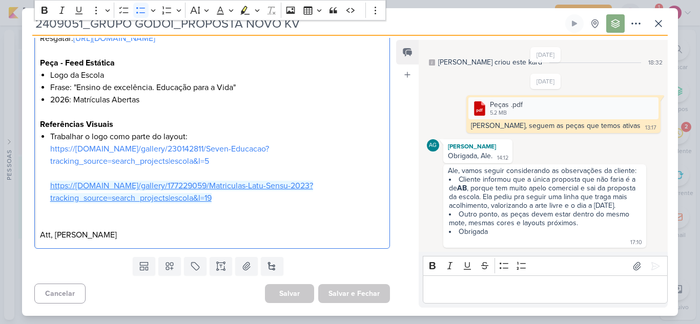
click at [288, 192] on link "https://[DOMAIN_NAME]/gallery/177229059/Matriculas-Latu-Sensu-2023?tracking_sou…" at bounding box center [181, 192] width 263 height 23
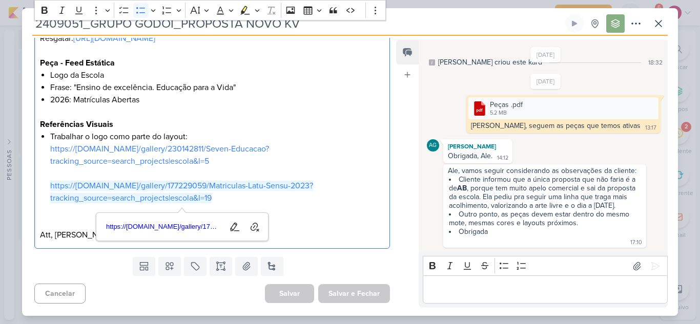
click at [394, 133] on div "Responsável JV Joney Viana Nenhum contato encontrado create new contact Novo Co…" at bounding box center [350, 176] width 656 height 280
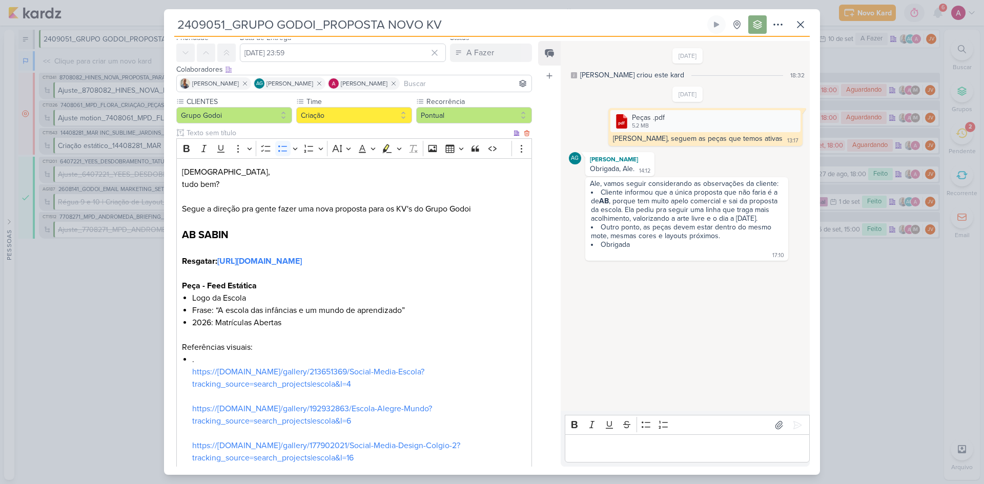
scroll to position [102, 0]
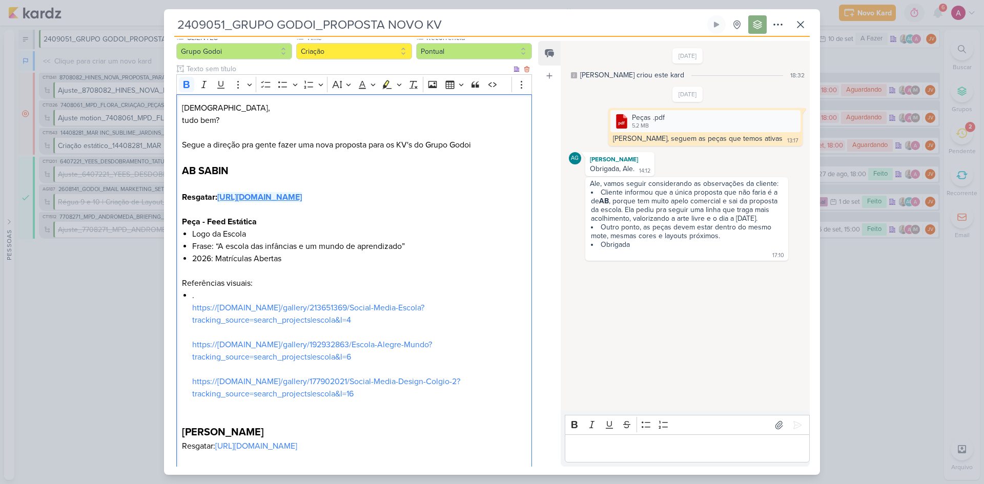
click at [292, 202] on strong "[URL][DOMAIN_NAME]" at bounding box center [259, 197] width 85 height 10
click at [264, 321] on link "https://[DOMAIN_NAME]/gallery/213651369/Social-Media-Escola?tracking_source=sea…" at bounding box center [308, 314] width 232 height 23
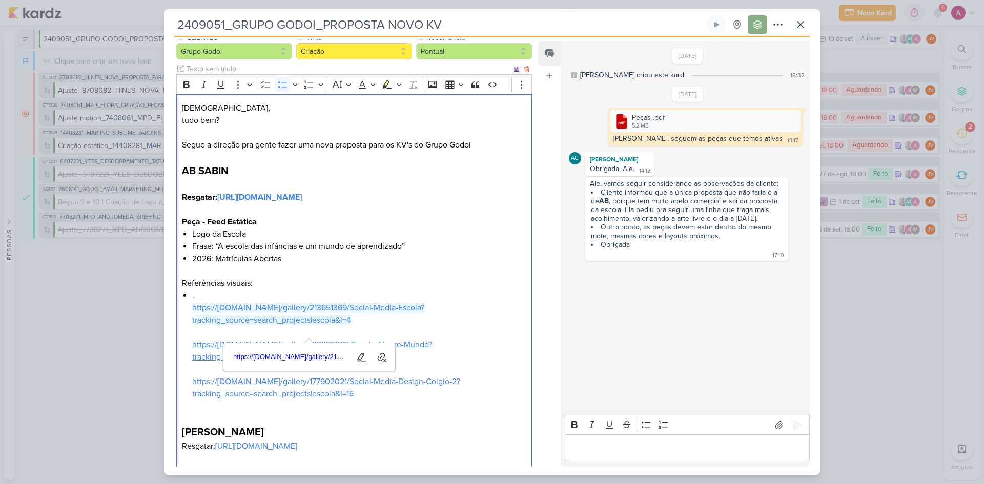
click at [421, 324] on link "https://[DOMAIN_NAME]/gallery/192932863/Escola-Alegre-Mundo?tracking_source=sea…" at bounding box center [312, 351] width 240 height 23
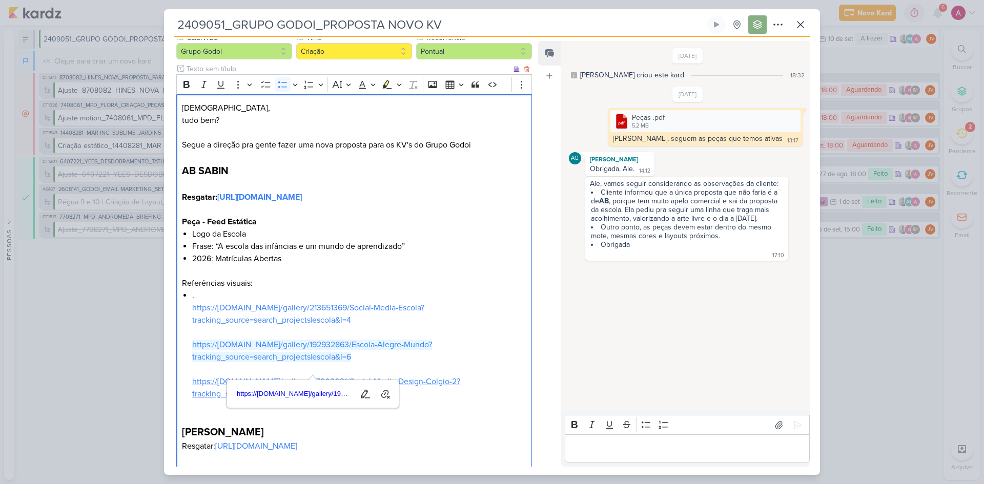
click at [441, 324] on link "https://[DOMAIN_NAME]/gallery/177902021/Social-Media-Design-Colgio-2?tracking_s…" at bounding box center [326, 388] width 268 height 23
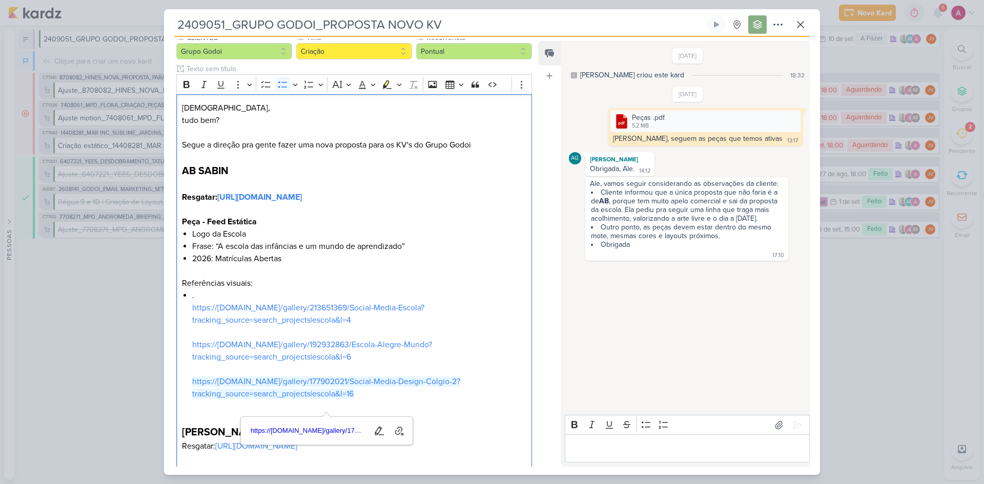
click at [545, 296] on div "Feed Atrelar email Solte o email para atrelar ao kard" at bounding box center [549, 254] width 23 height 426
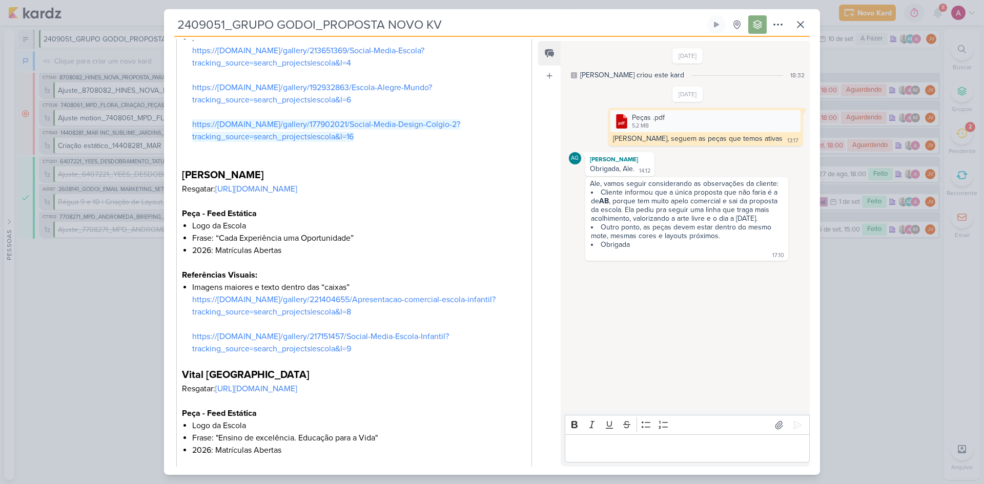
scroll to position [410, 0]
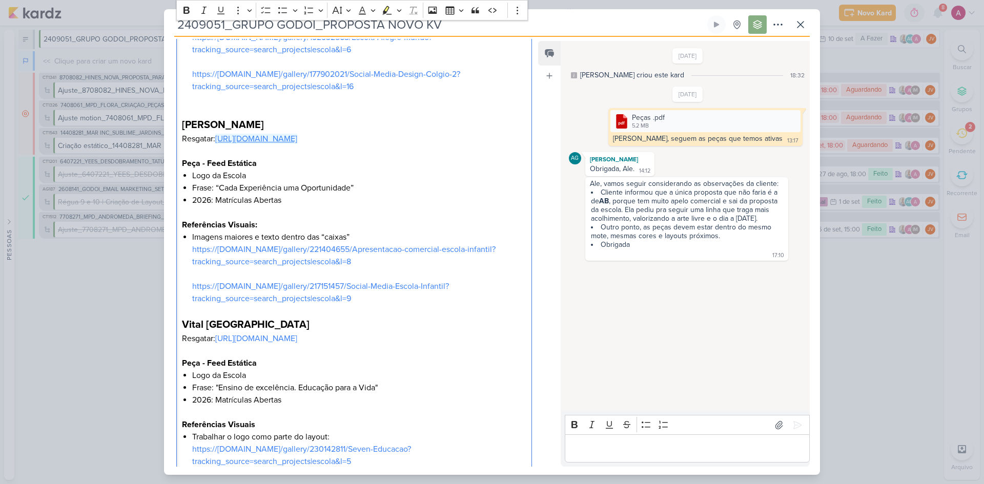
click at [289, 144] on link "[URL][DOMAIN_NAME]" at bounding box center [256, 139] width 82 height 10
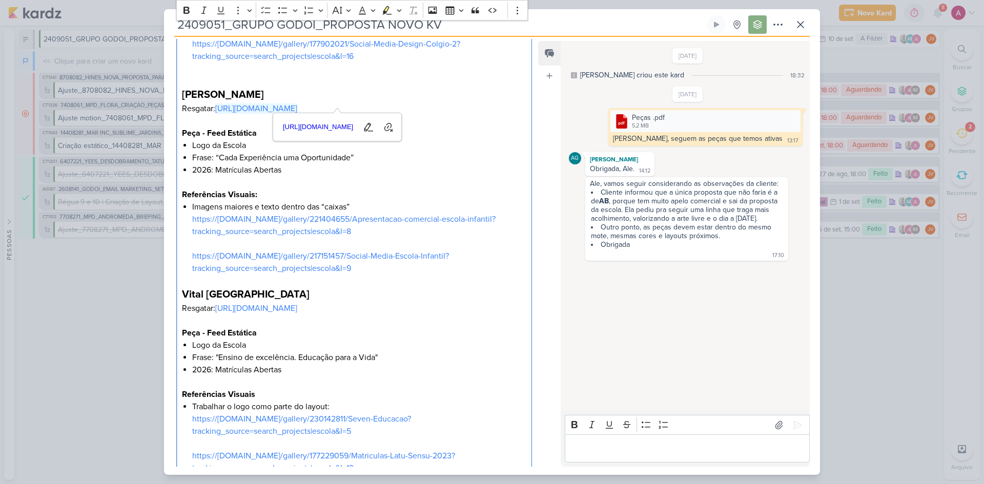
scroll to position [357, 0]
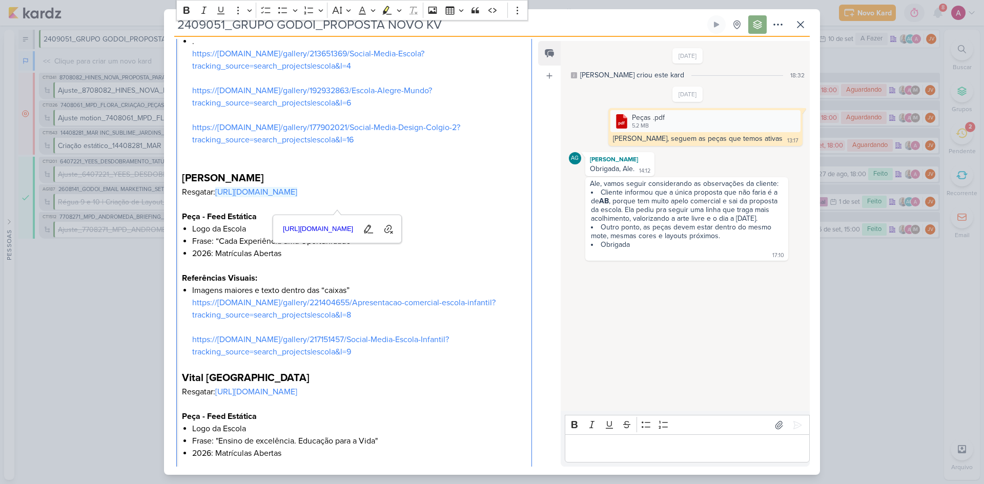
click at [262, 324] on li "Imagens maiores e texto dentro das “caixas” https://www.behance.net/gallery/221…" at bounding box center [359, 321] width 334 height 74
click at [267, 320] on link "https://[DOMAIN_NAME]/gallery/221404655/Apresentacao-comercial-escola-infantil?…" at bounding box center [343, 309] width 303 height 23
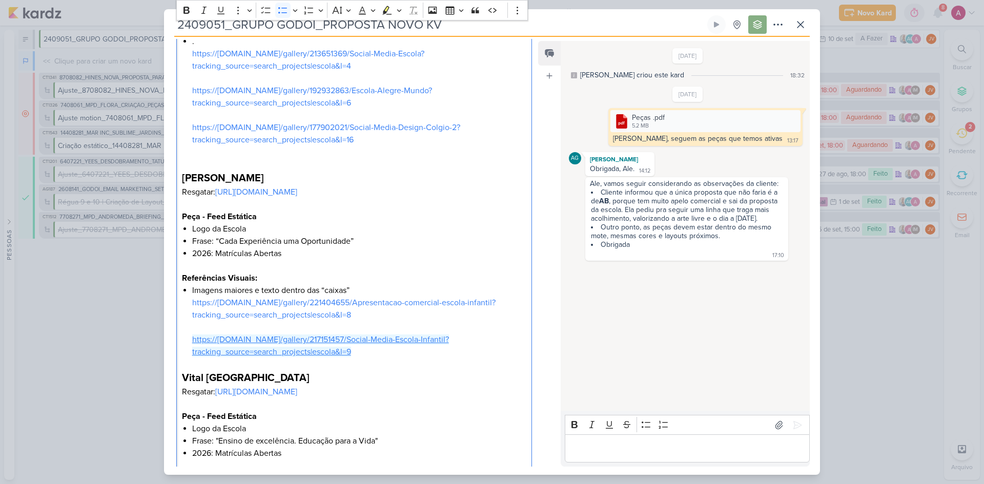
click at [447, 324] on link "https://[DOMAIN_NAME]/gallery/217151457/Social-Media-Escola-Infantil?tracking_s…" at bounding box center [320, 346] width 257 height 23
click at [538, 324] on div "Feed Atrelar email Solte o email para atrelar ao kard" at bounding box center [549, 254] width 23 height 426
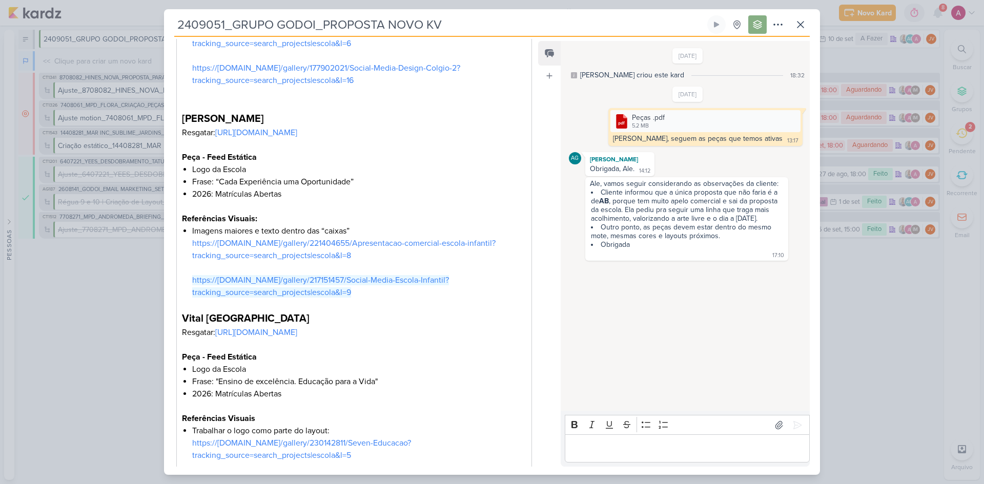
scroll to position [459, 0]
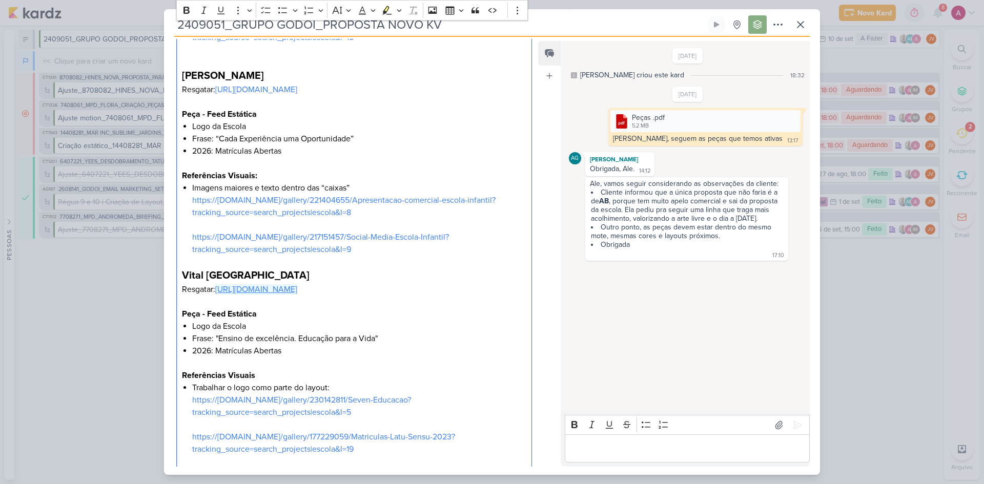
click at [297, 295] on link "[URL][DOMAIN_NAME]" at bounding box center [256, 289] width 82 height 10
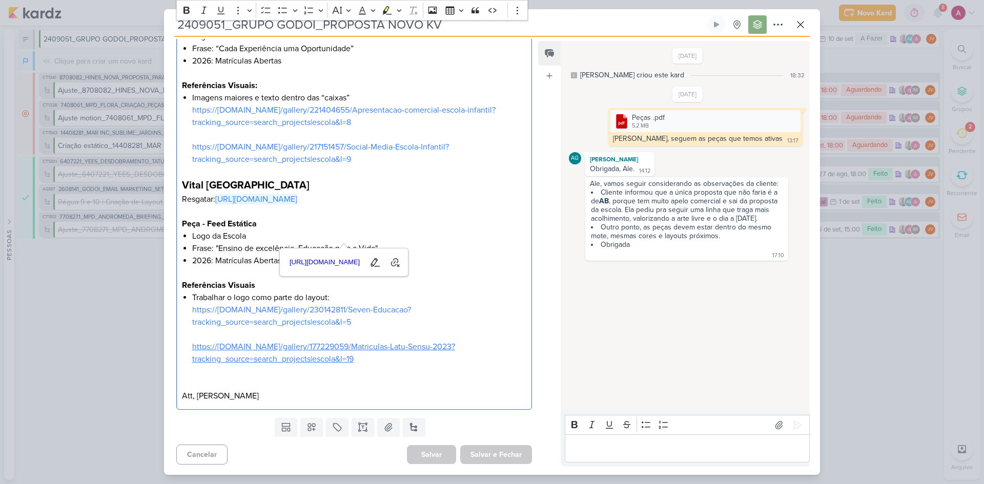
scroll to position [562, 0]
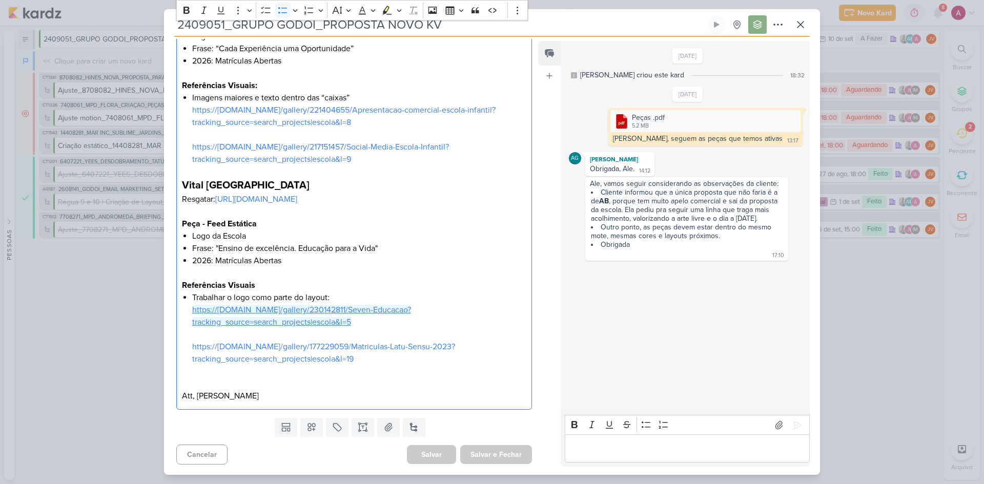
click at [254, 321] on link "https://[DOMAIN_NAME]/gallery/230142811/Seven-Educacao?tracking_source=search_p…" at bounding box center [301, 316] width 219 height 23
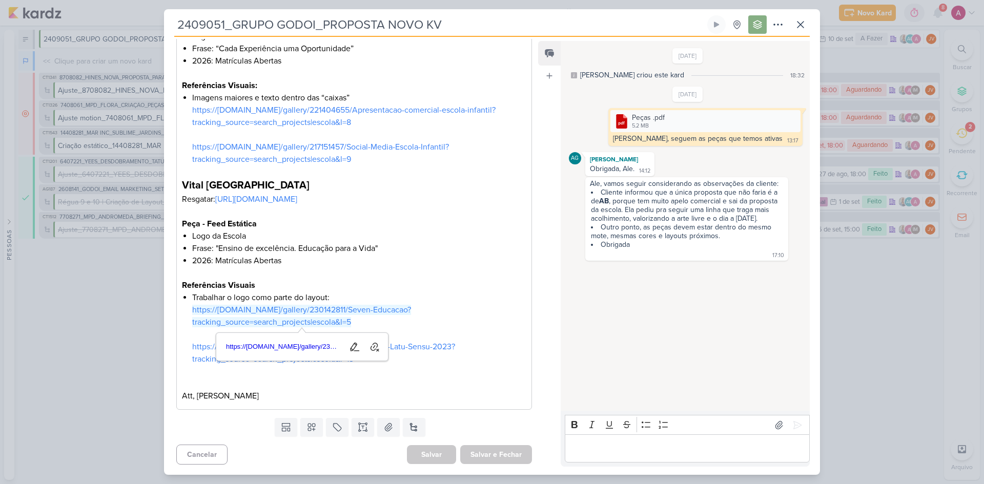
click at [0, 0] on lt-span "Gramática" at bounding box center [0, 0] width 0 height 0
click at [423, 324] on link "https://[DOMAIN_NAME]/gallery/177229059/Matriculas-Latu-Sensu-2023?tracking_sou…" at bounding box center [323, 353] width 263 height 23
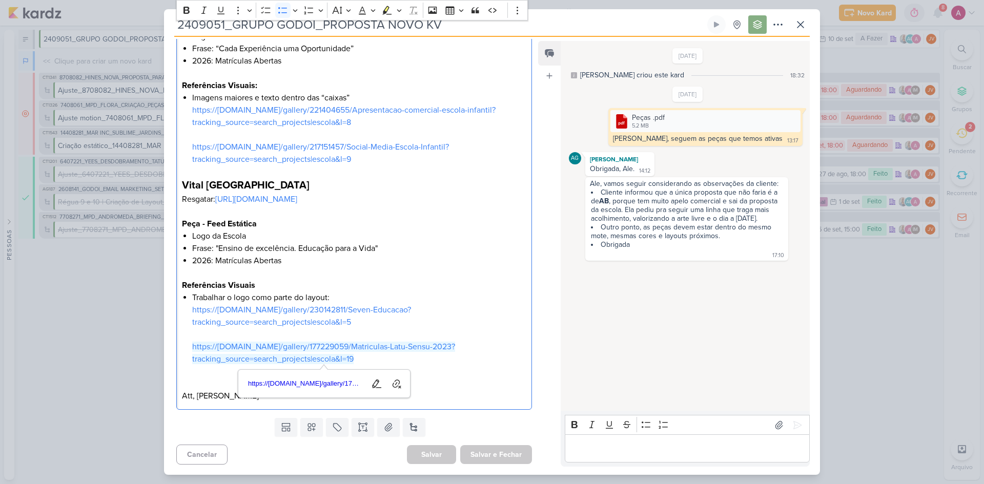
click at [512, 252] on li "Frase: "Ensino de excelência. Educação para a Vida"" at bounding box center [359, 248] width 334 height 12
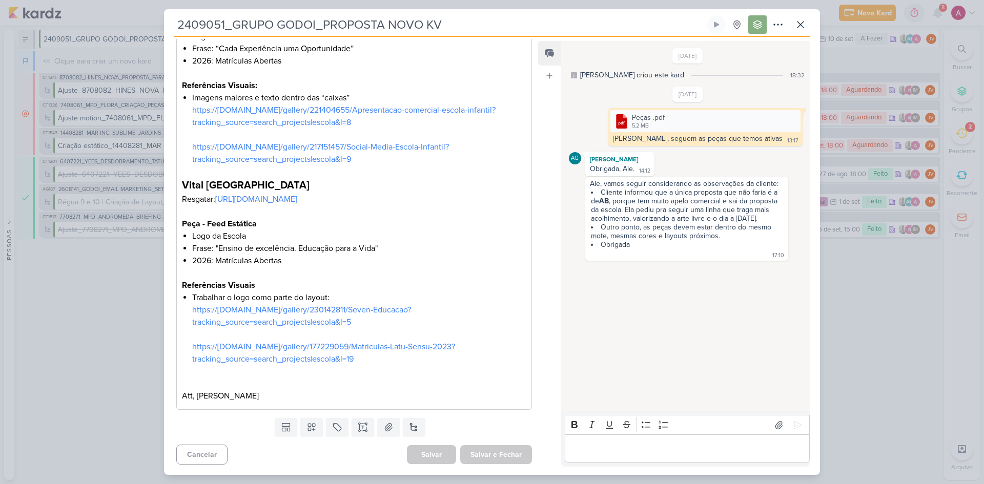
click at [699, 324] on div "2409051_GRUPO GODOI_PROPOSTA NOVO KV Criado por mim" at bounding box center [492, 242] width 984 height 484
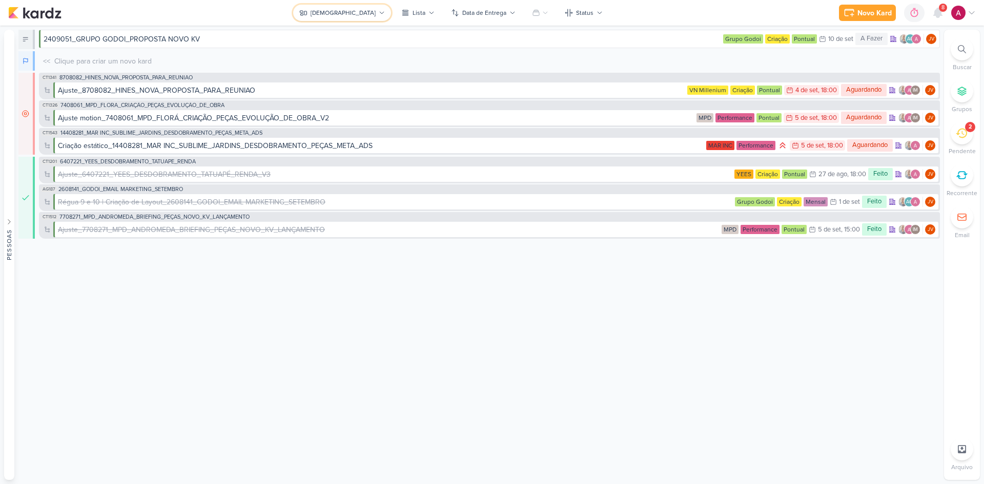
click at [340, 20] on button "[DEMOGRAPHIC_DATA]" at bounding box center [342, 13] width 98 height 16
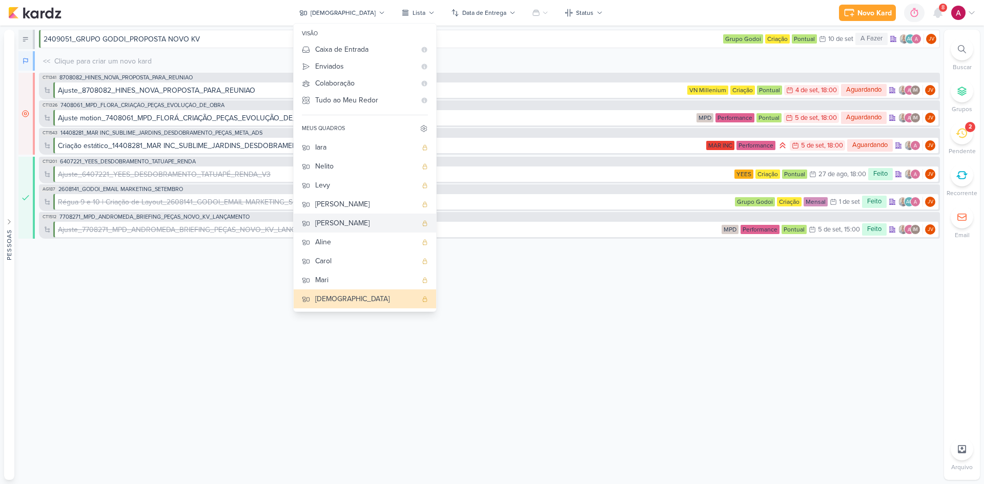
click at [372, 217] on button "[PERSON_NAME]" at bounding box center [365, 223] width 142 height 19
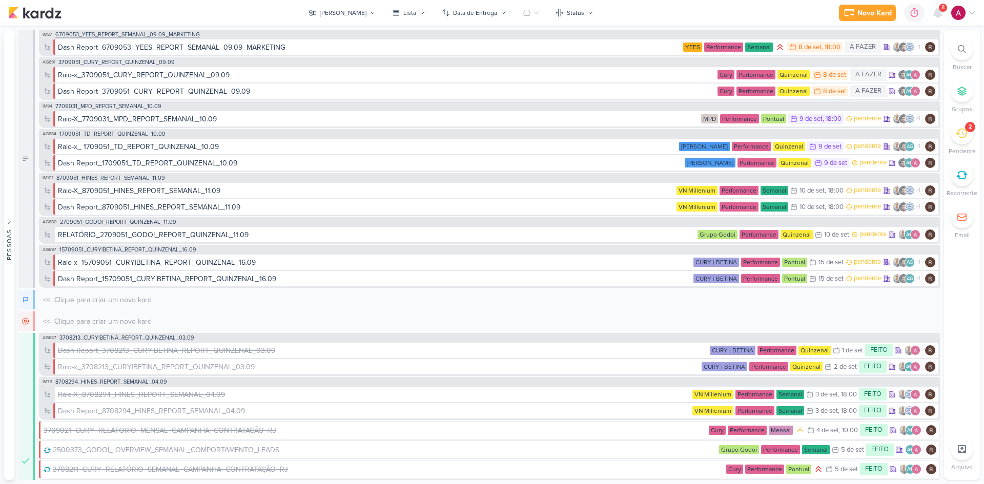
click at [117, 37] on span "6709053_YEES_REPORT_SEMANAL_09.09_MARKETING" at bounding box center [127, 35] width 144 height 6
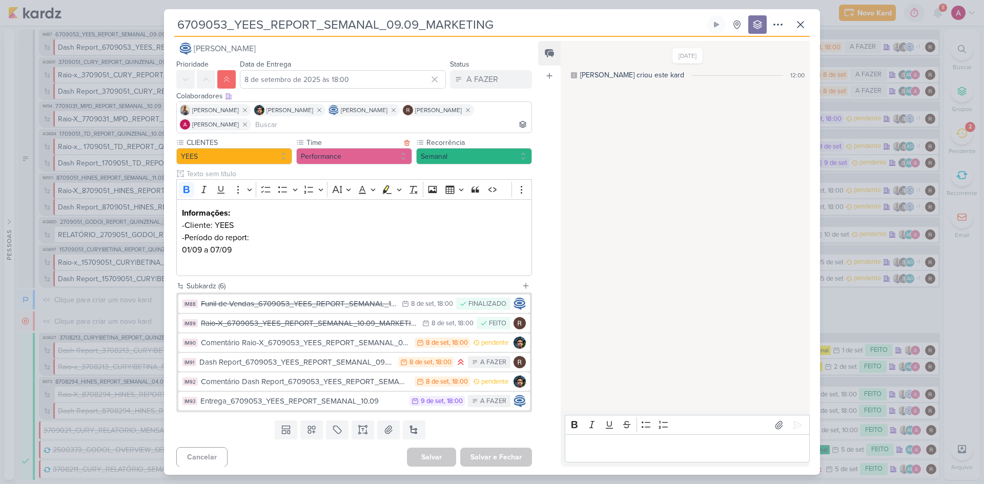
scroll to position [14, 0]
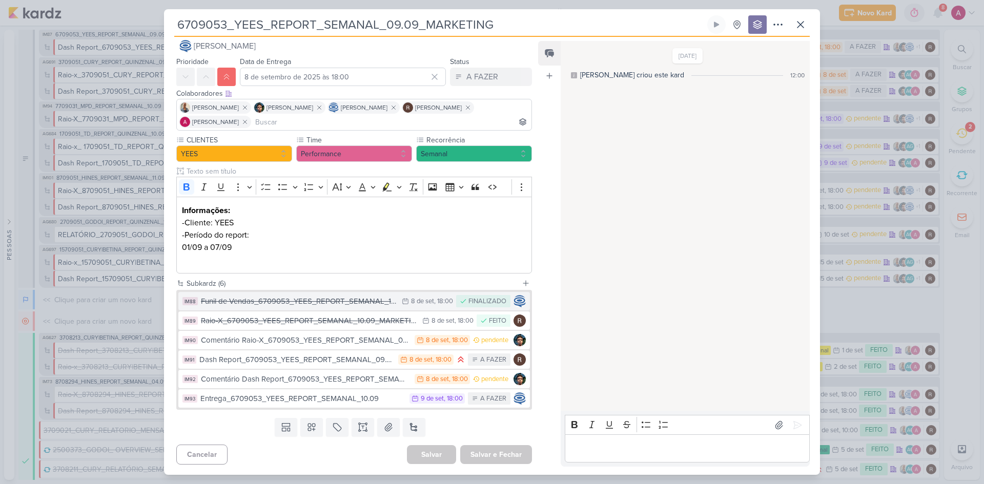
click at [332, 297] on div "Funil de Vendas_6709053_YEES_REPORT_SEMANAL_10.09_MARKETING" at bounding box center [299, 302] width 196 height 12
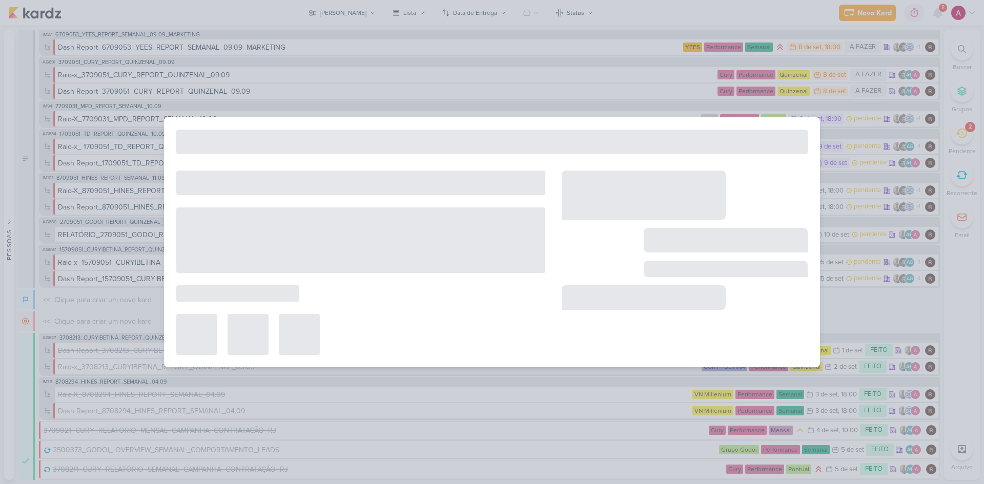
type input "Funil de Vendas_6709053_YEES_REPORT_SEMANAL_10.09_MARKETING"
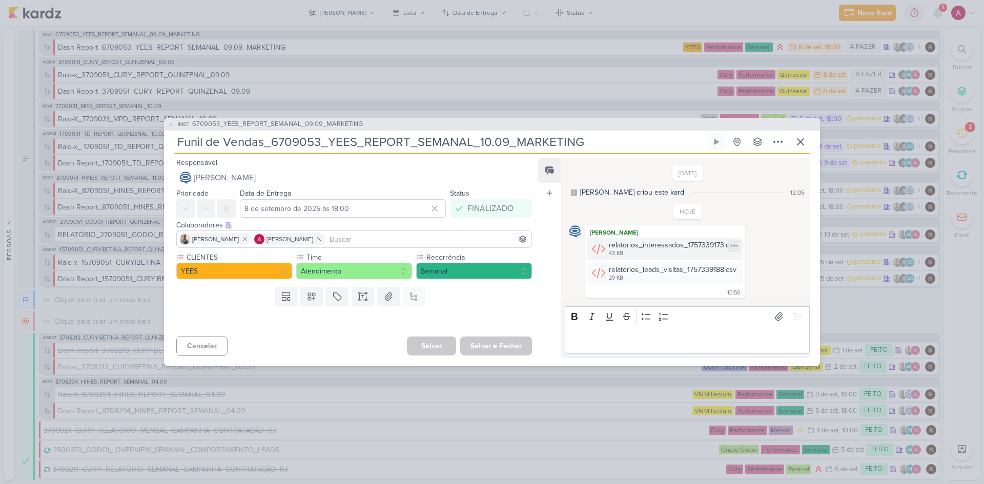
click at [681, 246] on div "relatorios_interessados_1757339173.csv" at bounding box center [673, 245] width 128 height 11
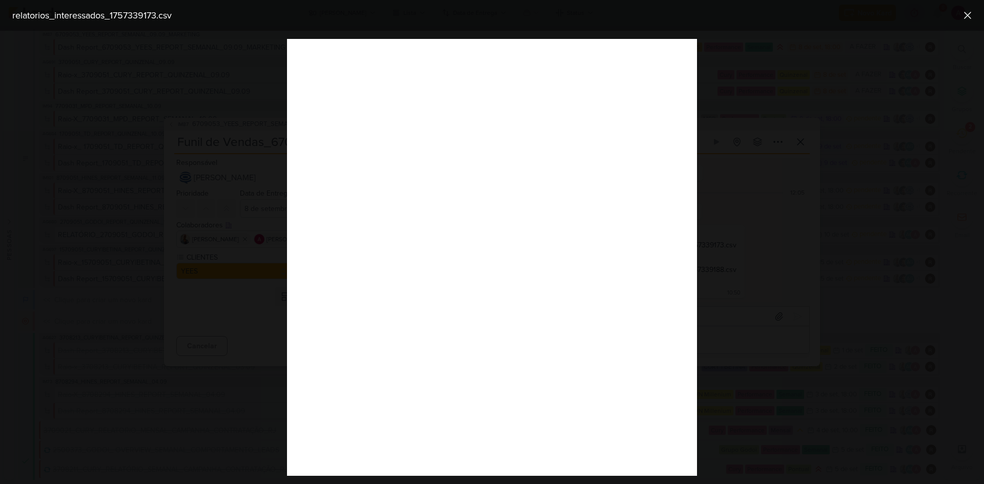
click at [262, 120] on div at bounding box center [492, 257] width 984 height 453
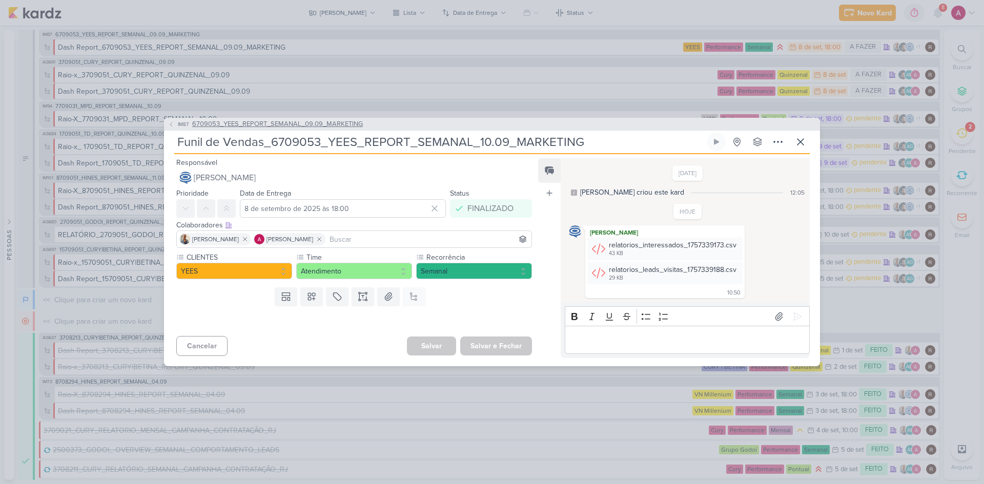
click at [176, 122] on span "IM87" at bounding box center [183, 124] width 14 height 8
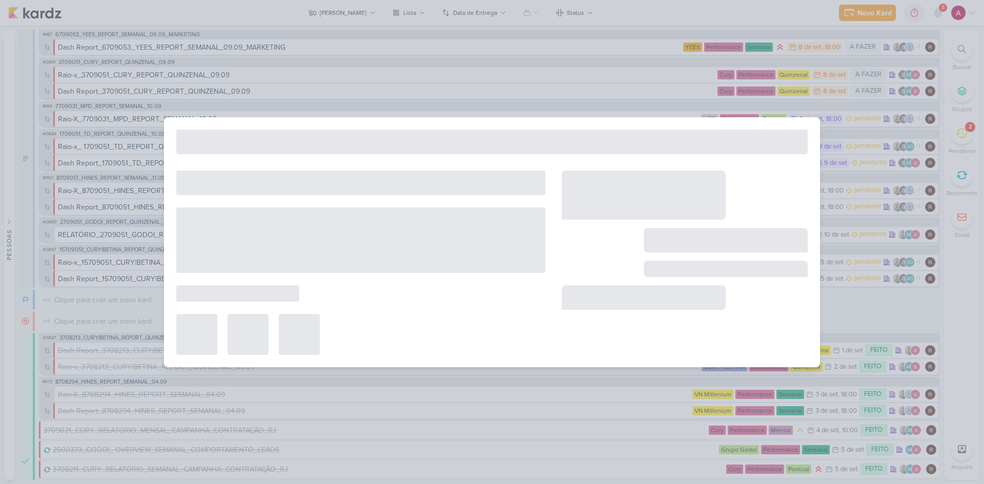
type input "6709053_YEES_REPORT_SEMANAL_09.09_MARKETING"
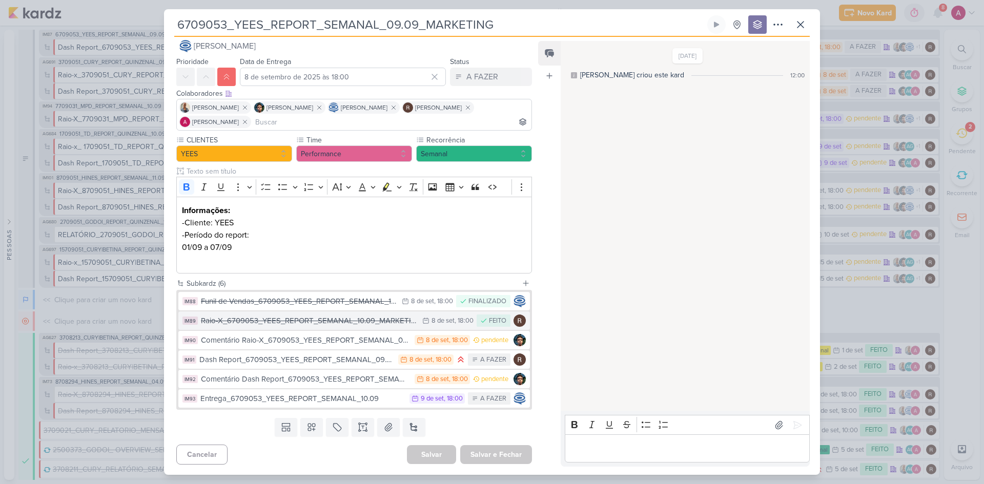
click at [266, 323] on div "Raio-X_6709053_YEES_REPORT_SEMANAL_10.09_MARKETING" at bounding box center [309, 321] width 216 height 12
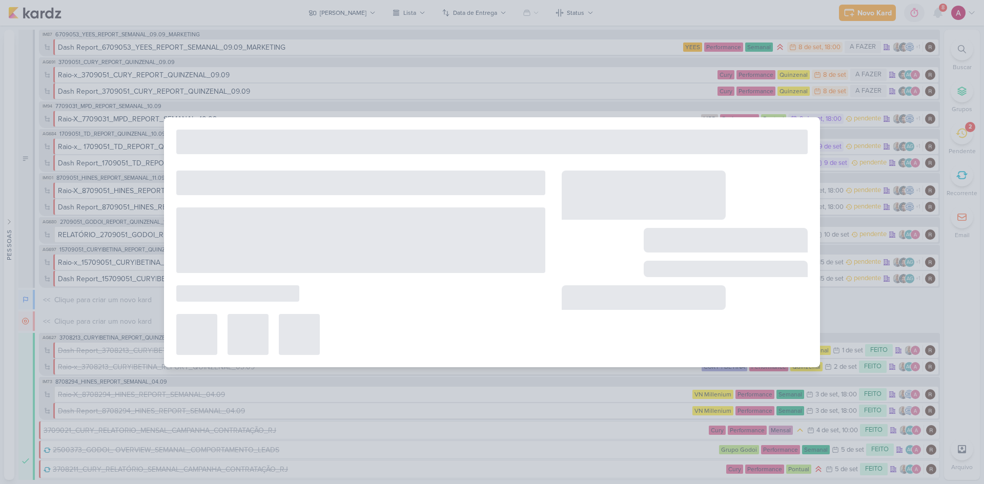
type input "Raio-X_6709053_YEES_REPORT_SEMANAL_10.09_MARKETING"
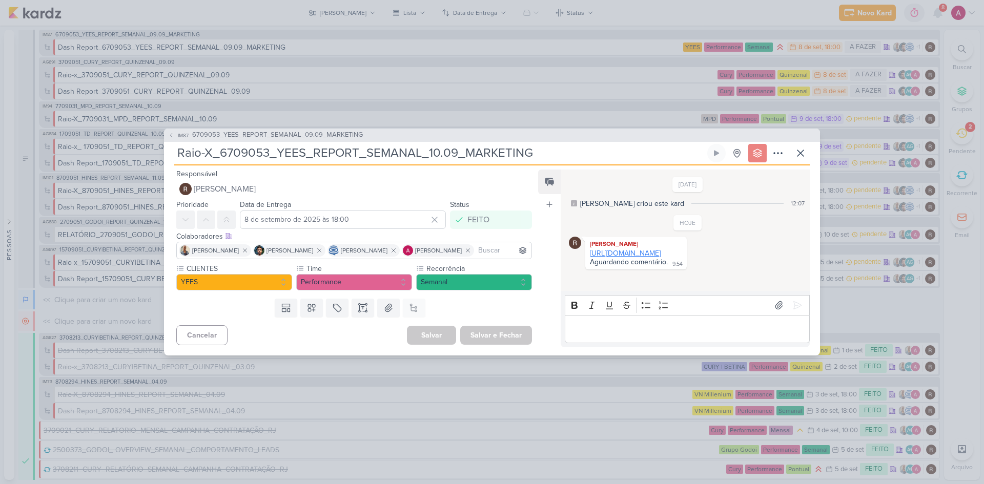
click at [655, 258] on link "[URL][DOMAIN_NAME]" at bounding box center [625, 253] width 71 height 9
click at [699, 152] on icon at bounding box center [800, 153] width 12 height 12
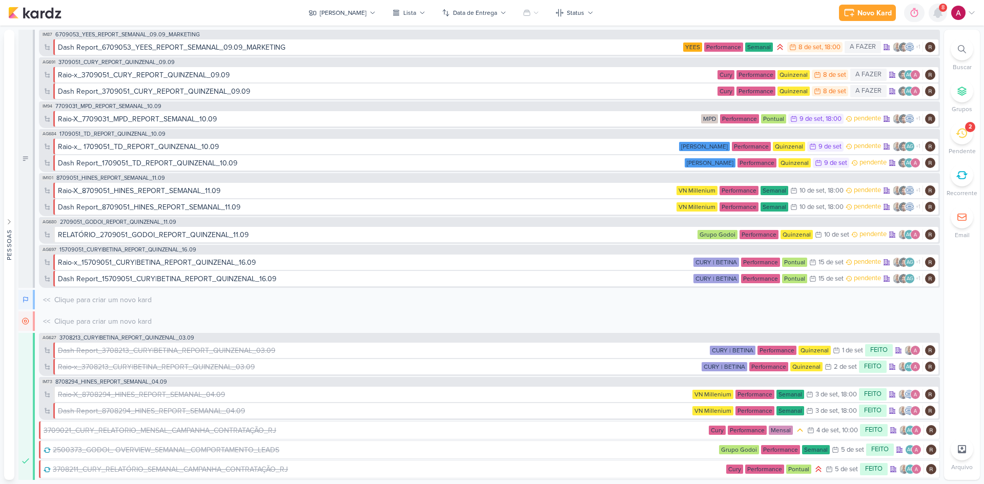
click at [699, 15] on icon at bounding box center [938, 12] width 8 height 9
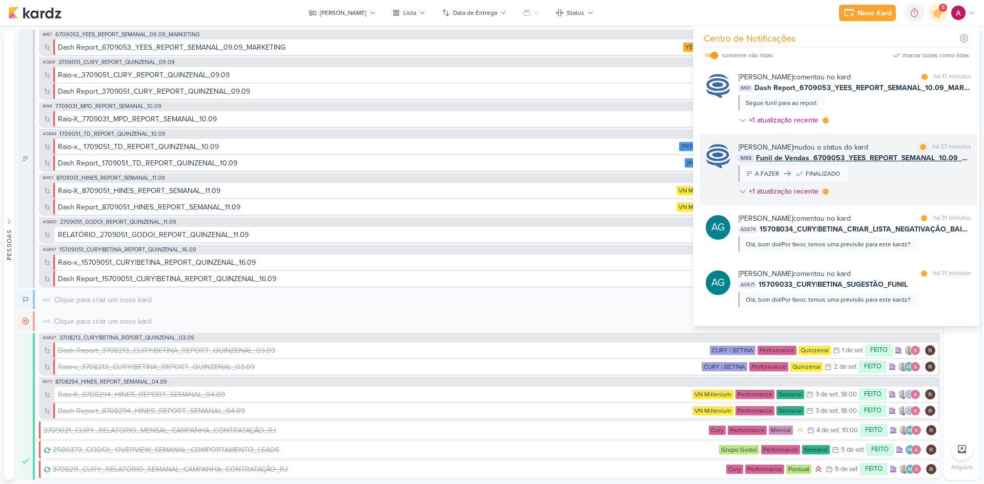
click at [699, 177] on div "Caroline Traven De Andrade mudou o status do kard marcar como lida há 27 minuto…" at bounding box center [854, 171] width 233 height 59
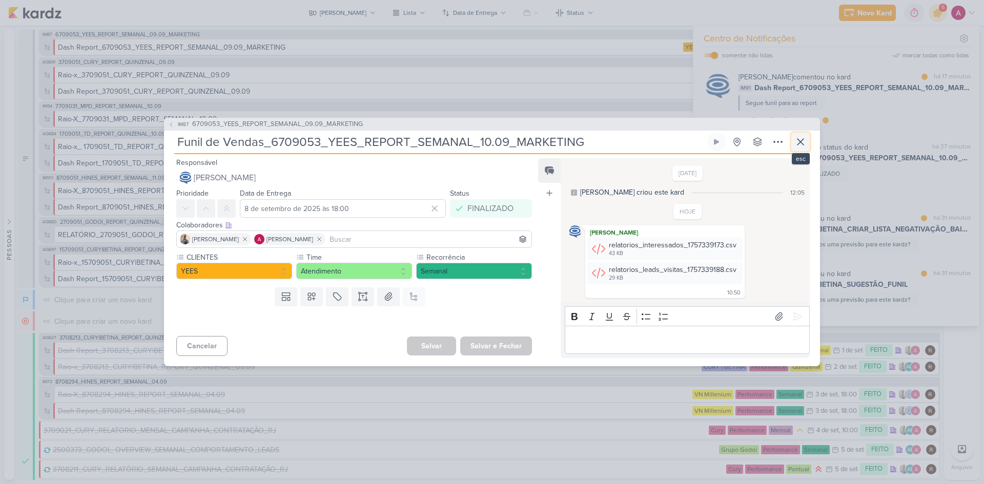
click at [699, 141] on icon at bounding box center [800, 142] width 12 height 12
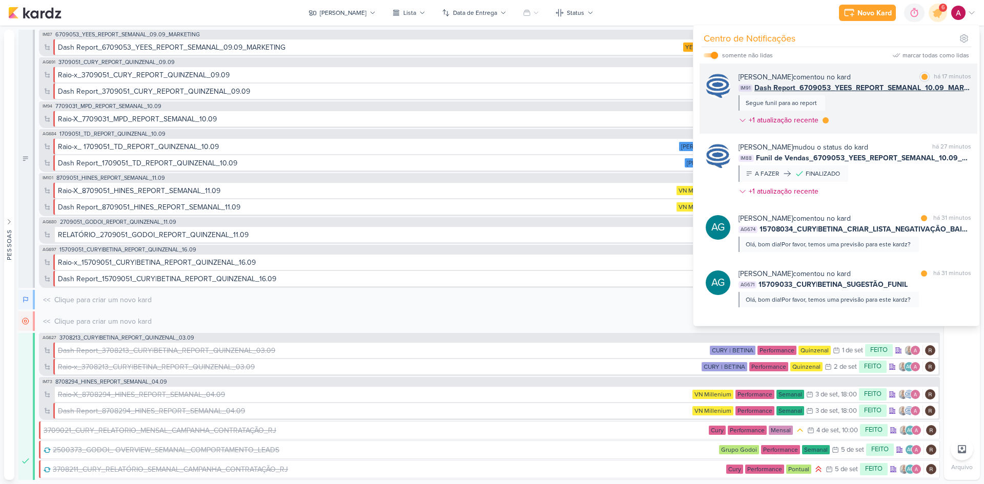
click at [699, 120] on div "Caroline Traven De Andrade comentou no kard marcar como lida há 17 minutos IM91…" at bounding box center [854, 101] width 233 height 58
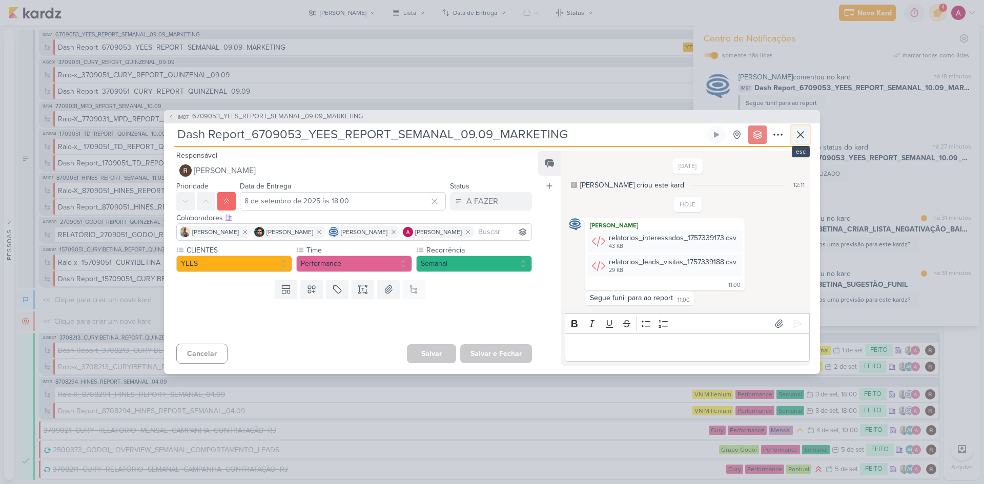
click at [699, 134] on icon at bounding box center [800, 135] width 12 height 12
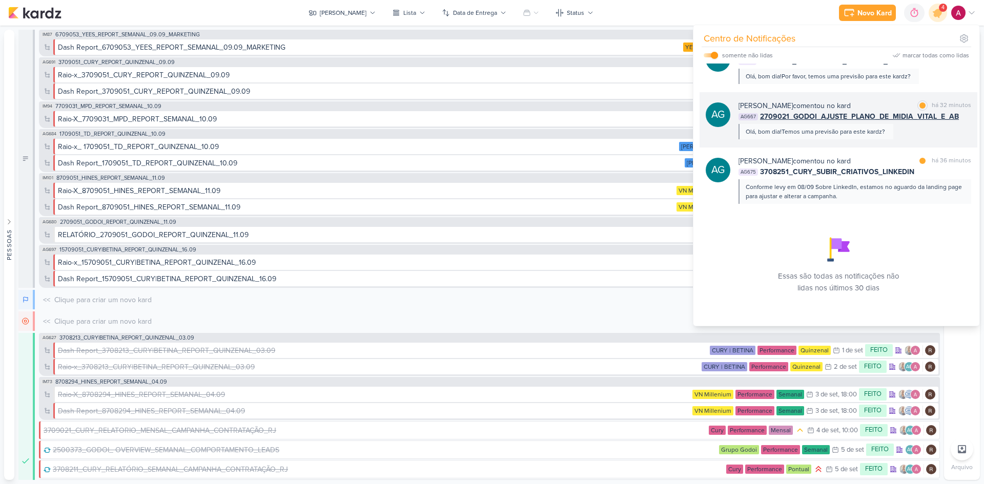
scroll to position [226, 0]
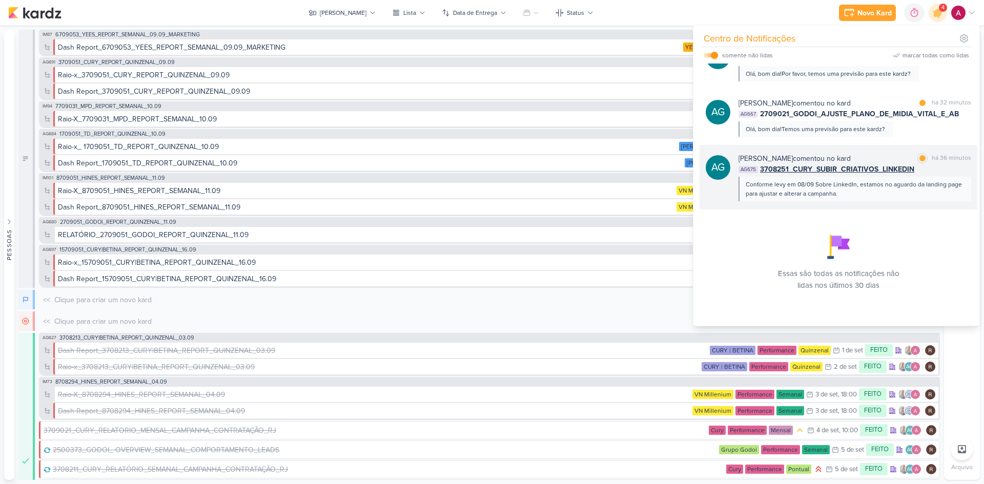
click at [699, 197] on div "Conforme levy em 08/09 Sobre LinkedIn, estamos no aguardo da landing page para …" at bounding box center [853, 189] width 217 height 18
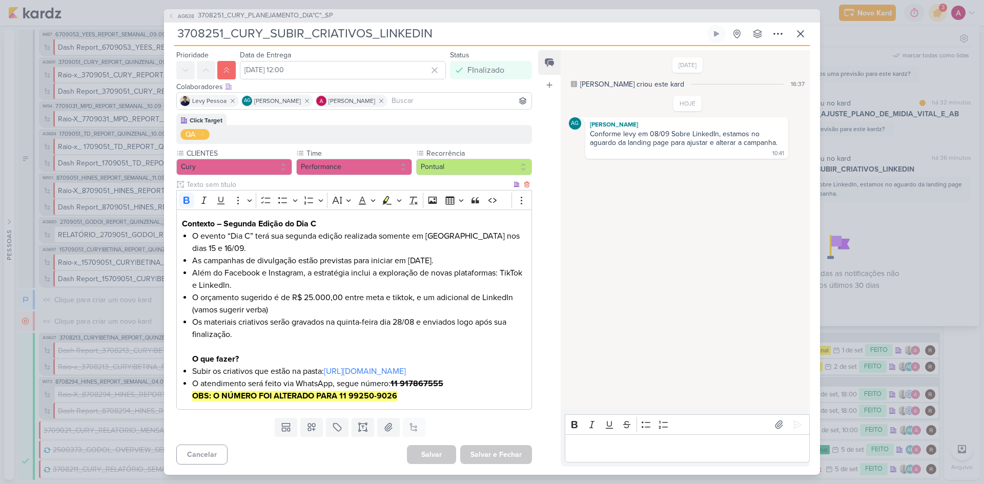
scroll to position [43, 0]
click at [699, 39] on icon at bounding box center [800, 34] width 12 height 12
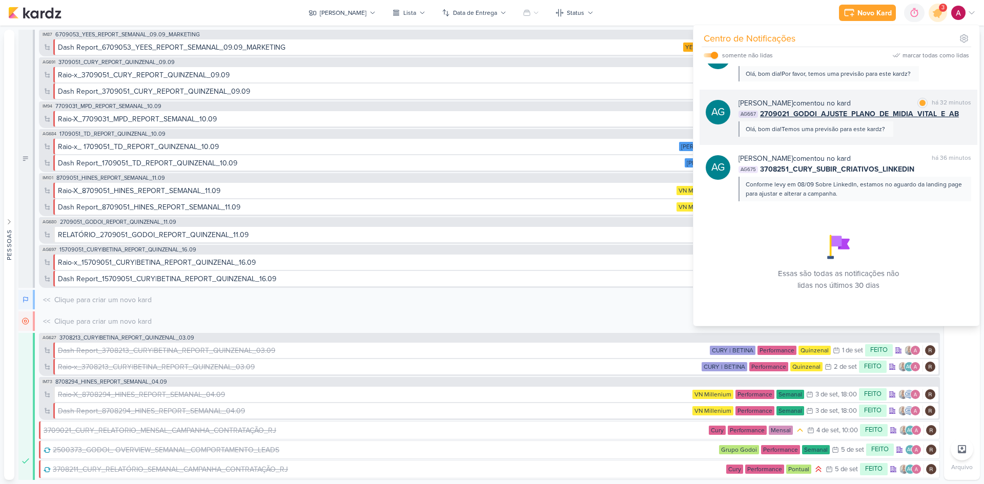
click at [699, 128] on div "Aline Gimenez Graciano comentou no kard marcar como lida há 32 minutos AG667 27…" at bounding box center [854, 117] width 233 height 39
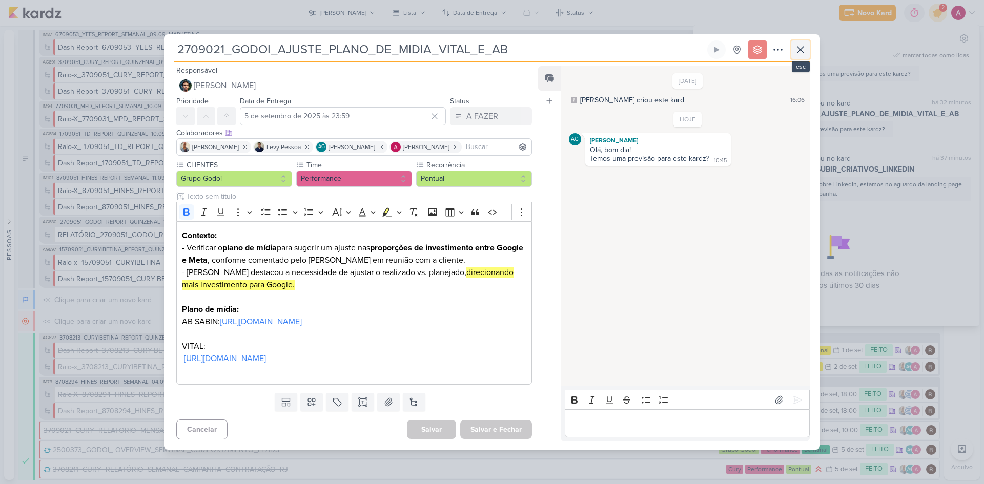
click at [699, 44] on icon at bounding box center [800, 50] width 12 height 12
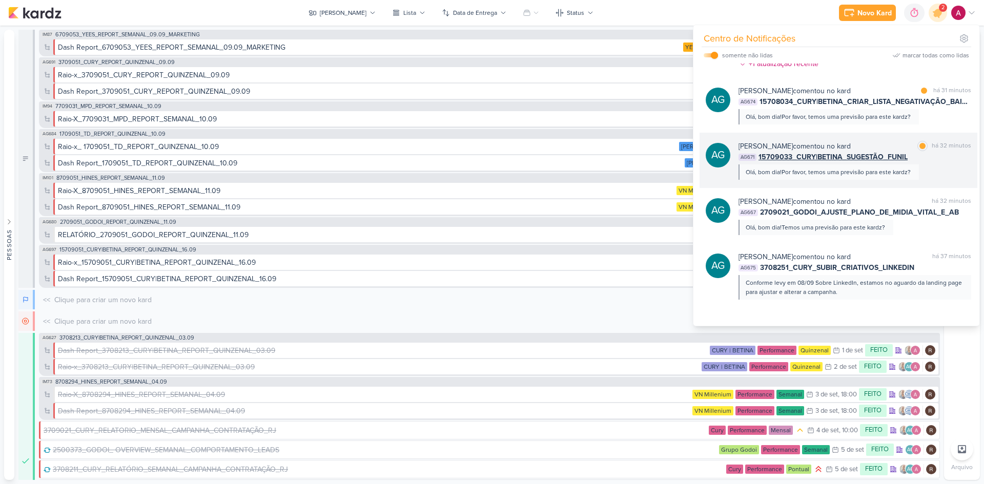
scroll to position [123, 0]
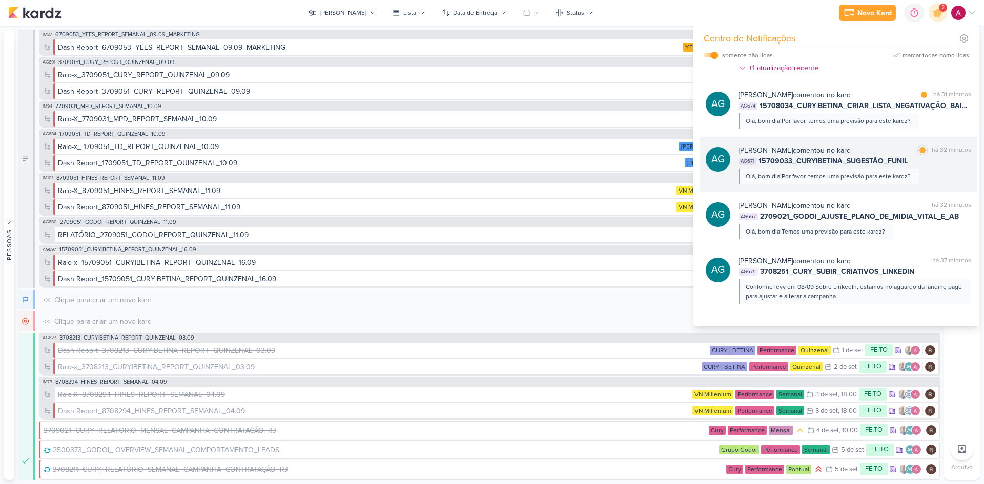
click at [699, 172] on div "Aline Gimenez Graciano comentou no kard marcar como lida há 32 minutos AG671 15…" at bounding box center [854, 164] width 233 height 39
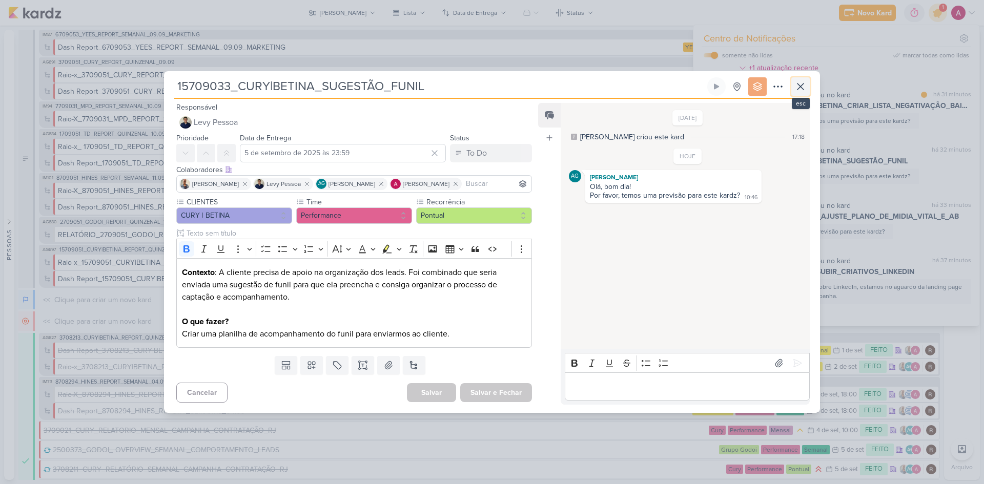
click at [699, 81] on icon at bounding box center [800, 86] width 12 height 12
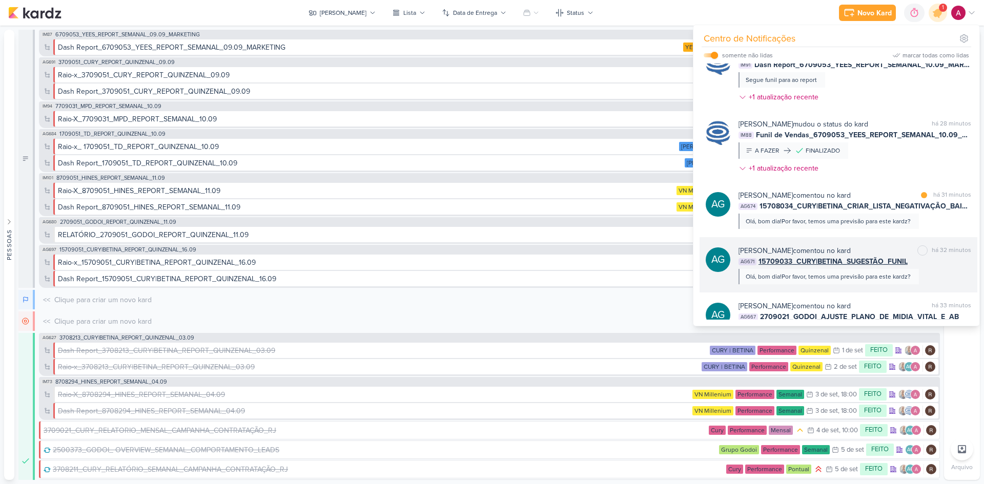
scroll to position [21, 0]
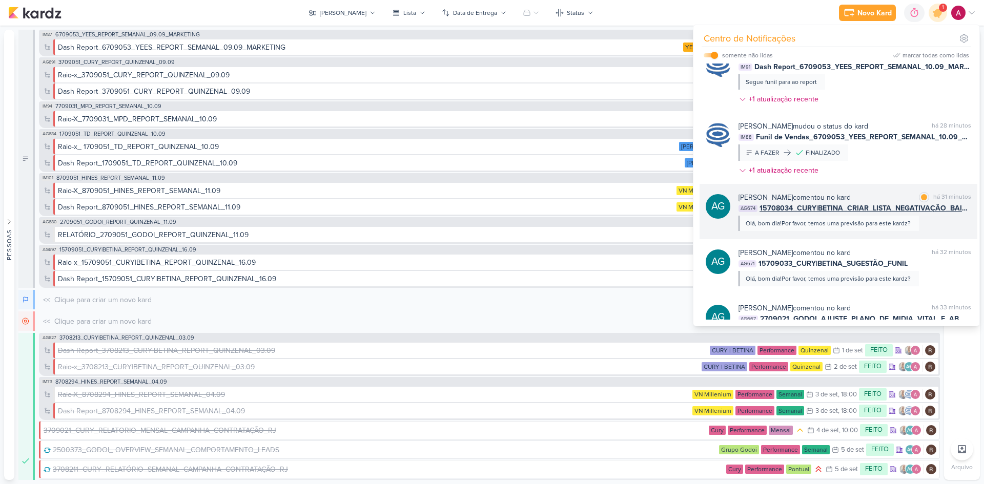
click at [699, 216] on div "Aline Gimenez Graciano comentou no kard marcar como lida há 31 minutos AG674 15…" at bounding box center [854, 211] width 233 height 39
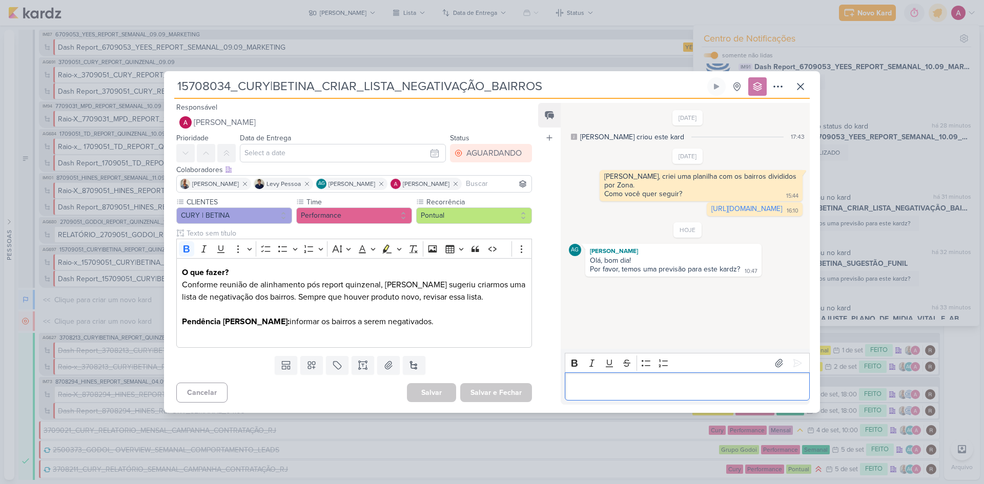
click at [617, 324] on div "Editor editing area: main" at bounding box center [687, 386] width 245 height 28
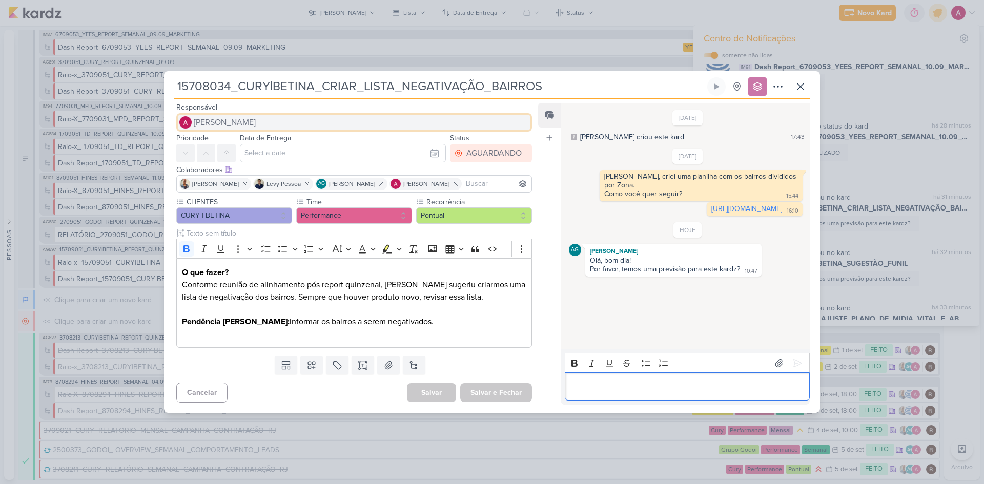
click at [217, 128] on span "[PERSON_NAME]" at bounding box center [225, 122] width 62 height 12
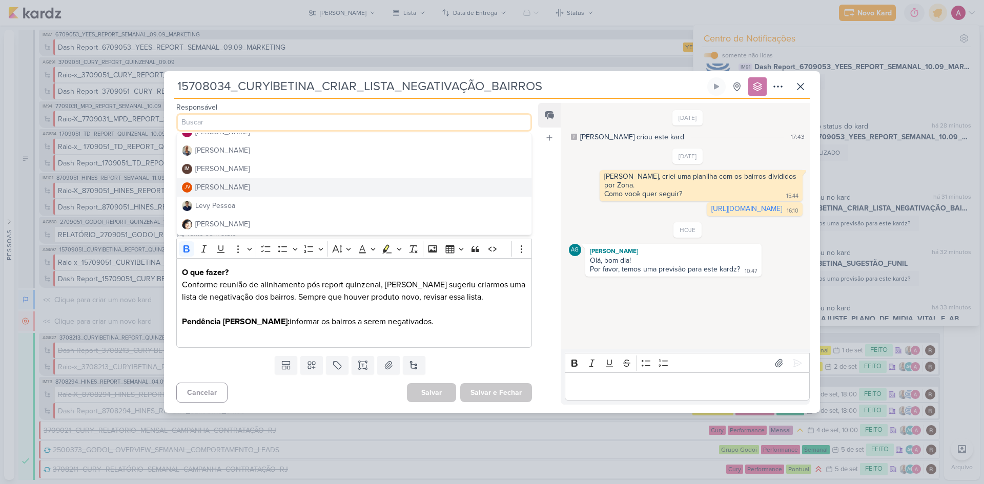
scroll to position [154, 0]
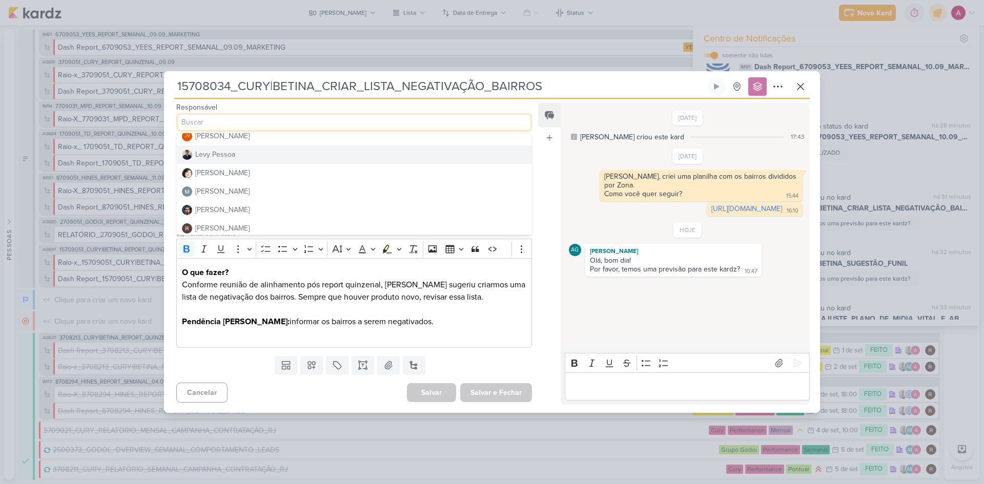
click at [221, 155] on div "Levy Pessoa" at bounding box center [215, 154] width 40 height 11
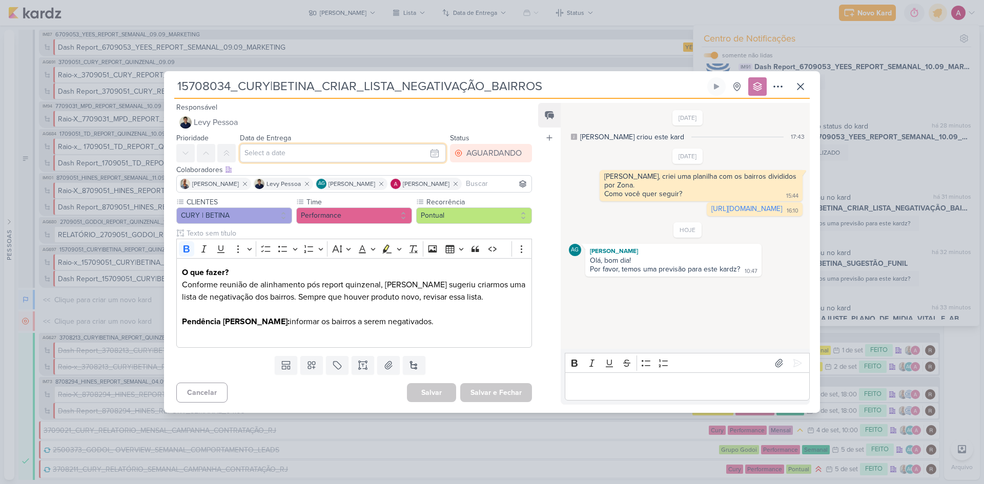
click at [296, 152] on input "text" at bounding box center [343, 153] width 206 height 18
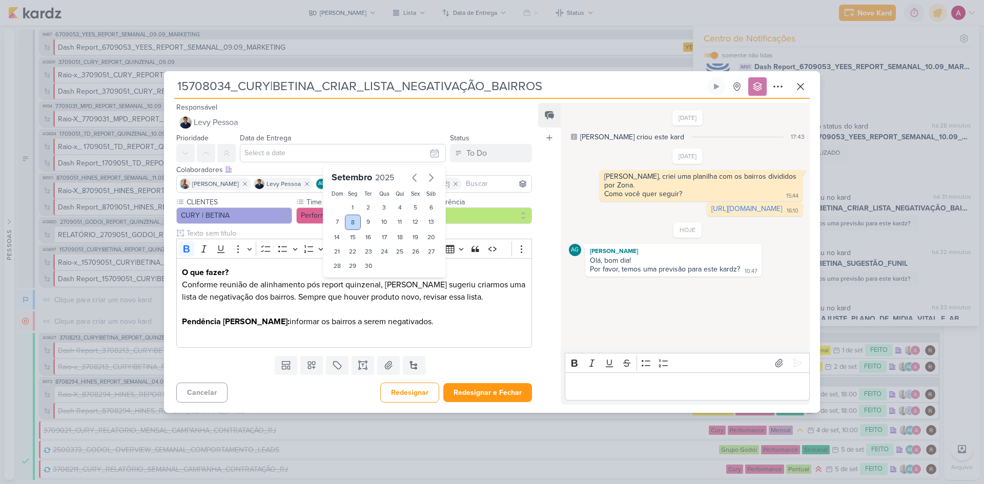
click at [349, 223] on div "8" at bounding box center [353, 222] width 16 height 15
type input "8 de setembro de 2025 às 23:59"
click at [512, 324] on button "Redesignar e Fechar" at bounding box center [487, 392] width 89 height 19
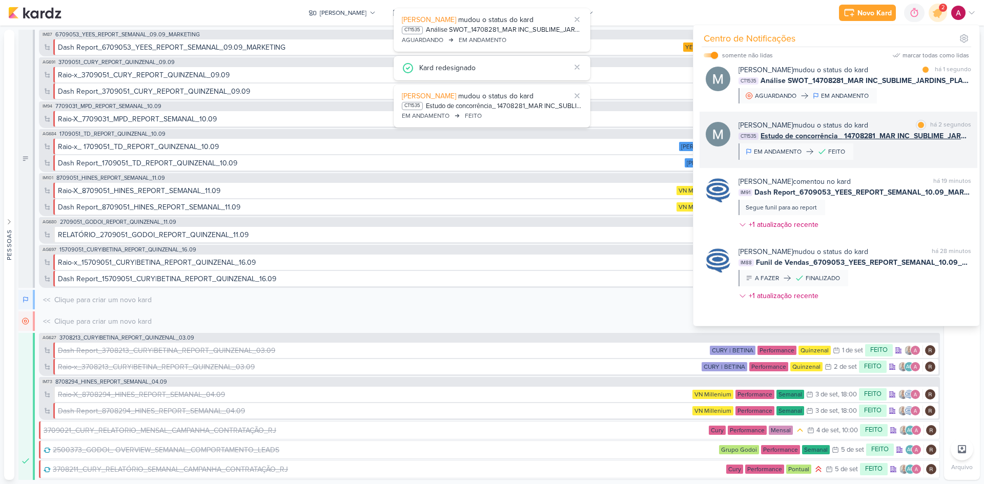
scroll to position [0, 0]
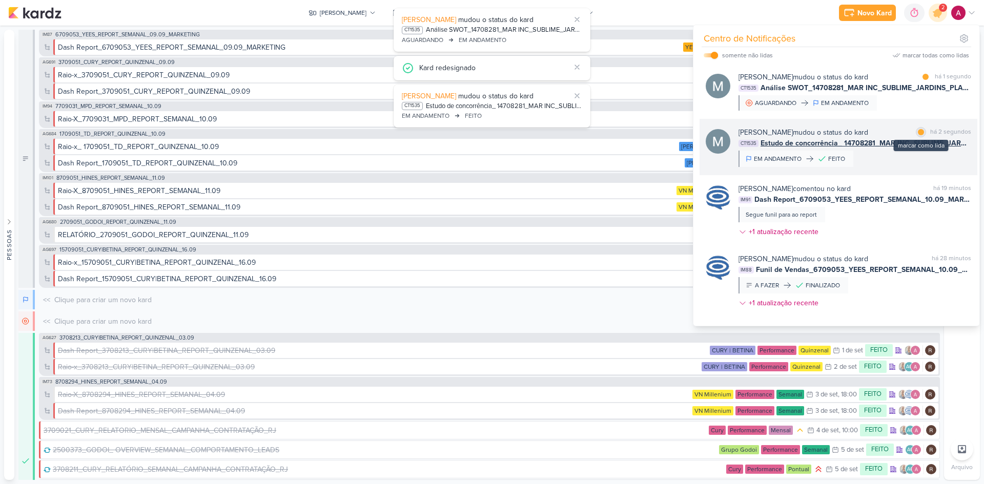
click at [699, 131] on div at bounding box center [921, 132] width 6 height 6
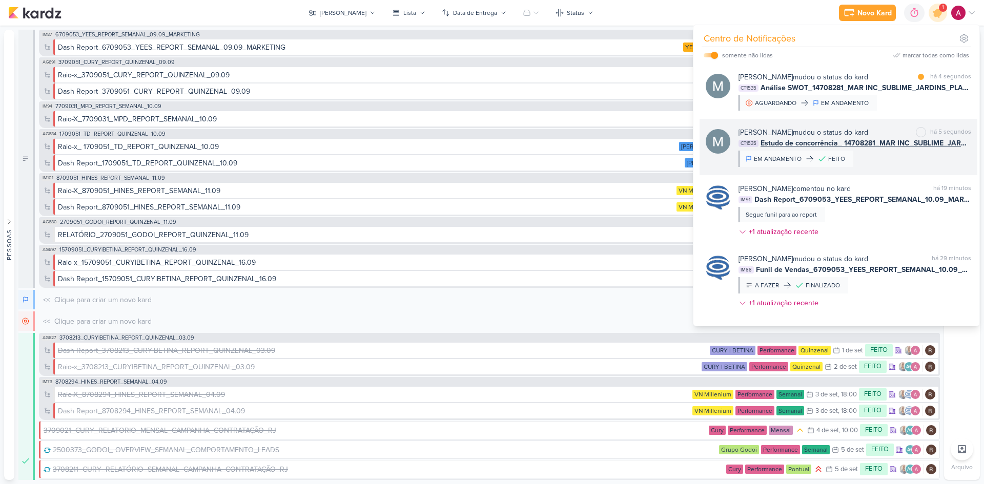
click at [699, 155] on div "Mariana Amorim mudou o status do kard marcar como não lida há 5 segundos CT1535…" at bounding box center [854, 147] width 233 height 40
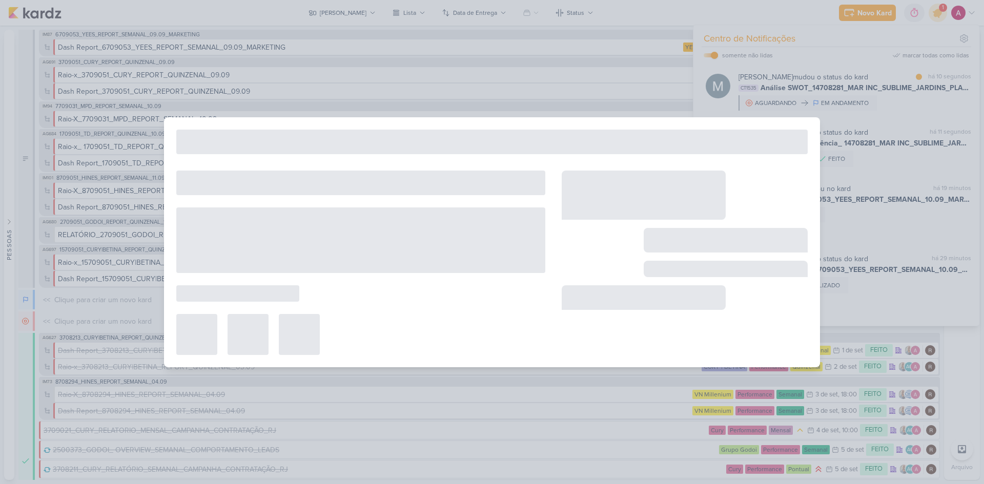
type input "Estudo de concorrência_ 14708281_MAR INC_SUBLIME_JARDINS_PLANEJAMENTO ESTRATÉGI…"
type input "5 de setembro de 2025 às 18:00"
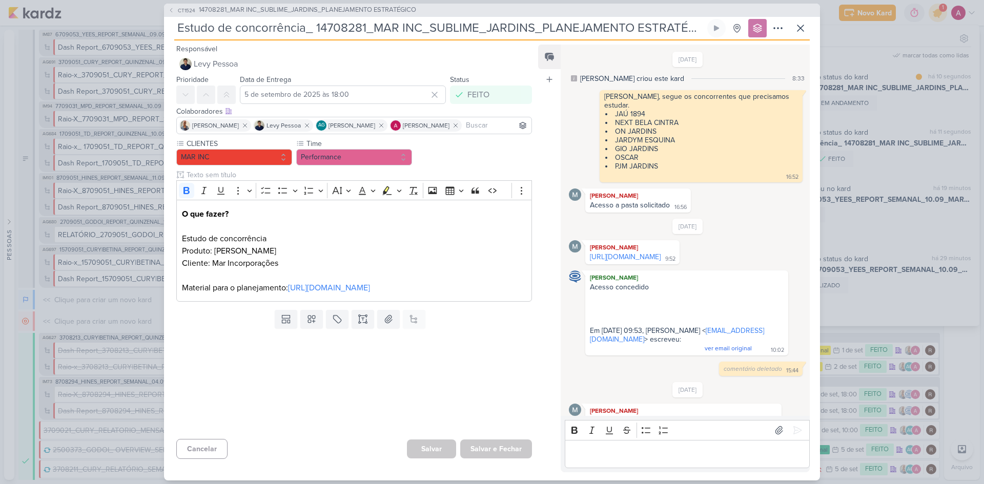
scroll to position [227, 0]
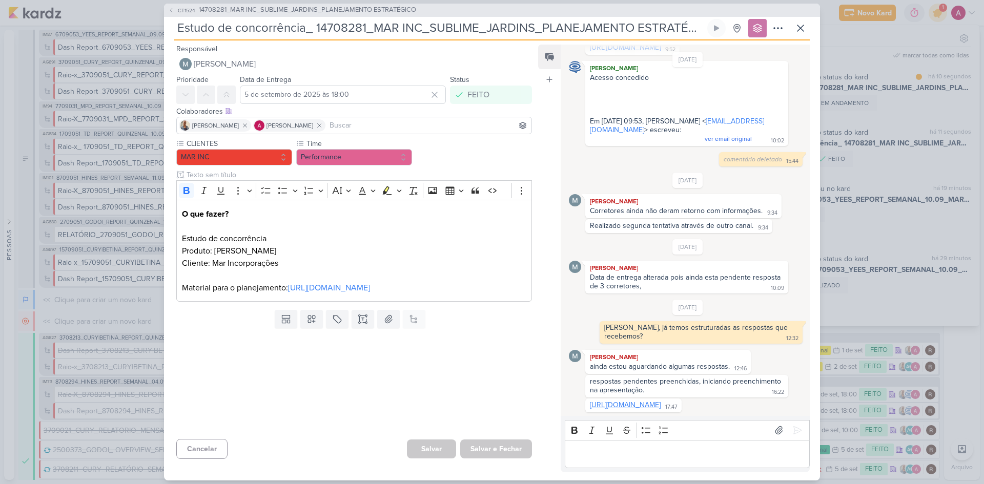
click at [629, 324] on link "[URL][DOMAIN_NAME]" at bounding box center [625, 405] width 71 height 9
click at [699, 79] on div "CT1524 14708281_MAR INC_SUBLIME_JARDINS_PLANEJAMENTO ESTRATÉGICO Estudo de conc…" at bounding box center [492, 242] width 984 height 484
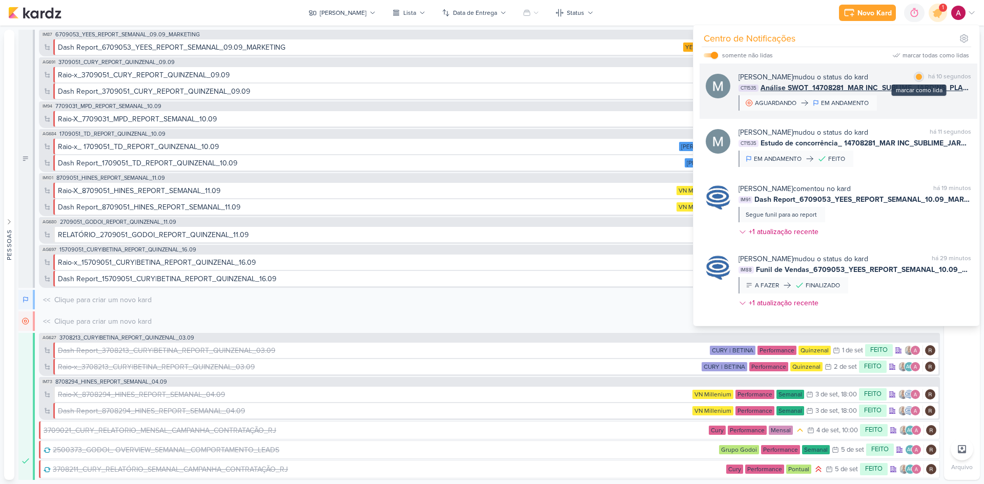
click at [699, 77] on div at bounding box center [919, 77] width 6 height 6
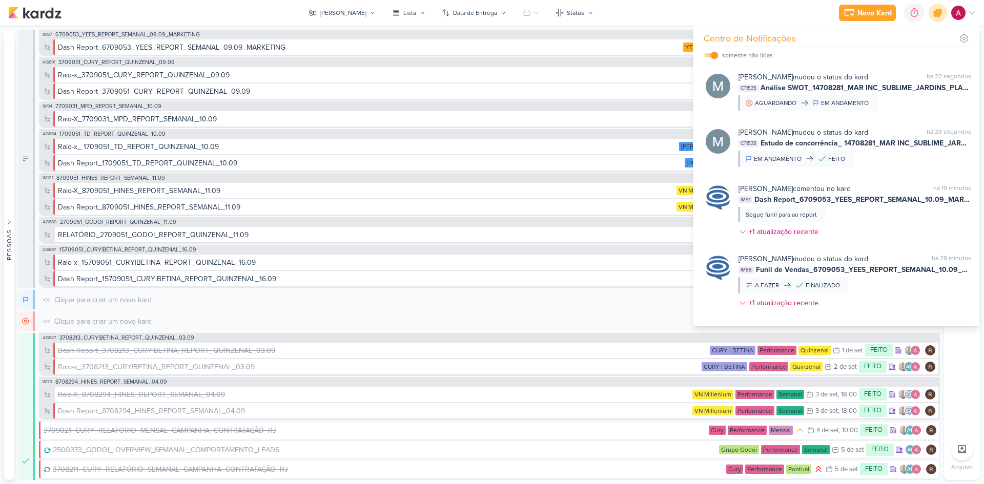
click at [699, 14] on icon at bounding box center [937, 13] width 12 height 12
